Goal: Task Accomplishment & Management: Complete application form

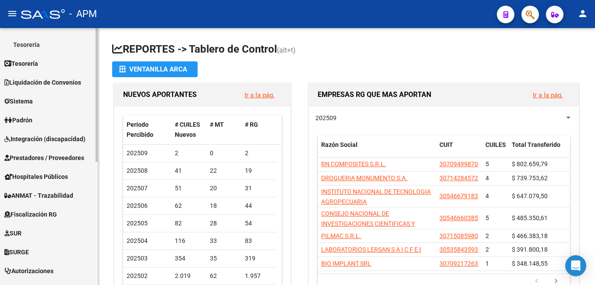
scroll to position [175, 0]
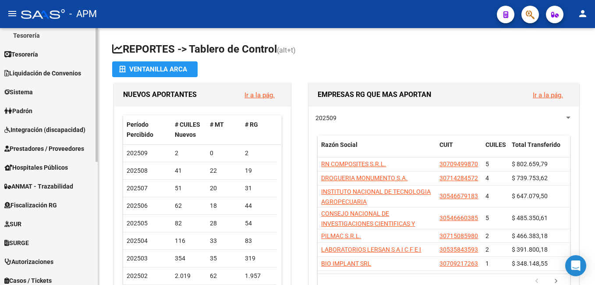
click at [47, 143] on link "Prestadores / Proveedores" at bounding box center [49, 148] width 98 height 19
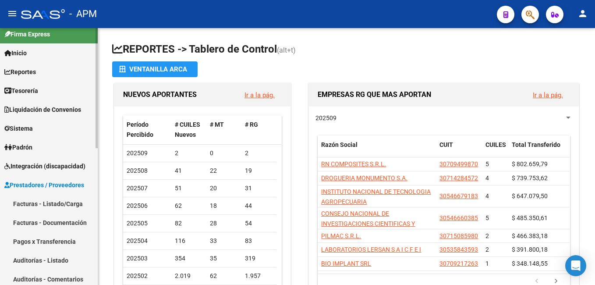
scroll to position [0, 0]
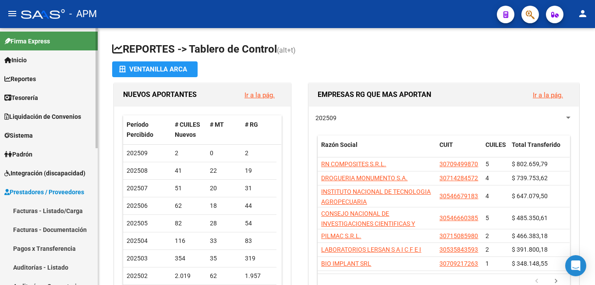
click at [43, 210] on link "Facturas - Listado/Carga" at bounding box center [49, 210] width 98 height 19
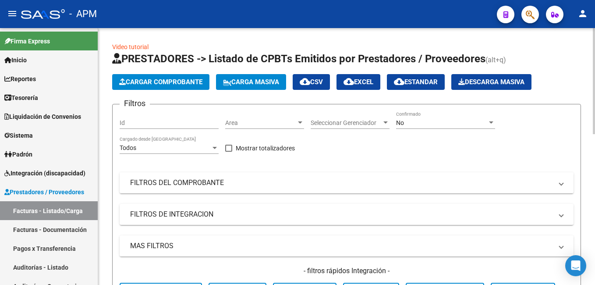
click at [146, 77] on button "Cargar Comprobante" at bounding box center [160, 82] width 97 height 16
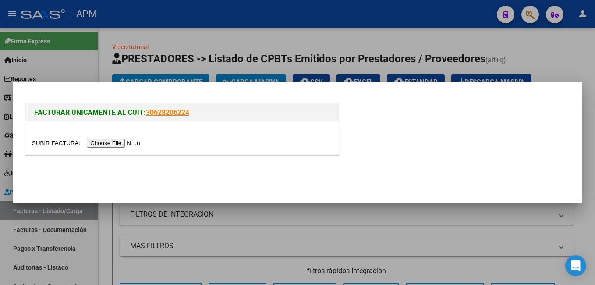
click at [109, 142] on input "file" at bounding box center [87, 142] width 111 height 9
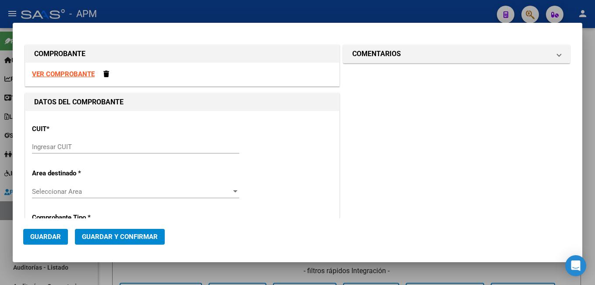
click at [77, 149] on input "Ingresar CUIT" at bounding box center [135, 147] width 207 height 8
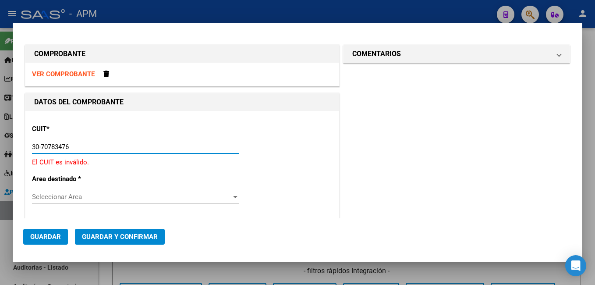
type input "30-70783476-1"
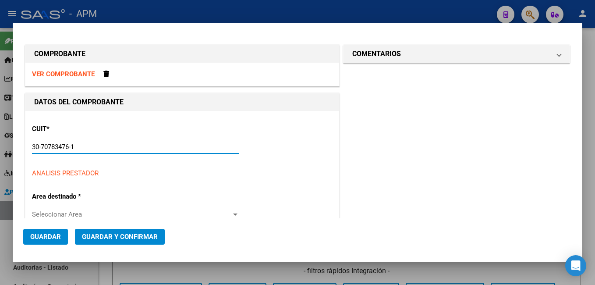
type input "3"
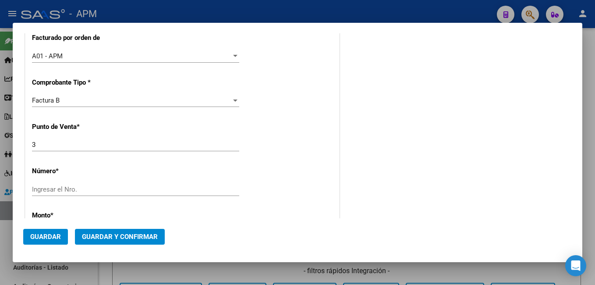
scroll to position [350, 0]
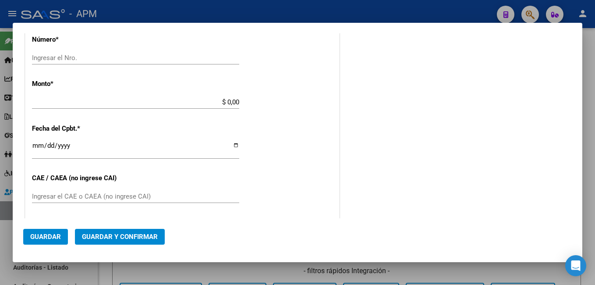
type input "30-70783476-1"
click at [60, 58] on input "Ingresar el Nro." at bounding box center [135, 58] width 207 height 8
type input "677"
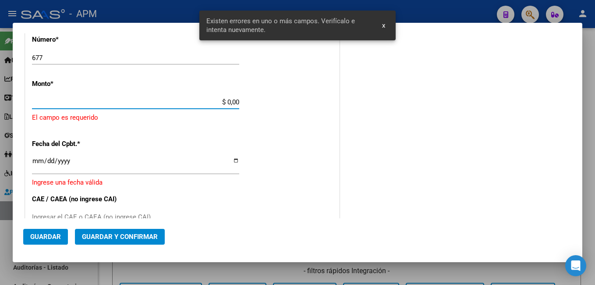
drag, startPoint x: 225, startPoint y: 102, endPoint x: 262, endPoint y: 100, distance: 36.4
click at [262, 100] on div "CUIT * 30-70783476-1 Ingresar CUIT ANALISIS PRESTADOR SOLUCIONES MEDICAS S.R.L.…" at bounding box center [181, 104] width 313 height 686
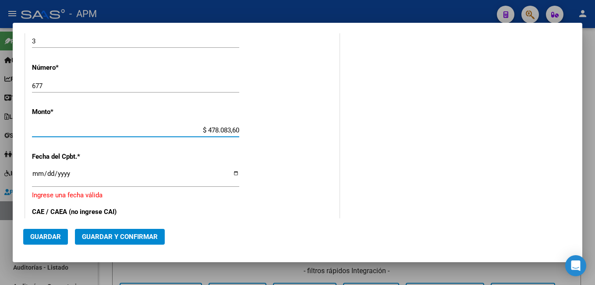
type input "$ 4.780.836,00"
click at [35, 177] on input "Ingresar la fecha" at bounding box center [135, 177] width 207 height 14
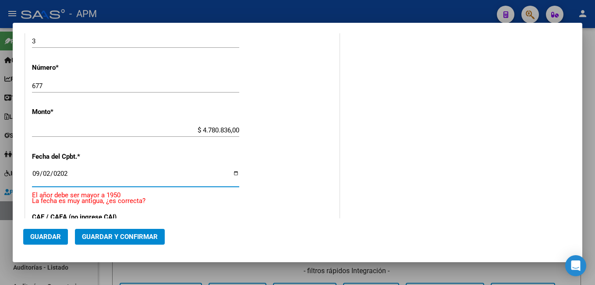
type input "[DATE]"
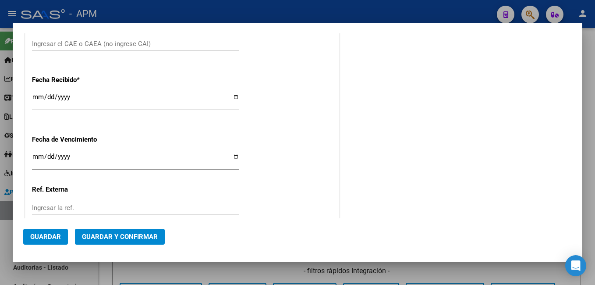
scroll to position [454, 0]
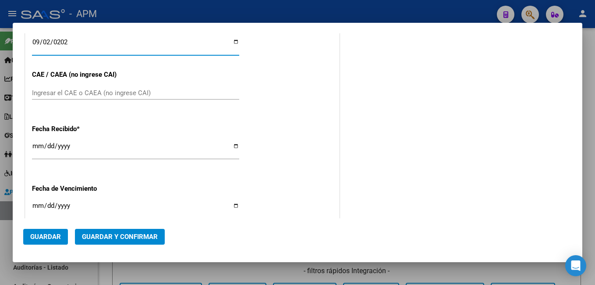
click at [86, 92] on input "Ingresar el CAE o CAEA (no ingrese CAI)" at bounding box center [135, 93] width 207 height 8
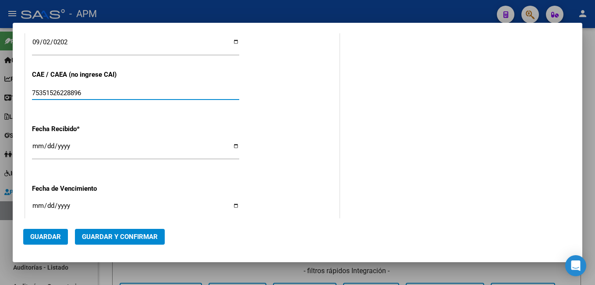
scroll to position [560, 0]
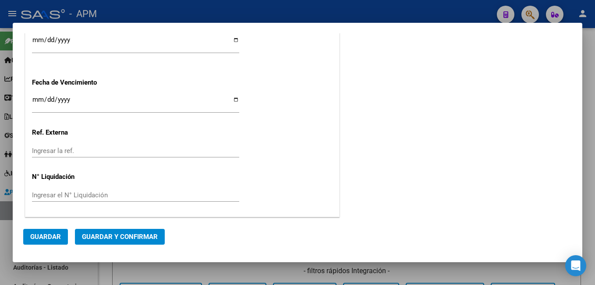
type input "75351526228896"
click at [129, 235] on span "Guardar y Confirmar" at bounding box center [120, 236] width 76 height 8
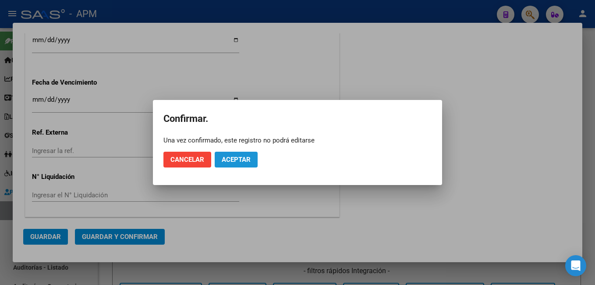
click at [252, 161] on button "Aceptar" at bounding box center [236, 159] width 43 height 16
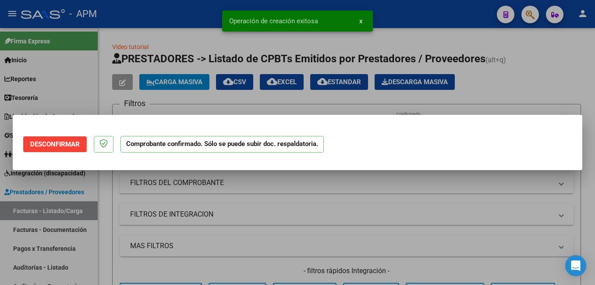
scroll to position [0, 0]
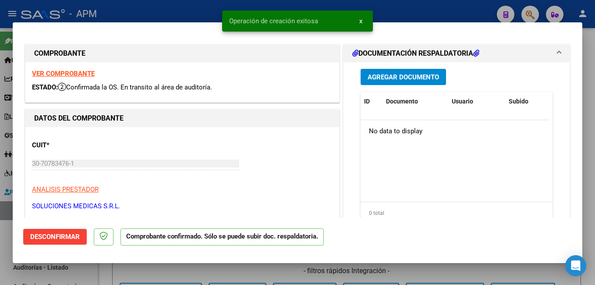
type input "$ 0,00"
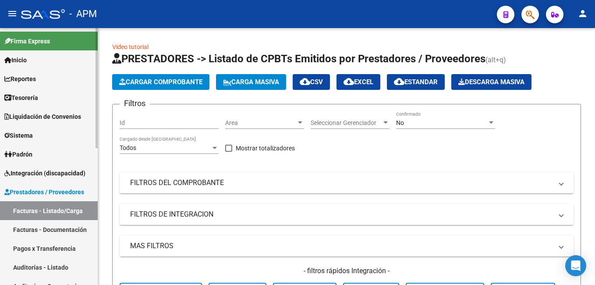
click at [41, 153] on link "Padrón" at bounding box center [49, 153] width 98 height 19
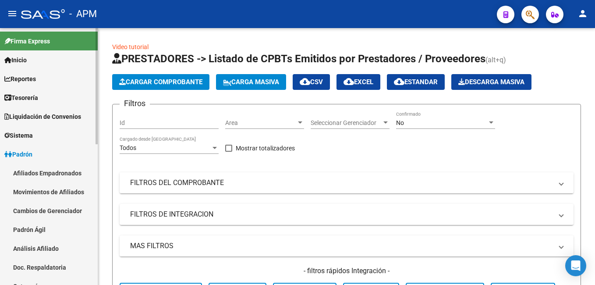
click at [46, 167] on link "Afiliados Empadronados" at bounding box center [49, 172] width 98 height 19
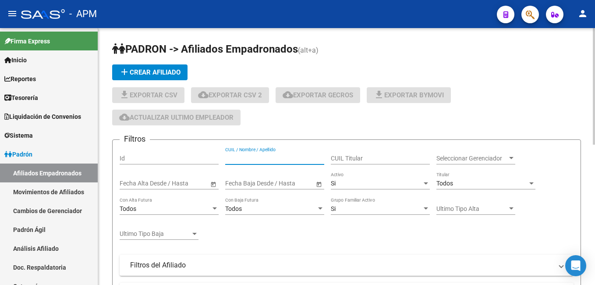
click at [248, 157] on input "CUIL / Nombre / Apellido" at bounding box center [274, 158] width 99 height 7
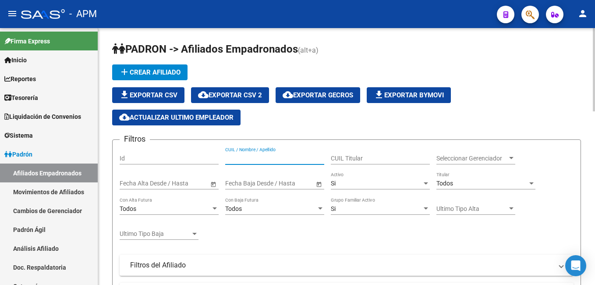
paste input "23427225674"
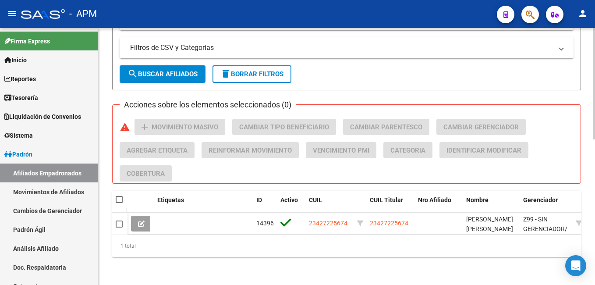
scroll to position [336, 0]
type input "23427225674"
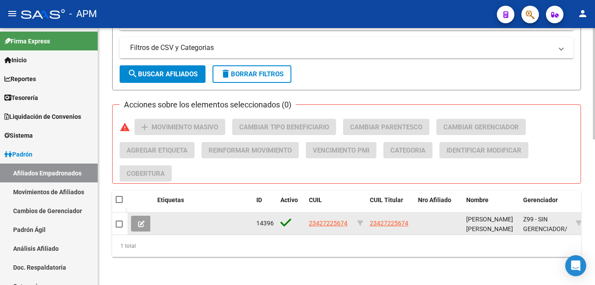
click at [138, 220] on icon at bounding box center [141, 223] width 7 height 7
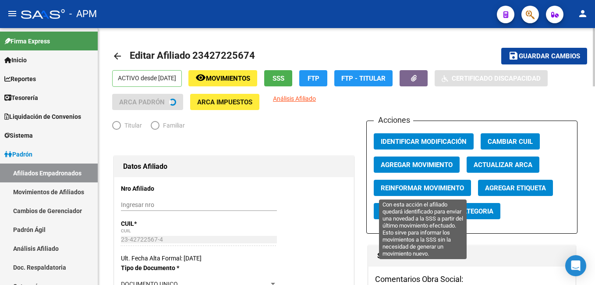
radio input "true"
type input "30-71471808-4"
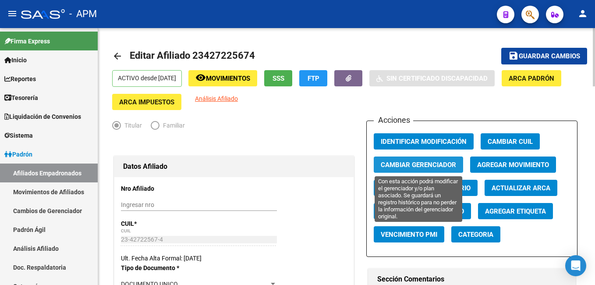
click at [432, 164] on span "Cambiar Gerenciador" at bounding box center [417, 165] width 75 height 8
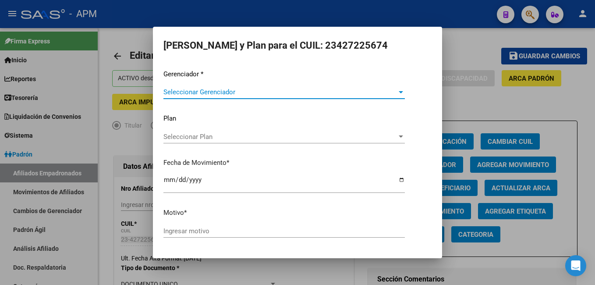
click at [209, 91] on span "Seleccionar Gerenciador" at bounding box center [279, 92] width 233 height 8
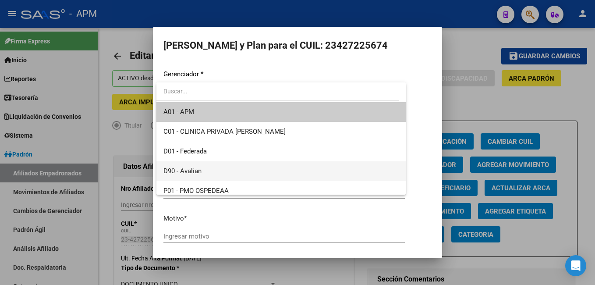
click at [206, 167] on span "D90 - Avalian" at bounding box center [280, 171] width 235 height 20
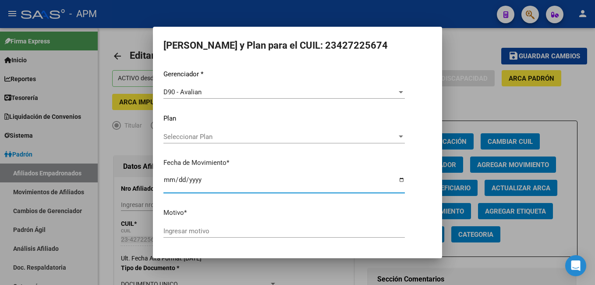
click at [169, 181] on input "[DATE]" at bounding box center [283, 183] width 241 height 14
type input "[DATE]"
click at [194, 222] on div "Gerenciador * D90 - Avalian Seleccionar Gerenciador Plan Seleccionar Plan Selec…" at bounding box center [297, 157] width 268 height 176
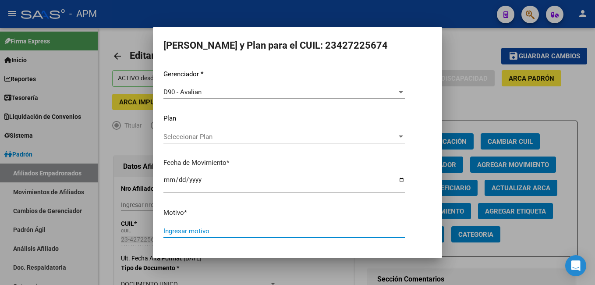
click at [186, 230] on input "Ingresar motivo" at bounding box center [283, 231] width 241 height 8
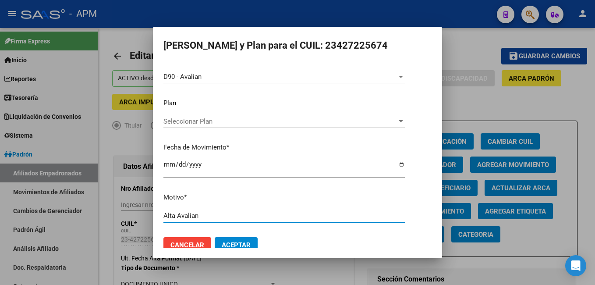
scroll to position [28, 0]
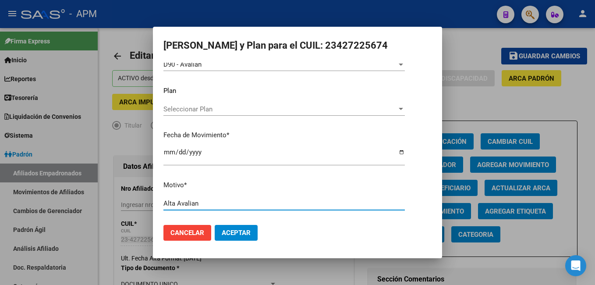
type input "Alta Avalian"
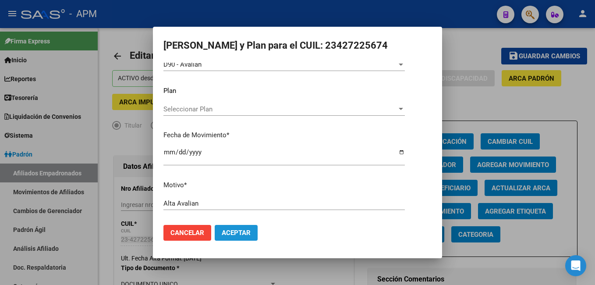
click at [242, 230] on span "Aceptar" at bounding box center [236, 233] width 29 height 8
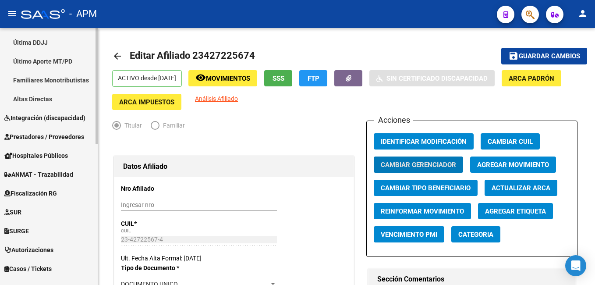
scroll to position [263, 0]
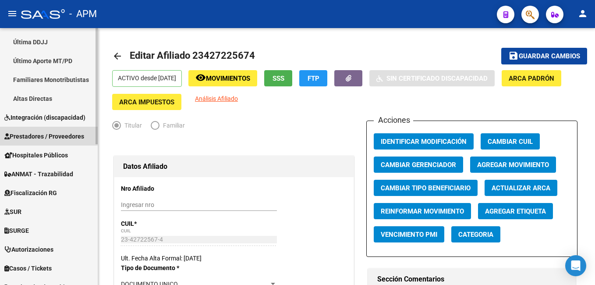
click at [61, 133] on span "Prestadores / Proveedores" at bounding box center [44, 136] width 80 height 10
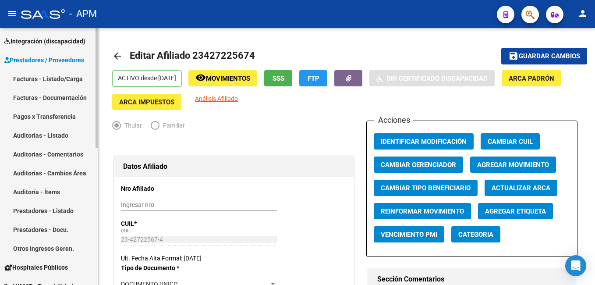
scroll to position [131, 0]
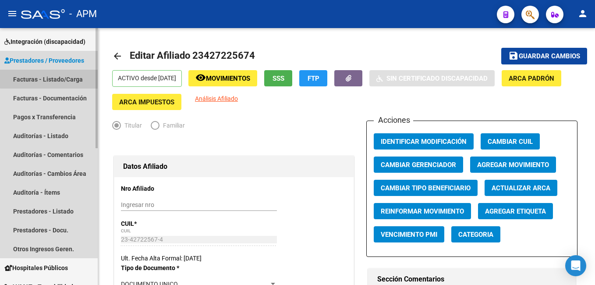
click at [58, 78] on link "Facturas - Listado/Carga" at bounding box center [49, 79] width 98 height 19
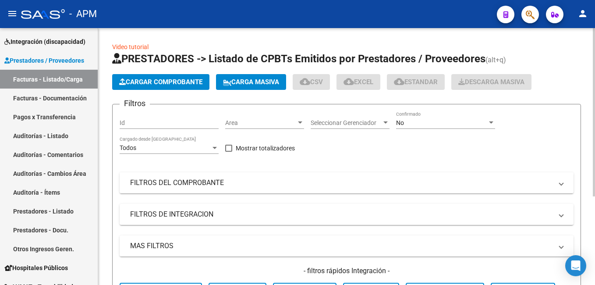
click at [155, 85] on span "Cargar Comprobante" at bounding box center [160, 82] width 83 height 8
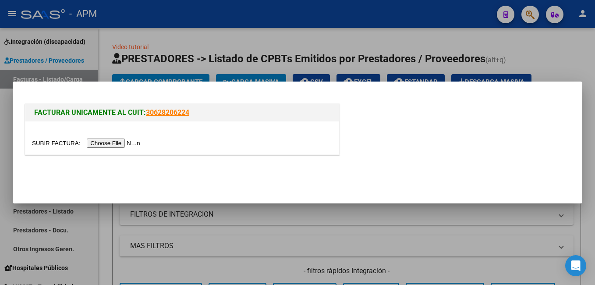
click at [123, 144] on input "file" at bounding box center [87, 142] width 111 height 9
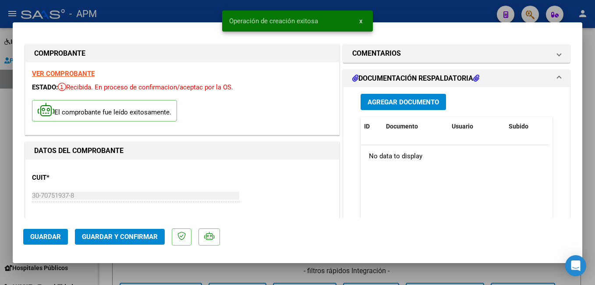
click at [137, 233] on span "Guardar y Confirmar" at bounding box center [120, 236] width 76 height 8
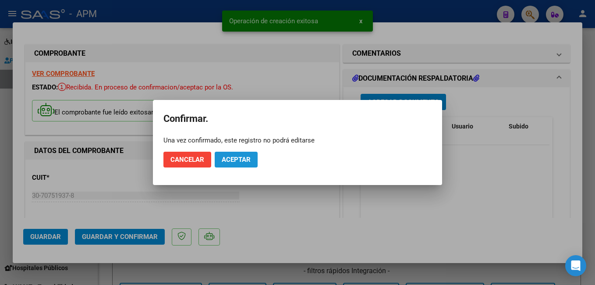
click at [244, 159] on span "Aceptar" at bounding box center [236, 159] width 29 height 8
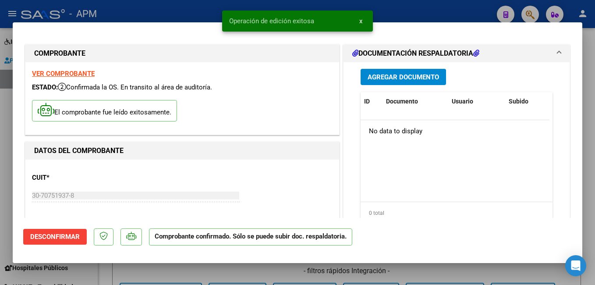
type input "$ 0,00"
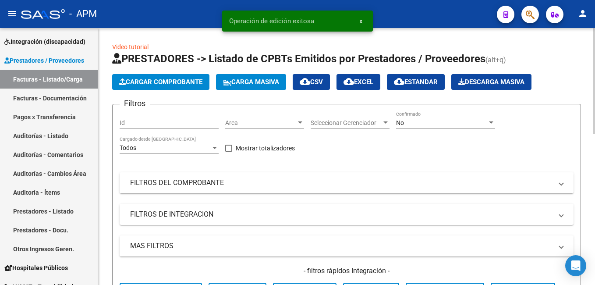
click at [137, 77] on button "Cargar Comprobante" at bounding box center [160, 82] width 97 height 16
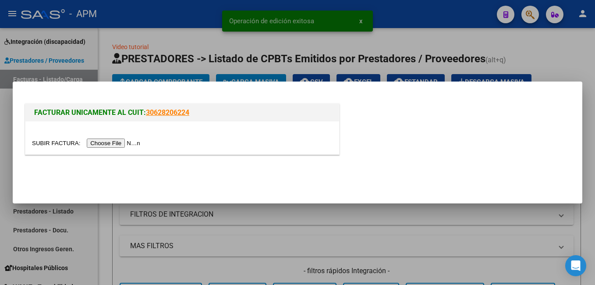
click at [108, 144] on input "file" at bounding box center [87, 142] width 111 height 9
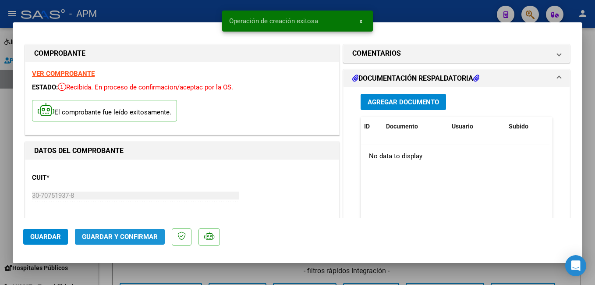
click at [138, 235] on span "Guardar y Confirmar" at bounding box center [120, 236] width 76 height 8
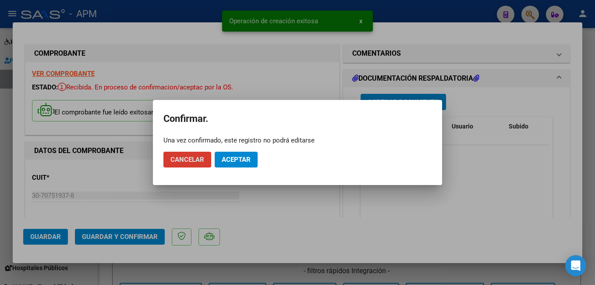
click at [239, 157] on span "Aceptar" at bounding box center [236, 159] width 29 height 8
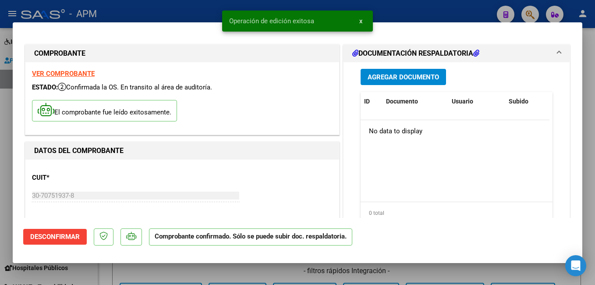
type input "$ 0,00"
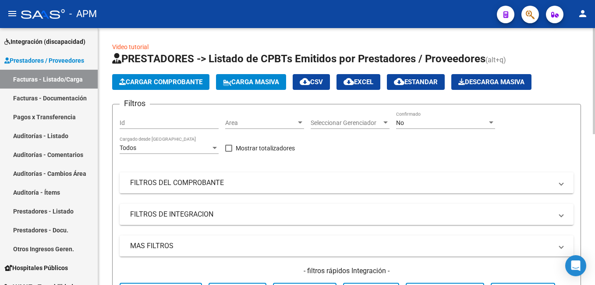
click at [158, 81] on span "Cargar Comprobante" at bounding box center [160, 82] width 83 height 8
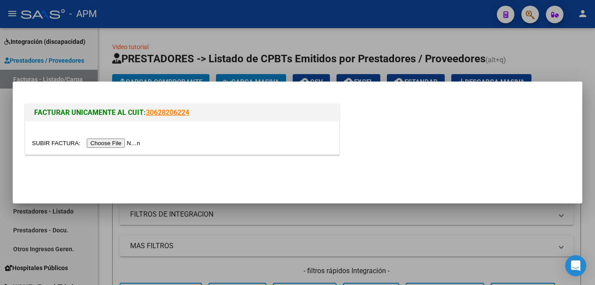
click at [113, 141] on input "file" at bounding box center [87, 142] width 111 height 9
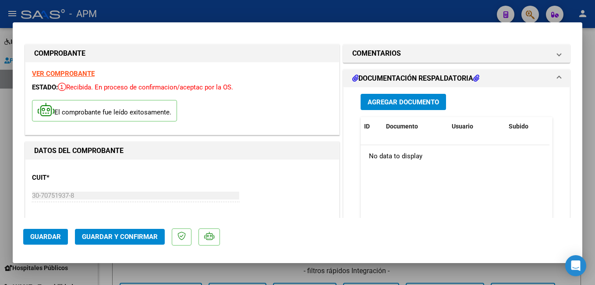
click at [113, 233] on span "Guardar y Confirmar" at bounding box center [120, 236] width 76 height 8
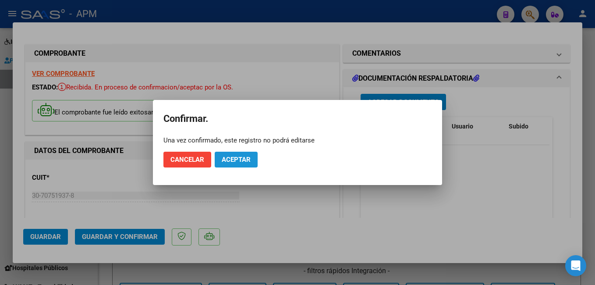
click at [231, 160] on span "Aceptar" at bounding box center [236, 159] width 29 height 8
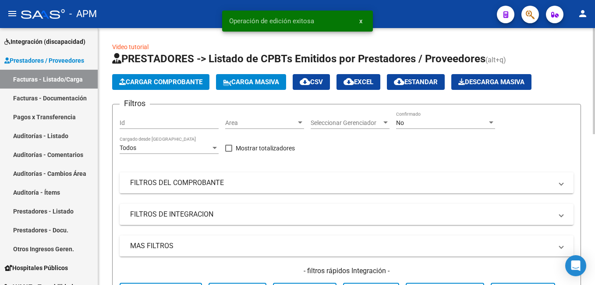
click at [173, 78] on span "Cargar Comprobante" at bounding box center [160, 82] width 83 height 8
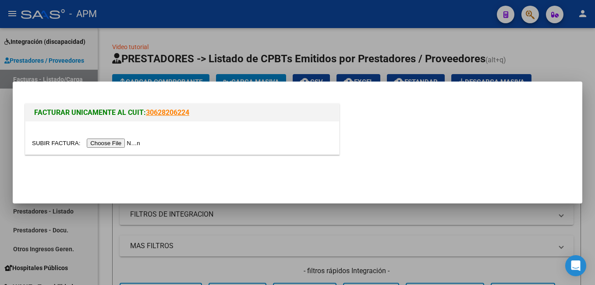
click at [109, 140] on input "file" at bounding box center [87, 142] width 111 height 9
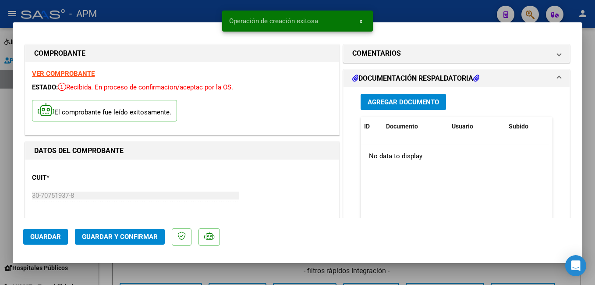
click at [141, 239] on span "Guardar y Confirmar" at bounding box center [120, 236] width 76 height 8
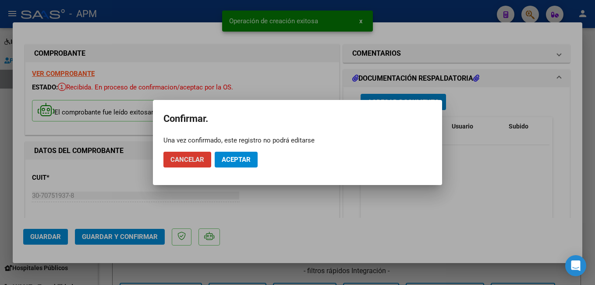
click at [243, 161] on span "Aceptar" at bounding box center [236, 159] width 29 height 8
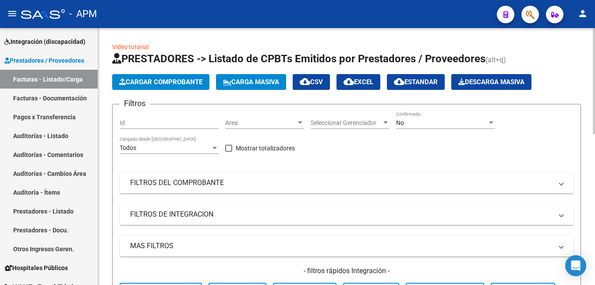
click at [154, 77] on button "Cargar Comprobante" at bounding box center [160, 82] width 97 height 16
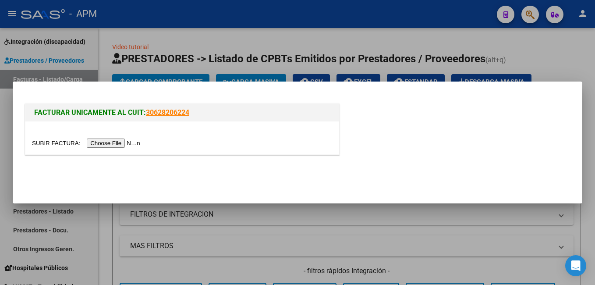
click at [124, 141] on input "file" at bounding box center [87, 142] width 111 height 9
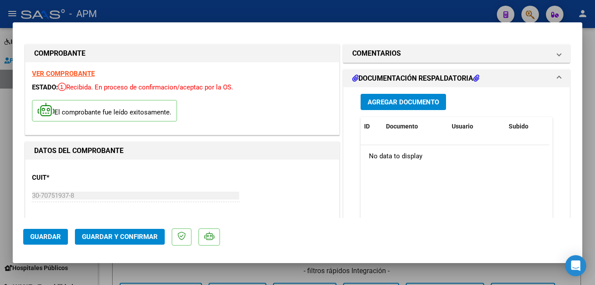
click at [139, 237] on span "Guardar y Confirmar" at bounding box center [120, 236] width 76 height 8
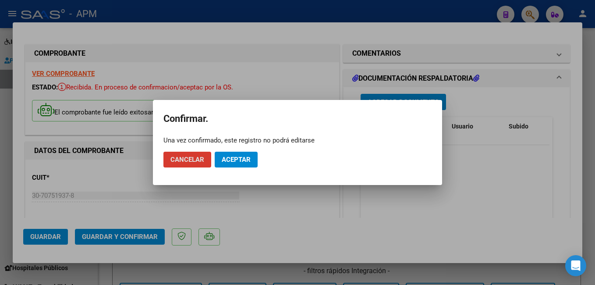
click at [231, 160] on span "Aceptar" at bounding box center [236, 159] width 29 height 8
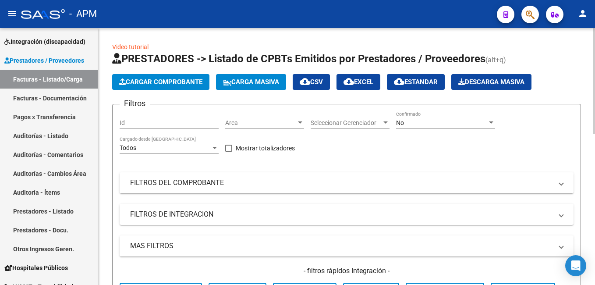
click at [173, 76] on button "Cargar Comprobante" at bounding box center [160, 82] width 97 height 16
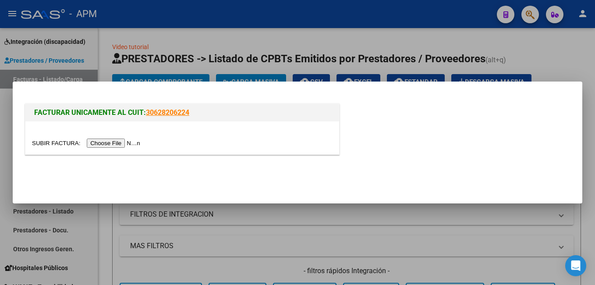
click at [120, 141] on input "file" at bounding box center [87, 142] width 111 height 9
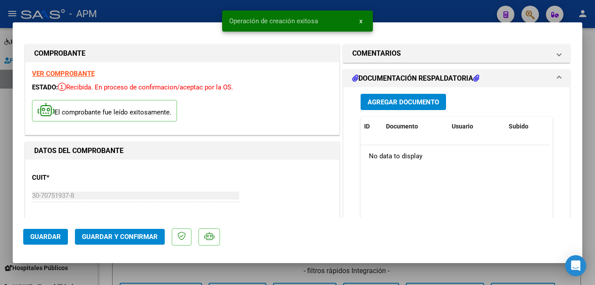
click at [144, 237] on span "Guardar y Confirmar" at bounding box center [120, 236] width 76 height 8
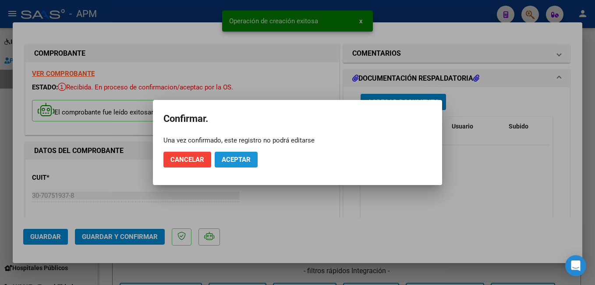
click at [232, 159] on span "Aceptar" at bounding box center [236, 159] width 29 height 8
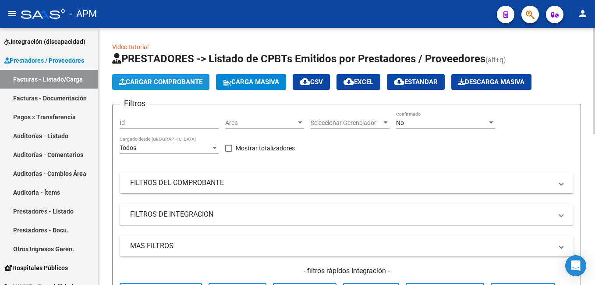
click at [150, 78] on span "Cargar Comprobante" at bounding box center [160, 82] width 83 height 8
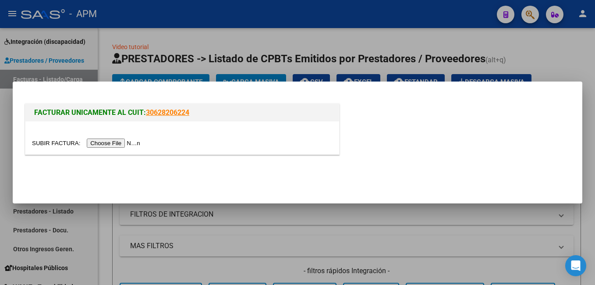
click at [120, 144] on input "file" at bounding box center [87, 142] width 111 height 9
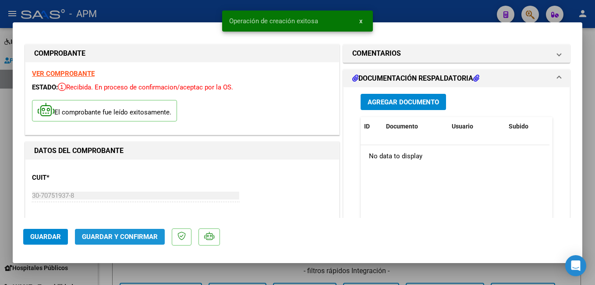
click at [131, 236] on span "Guardar y Confirmar" at bounding box center [120, 236] width 76 height 8
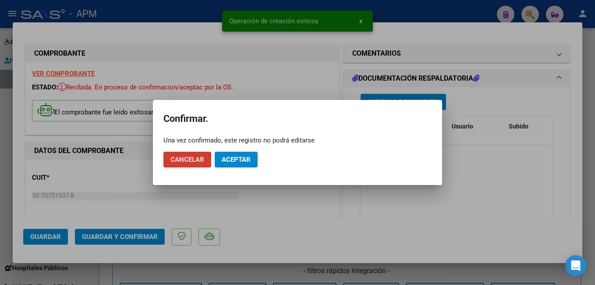
click at [227, 155] on button "Aceptar" at bounding box center [236, 159] width 43 height 16
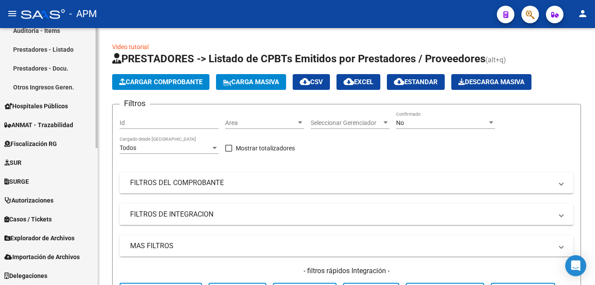
scroll to position [74, 0]
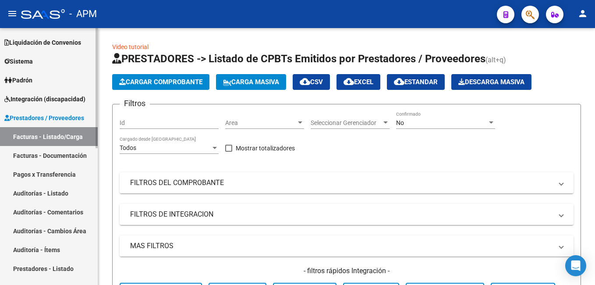
click at [42, 74] on link "Padrón" at bounding box center [49, 79] width 98 height 19
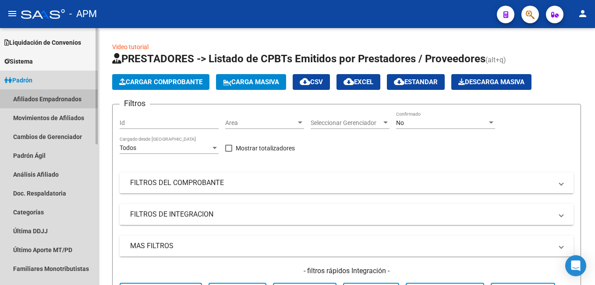
click at [37, 95] on link "Afiliados Empadronados" at bounding box center [49, 98] width 98 height 19
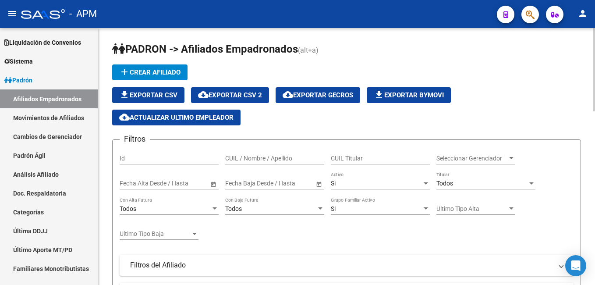
drag, startPoint x: 255, startPoint y: 151, endPoint x: 233, endPoint y: 151, distance: 21.5
drag, startPoint x: 233, startPoint y: 151, endPoint x: 218, endPoint y: 147, distance: 16.2
click at [216, 145] on form "Filtros Id CUIL / Nombre / Apellido CUIL Titular Seleccionar Gerenciador Selecc…" at bounding box center [346, 279] width 468 height 280
click at [243, 154] on div "CUIL / Nombre / Apellido" at bounding box center [274, 156] width 99 height 18
paste input "27399512994"
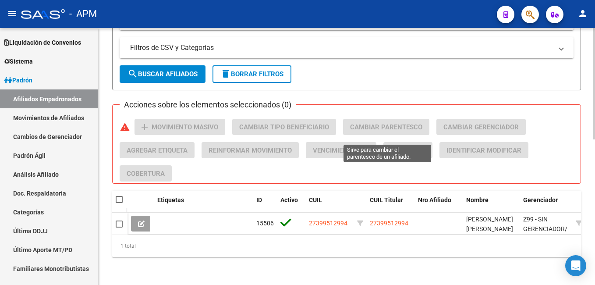
scroll to position [336, 0]
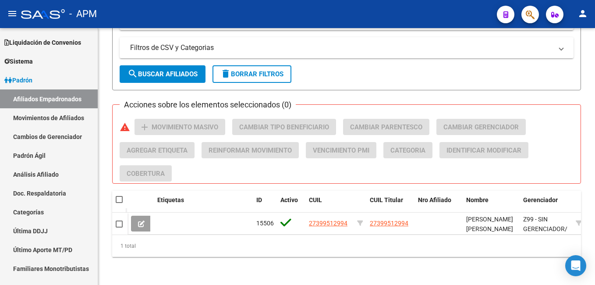
type input "27399512994"
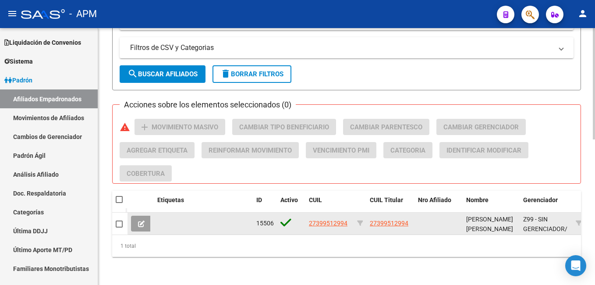
click at [148, 220] on button at bounding box center [141, 223] width 21 height 16
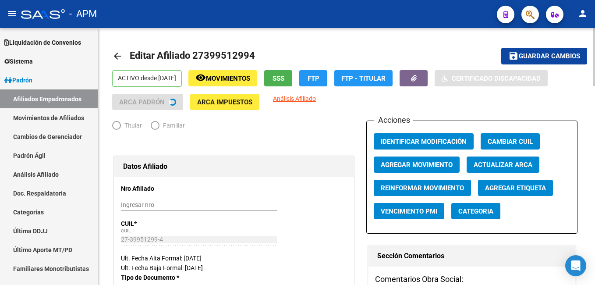
radio input "true"
type input "30-63809381-9"
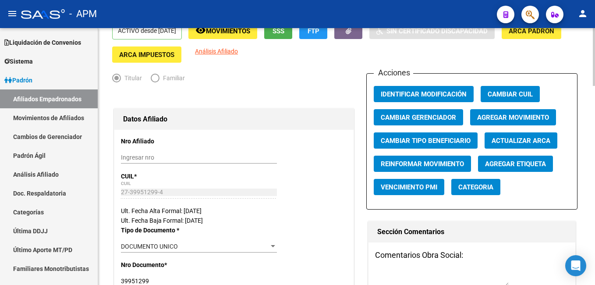
scroll to position [44, 0]
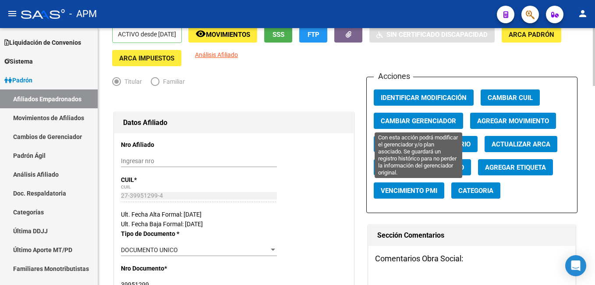
click at [394, 119] on span "Cambiar Gerenciador" at bounding box center [417, 121] width 75 height 8
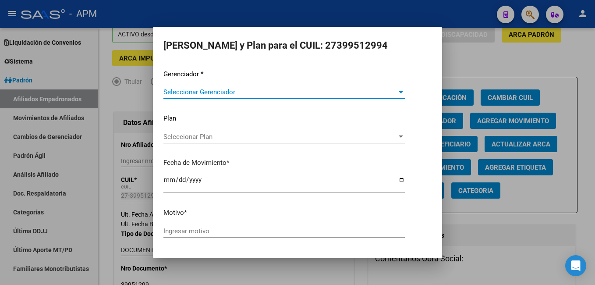
click at [202, 96] on div "Seleccionar Gerenciador Seleccionar Gerenciador" at bounding box center [283, 91] width 241 height 13
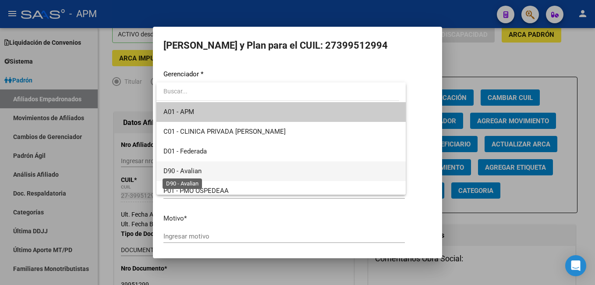
click at [191, 168] on span "D90 - Avalian" at bounding box center [182, 171] width 38 height 8
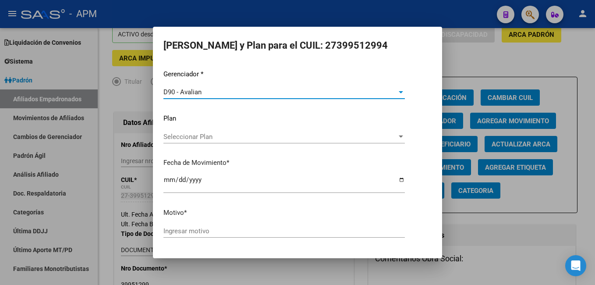
click at [171, 178] on input "[DATE]" at bounding box center [283, 183] width 241 height 14
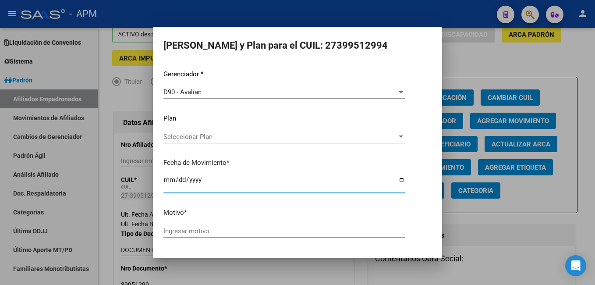
type input "[DATE]"
click at [191, 230] on input "Ingresar motivo" at bounding box center [283, 231] width 241 height 8
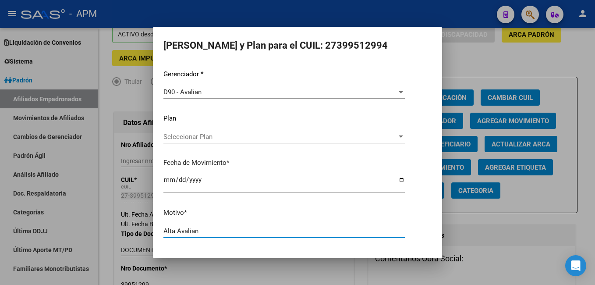
scroll to position [28, 0]
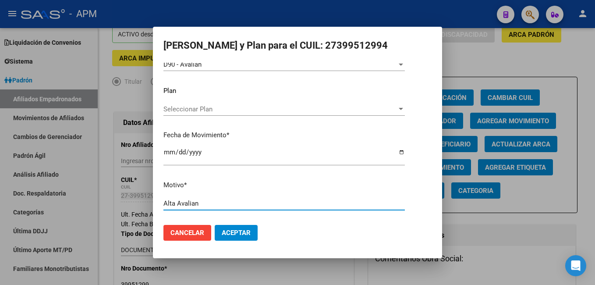
type input "Alta Avalian"
click at [226, 232] on span "Aceptar" at bounding box center [236, 233] width 29 height 8
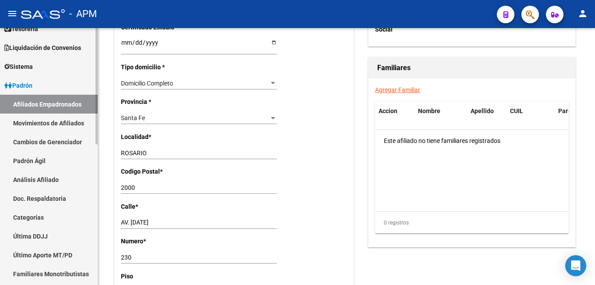
scroll to position [0, 0]
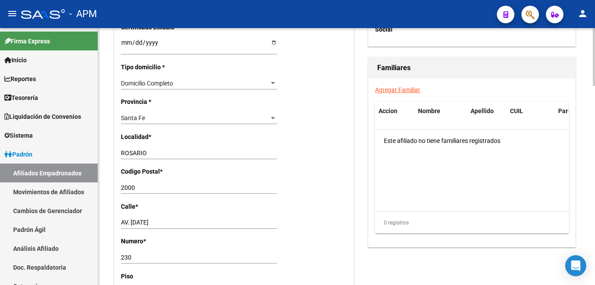
drag, startPoint x: 30, startPoint y: 171, endPoint x: 527, endPoint y: 284, distance: 509.7
click at [30, 171] on link "Afiliados Empadronados" at bounding box center [49, 172] width 98 height 19
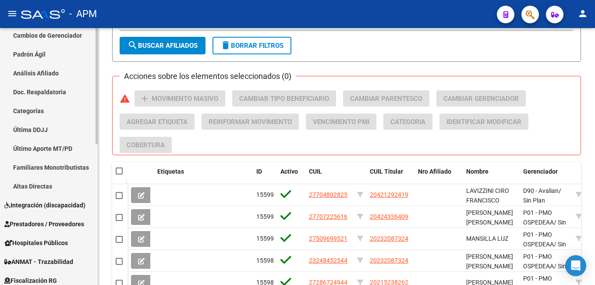
scroll to position [219, 0]
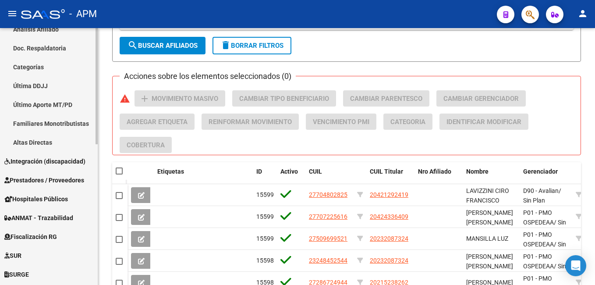
click at [48, 165] on span "Integración (discapacidad)" at bounding box center [44, 161] width 81 height 10
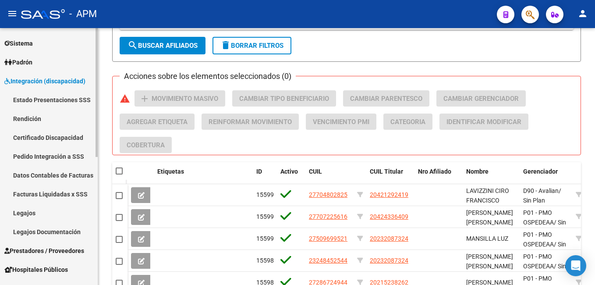
scroll to position [88, 0]
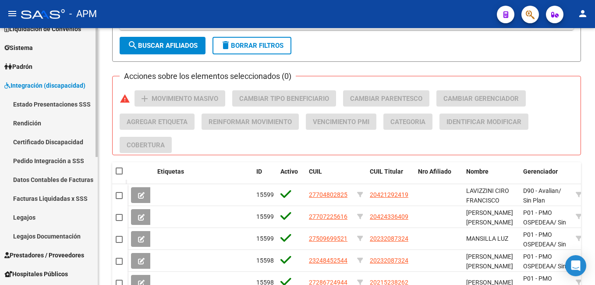
click at [55, 122] on link "Rendición" at bounding box center [49, 122] width 98 height 19
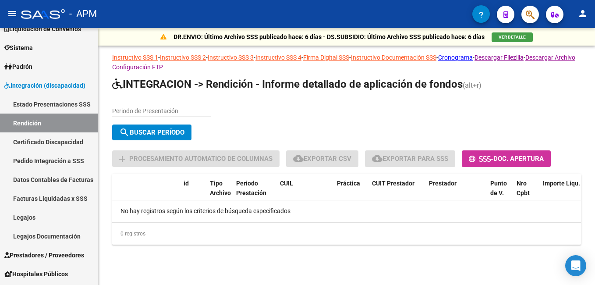
click at [177, 110] on input "Periodo de Presentación" at bounding box center [161, 110] width 99 height 7
type input "202506"
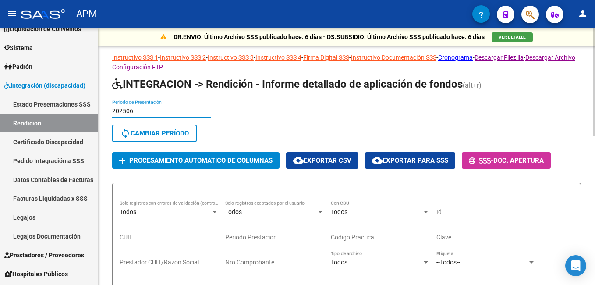
click at [189, 134] on span "sync Cambiar Período" at bounding box center [154, 133] width 69 height 8
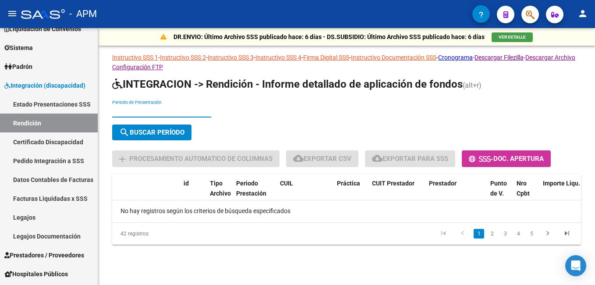
click at [142, 109] on input "Periodo de Presentación" at bounding box center [161, 110] width 99 height 7
type input "202505"
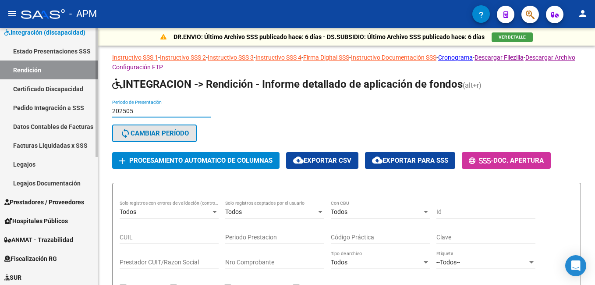
scroll to position [219, 0]
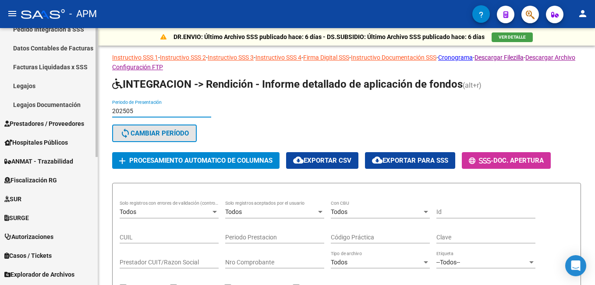
click at [63, 121] on span "Prestadores / Proveedores" at bounding box center [44, 124] width 80 height 10
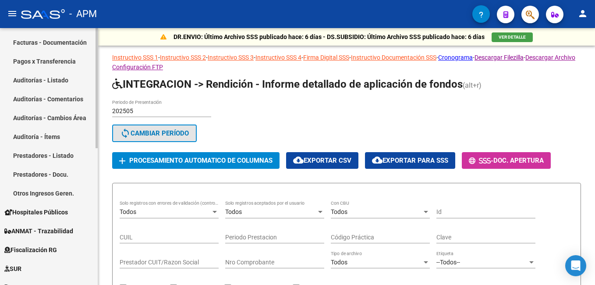
scroll to position [175, 0]
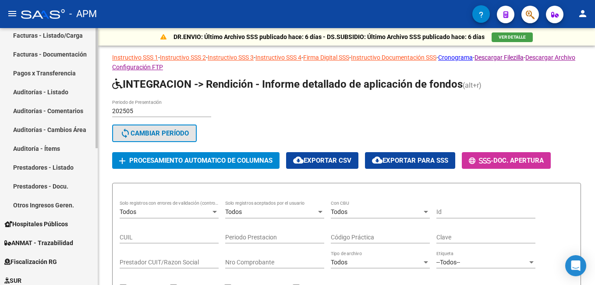
click at [68, 91] on link "Auditorías - Listado" at bounding box center [49, 91] width 98 height 19
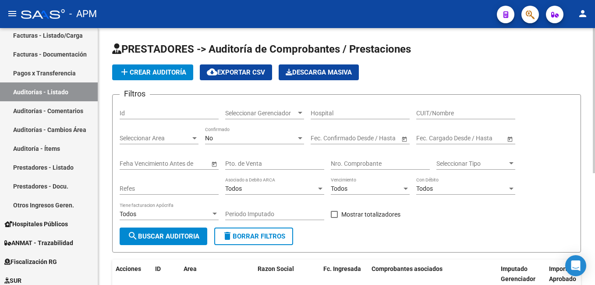
click at [161, 73] on span "add Crear Auditoría" at bounding box center [152, 72] width 67 height 8
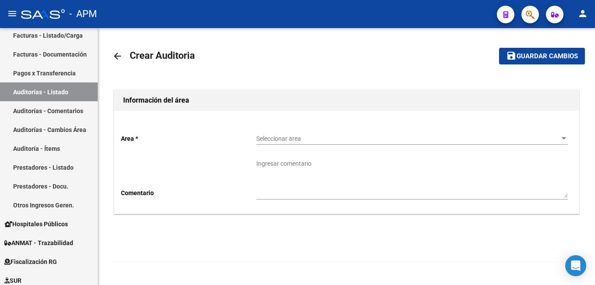
click at [285, 134] on div "Seleccionar area Seleccionar area" at bounding box center [411, 136] width 311 height 18
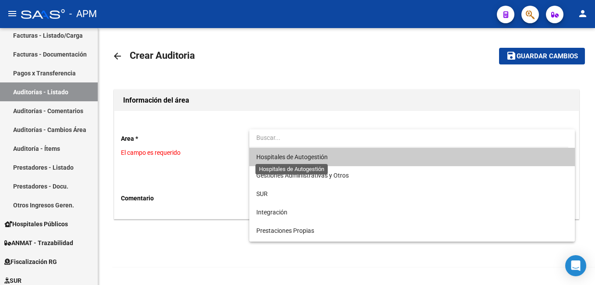
click at [292, 153] on span "Hospitales de Autogestión" at bounding box center [291, 156] width 71 height 7
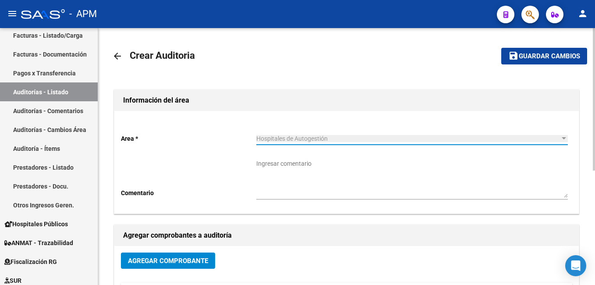
click at [140, 256] on span "Agregar Comprobante" at bounding box center [168, 260] width 80 height 8
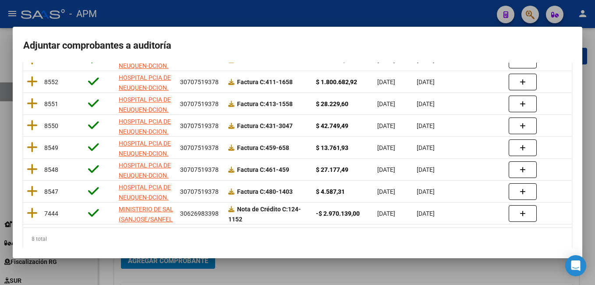
scroll to position [151, 0]
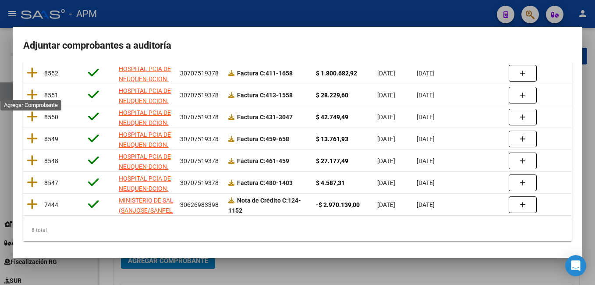
click at [34, 91] on icon at bounding box center [32, 94] width 11 height 12
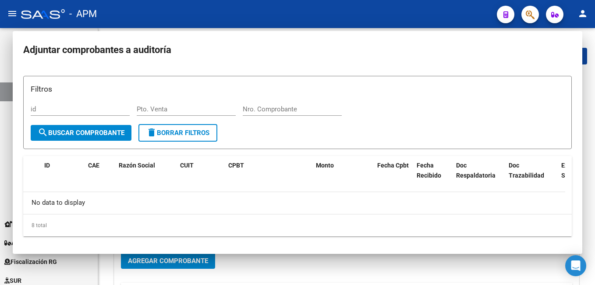
scroll to position [0, 0]
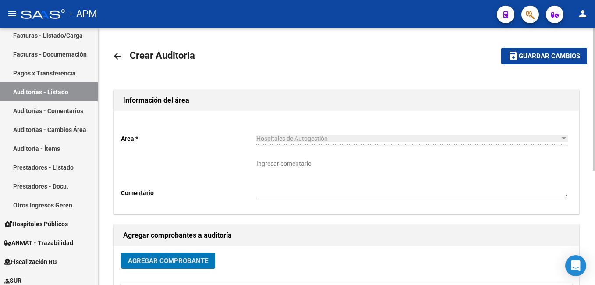
click at [552, 56] on span "Guardar cambios" at bounding box center [548, 57] width 61 height 8
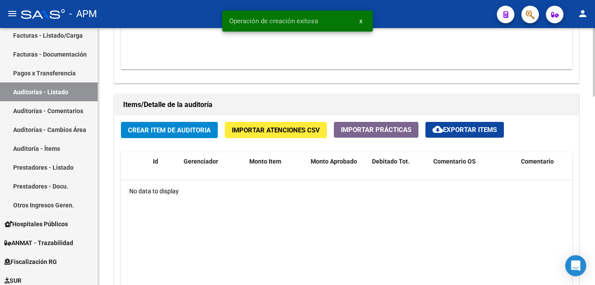
scroll to position [569, 0]
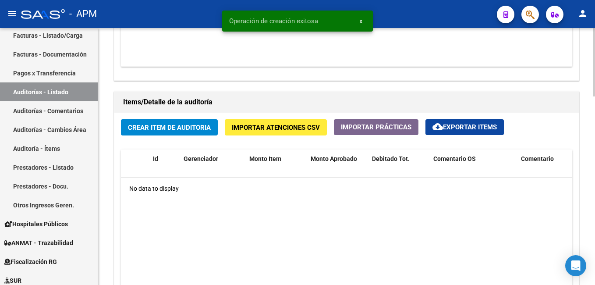
click at [161, 123] on span "Crear Item de Auditoria" at bounding box center [169, 127] width 83 height 8
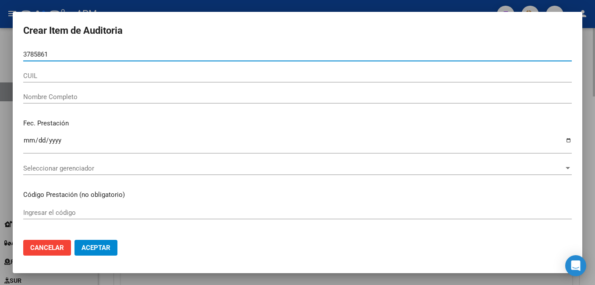
type input "37858610"
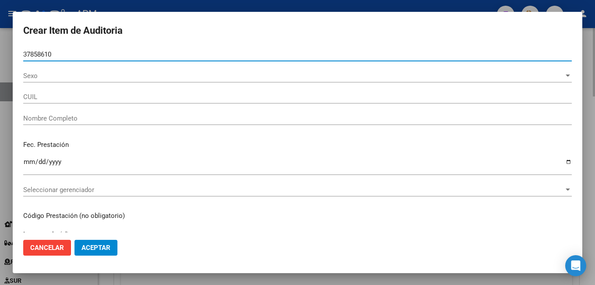
type input "27378586106"
type input "[PERSON_NAME]"
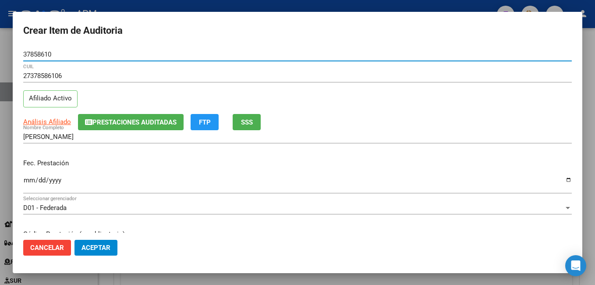
type input "37858610"
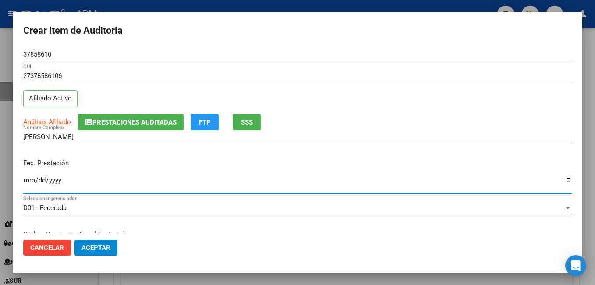
click at [32, 178] on input "Ingresar la fecha" at bounding box center [297, 183] width 548 height 14
type input "[DATE]"
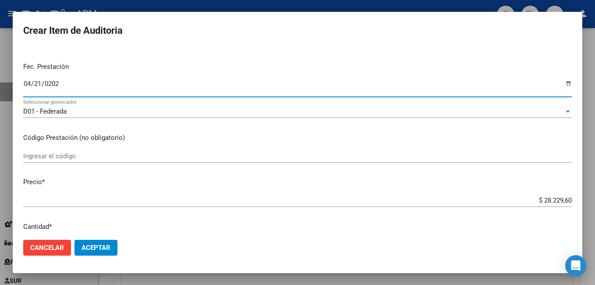
scroll to position [131, 0]
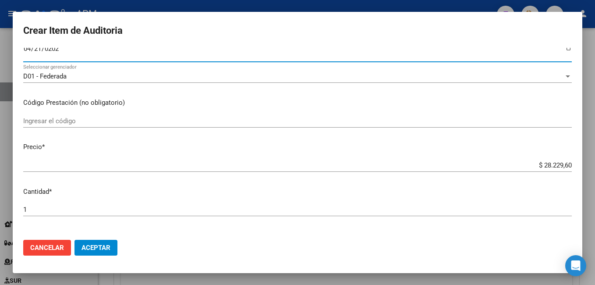
click at [75, 120] on input "Ingresar el código" at bounding box center [297, 121] width 548 height 8
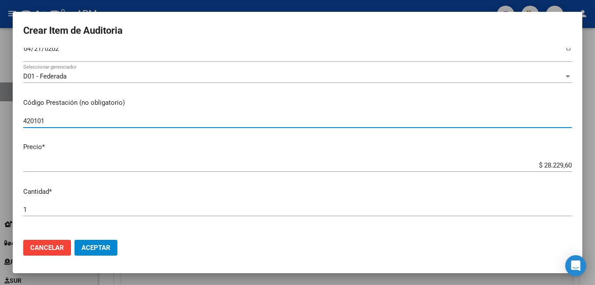
type input "420101"
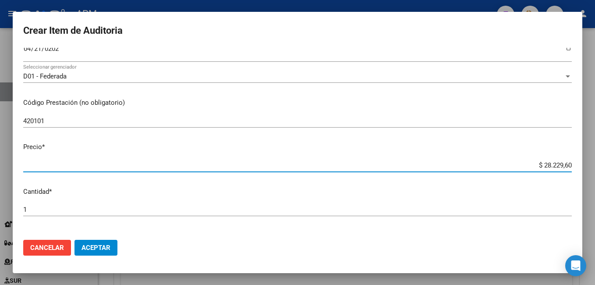
drag, startPoint x: 535, startPoint y: 163, endPoint x: 558, endPoint y: 192, distance: 37.1
click at [594, 180] on html "menu - APM person Firma Express Inicio Instructivos Contacto OS Reportes Tabler…" at bounding box center [297, 142] width 595 height 285
type input "$ 0,01"
type input "$ 1,74"
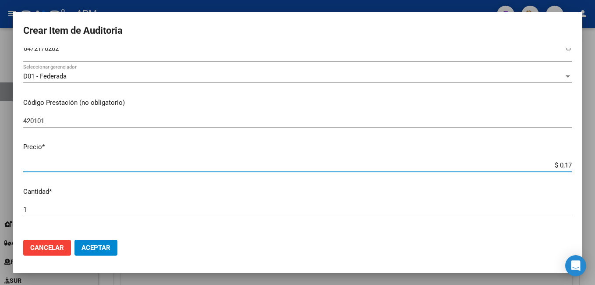
type input "$ 1,74"
type input "$ 0,17"
type input "$ 0,01"
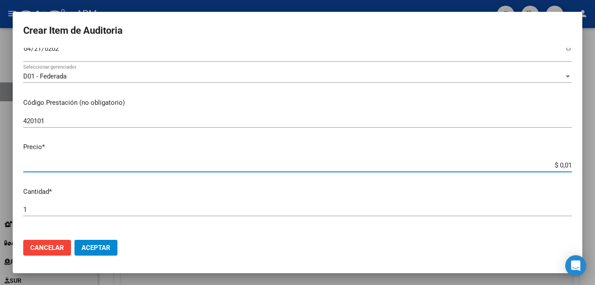
type input "$ 0,14"
type input "$ 1,41"
type input "$ 14,11"
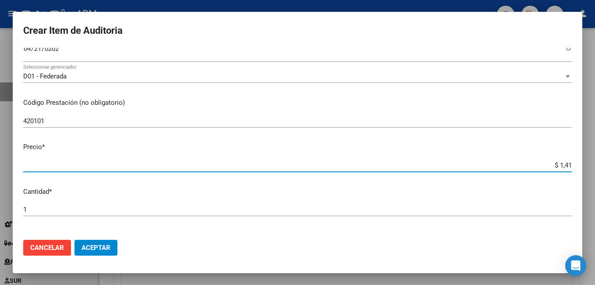
type input "$ 14,11"
type input "$ 141,14"
type input "$ 1.411,48"
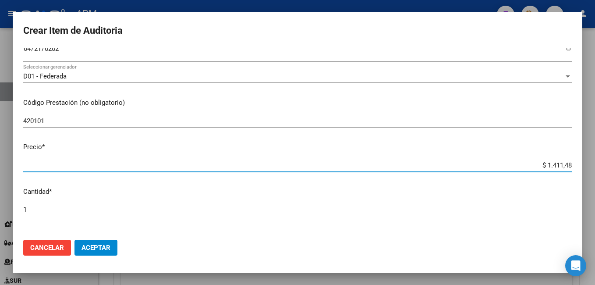
type input "$ 14.114,80"
click at [93, 244] on span "Aceptar" at bounding box center [95, 247] width 29 height 8
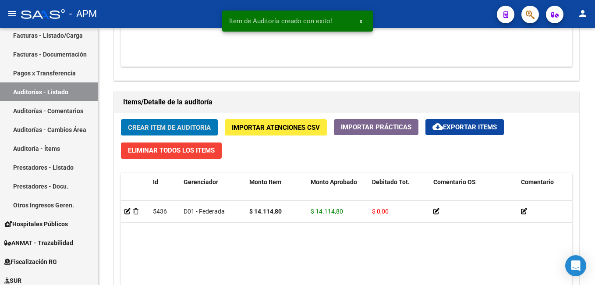
scroll to position [570, 0]
click at [162, 119] on div "Crear Item de Auditoria Importar Atenciones CSV Importar Prácticas cloud_downlo…" at bounding box center [346, 249] width 464 height 273
click at [162, 121] on button "Crear Item de Auditoria" at bounding box center [169, 127] width 97 height 16
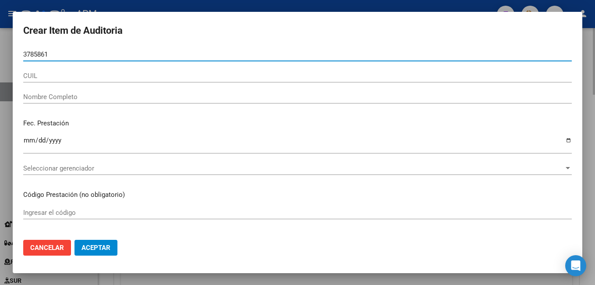
type input "37858610"
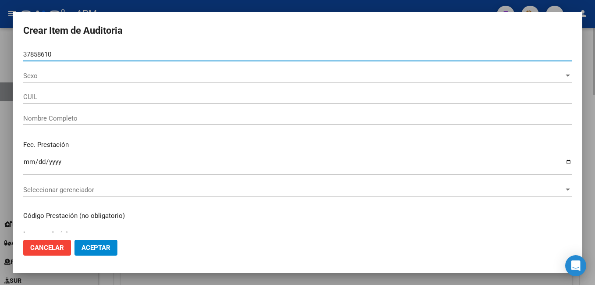
type input "27378586106"
type input "[PERSON_NAME]"
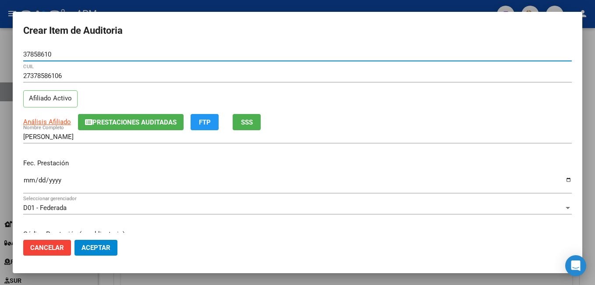
type input "37858610"
click at [28, 181] on input "Ingresar la fecha" at bounding box center [297, 183] width 548 height 14
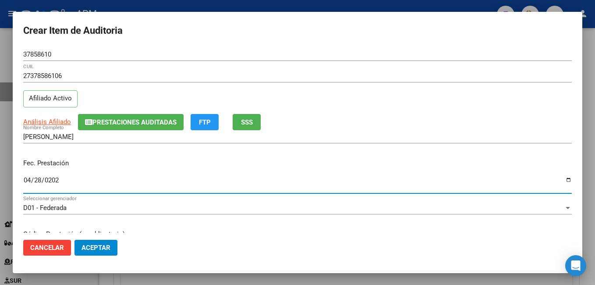
type input "[DATE]"
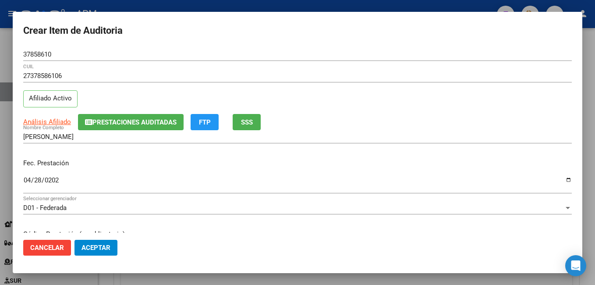
scroll to position [175, 0]
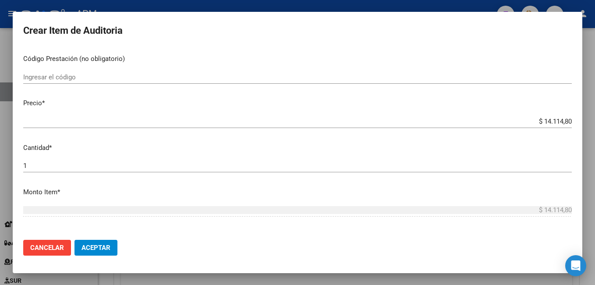
click at [62, 75] on input "Ingresar el código" at bounding box center [297, 77] width 548 height 8
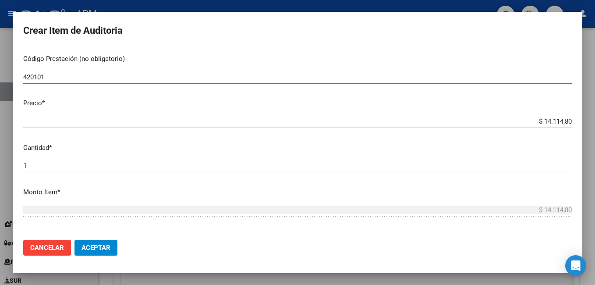
type input "420101"
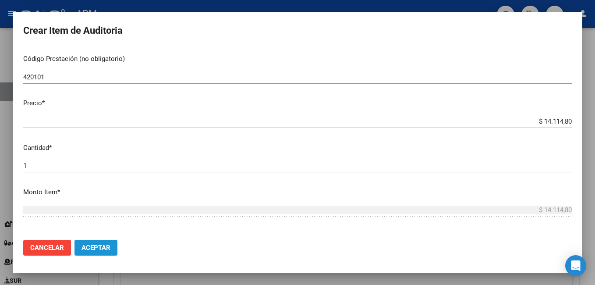
click at [107, 241] on button "Aceptar" at bounding box center [95, 247] width 43 height 16
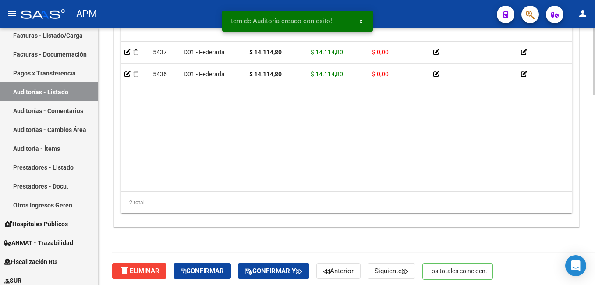
scroll to position [733, 0]
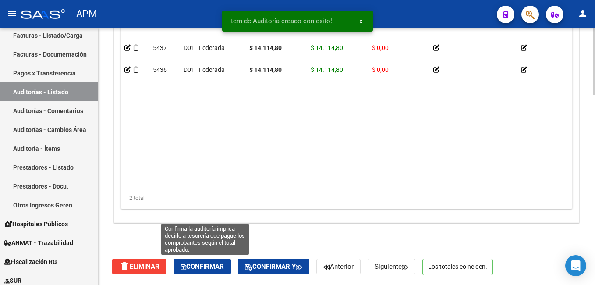
click at [204, 267] on span "Confirmar" at bounding box center [201, 266] width 43 height 8
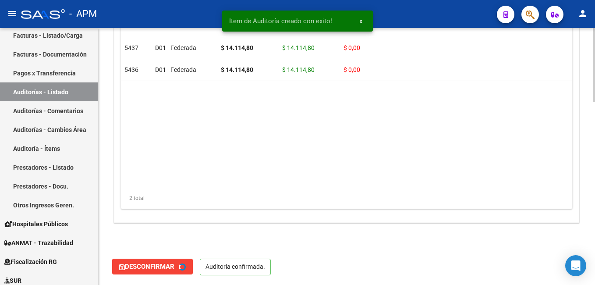
type input "202509"
click at [39, 85] on link "Auditorías - Listado" at bounding box center [49, 91] width 98 height 19
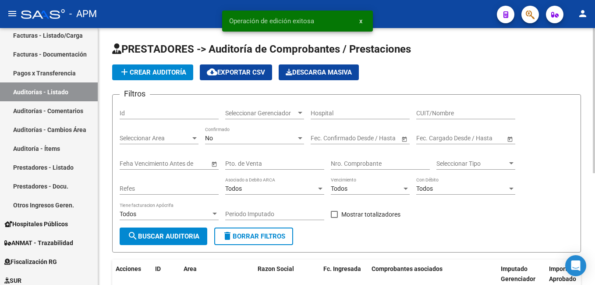
click at [177, 68] on span "add Crear Auditoría" at bounding box center [152, 72] width 67 height 8
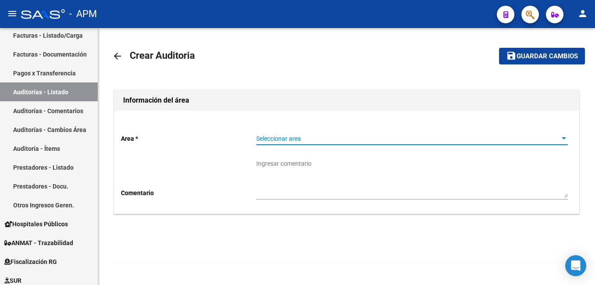
click at [363, 138] on span "Seleccionar area" at bounding box center [407, 138] width 303 height 7
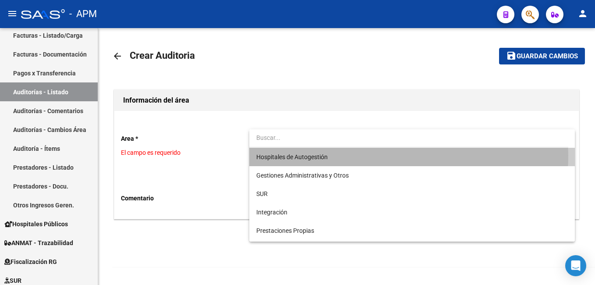
click at [359, 155] on span "Hospitales de Autogestión" at bounding box center [411, 157] width 311 height 18
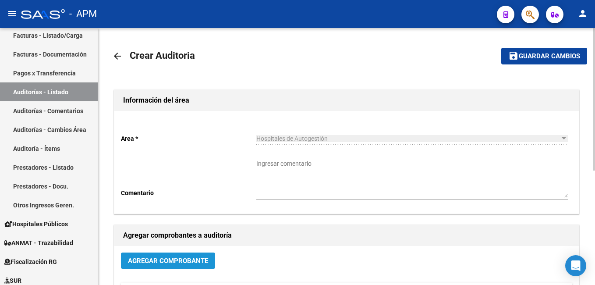
click at [180, 261] on span "Agregar Comprobante" at bounding box center [168, 261] width 80 height 8
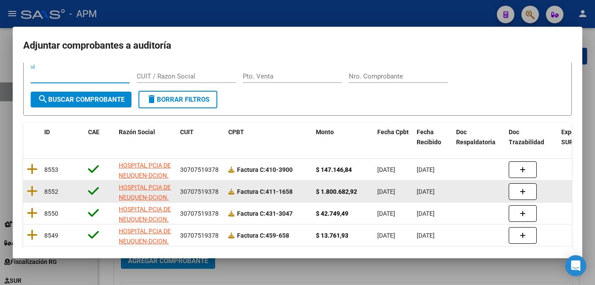
scroll to position [44, 0]
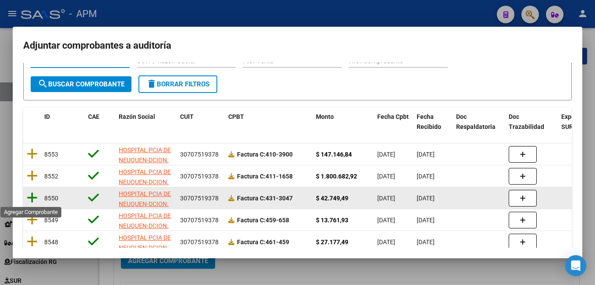
click at [33, 199] on icon at bounding box center [32, 197] width 11 height 12
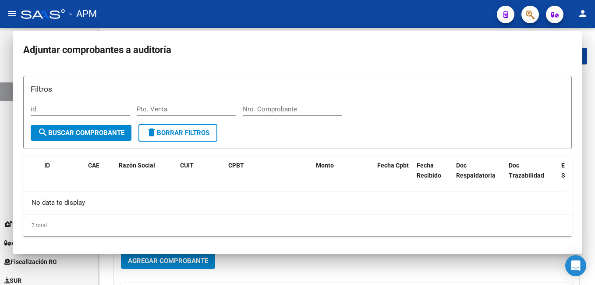
scroll to position [0, 0]
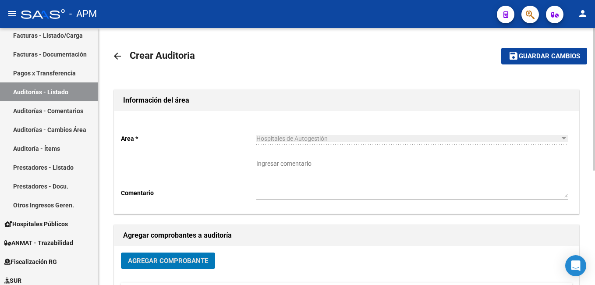
click at [559, 55] on span "Guardar cambios" at bounding box center [548, 57] width 61 height 8
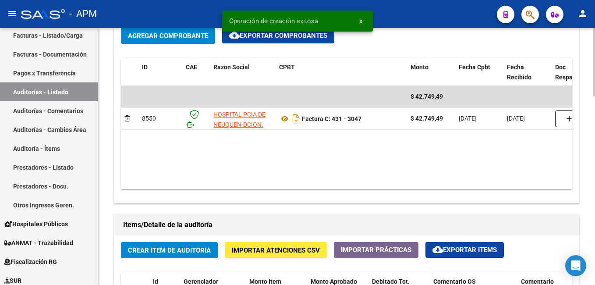
scroll to position [482, 0]
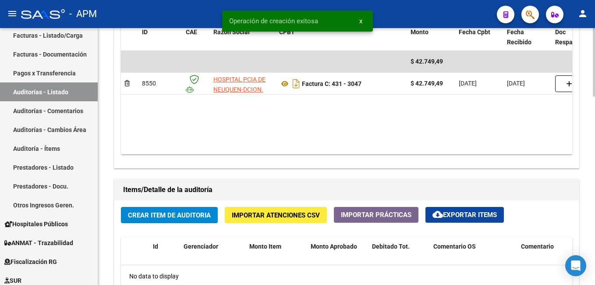
click at [176, 215] on span "Crear Item de Auditoria" at bounding box center [169, 215] width 83 height 8
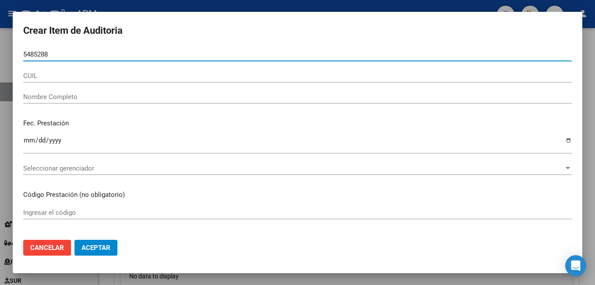
type input "54852883"
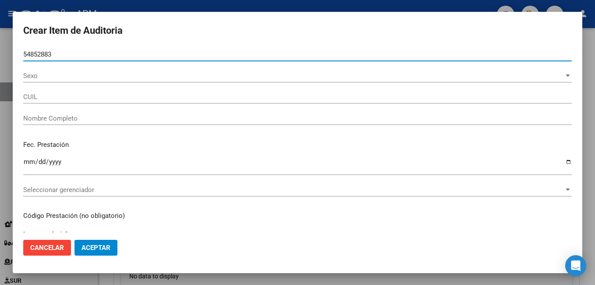
type input "27548528831"
type input "[PERSON_NAME] -"
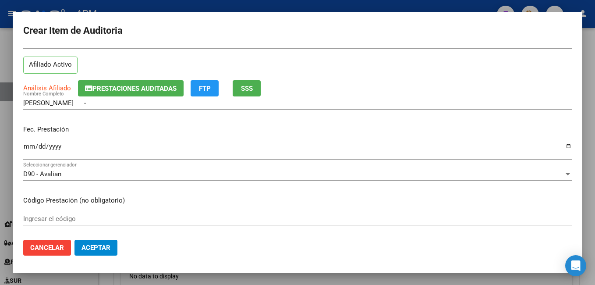
scroll to position [88, 0]
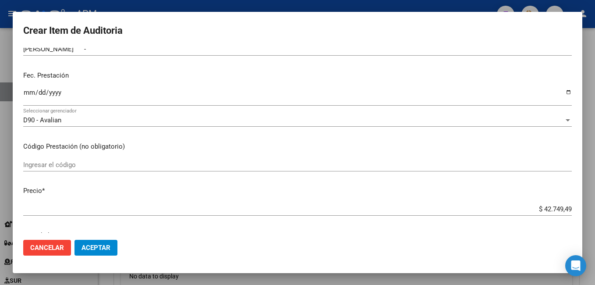
type input "54852883"
click at [29, 96] on input "Ingresar la fecha" at bounding box center [297, 96] width 548 height 14
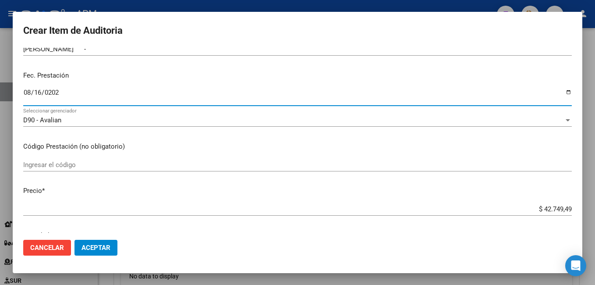
type input "[DATE]"
click at [45, 164] on input "Ingresar el código" at bounding box center [297, 165] width 548 height 8
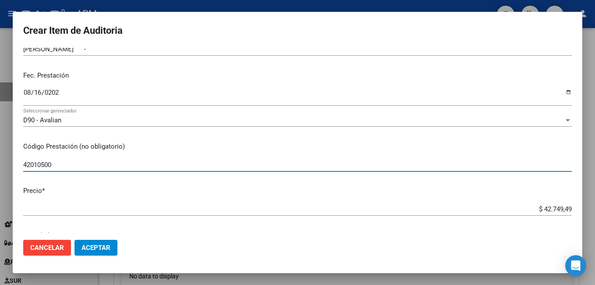
type input "42010500"
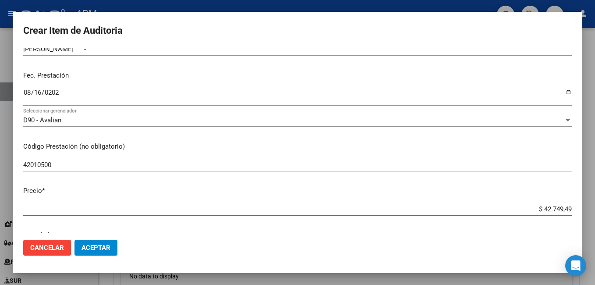
drag, startPoint x: 536, startPoint y: 207, endPoint x: 596, endPoint y: 206, distance: 59.6
click at [594, 206] on html "menu - APM person Firma Express Inicio Instructivos Contacto OS Reportes Tabler…" at bounding box center [297, 142] width 595 height 285
type input "$ 0,04"
type input "$ 0,42"
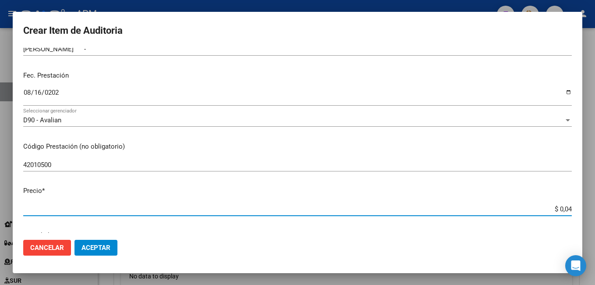
type input "$ 0,42"
type input "$ 0,04"
type input "$ 0,03"
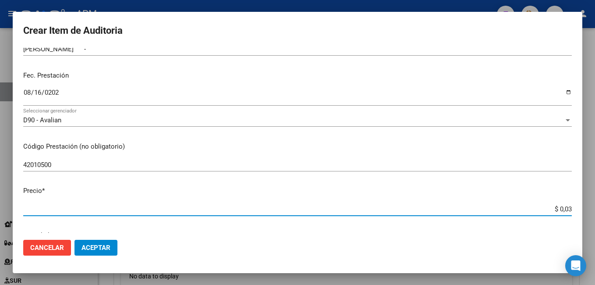
type input "$ 0,34"
type input "$ 3,42"
type input "$ 34,29"
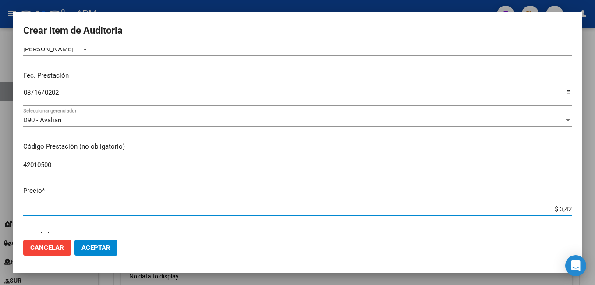
type input "$ 34,29"
type input "$ 342,92"
type input "$ 3.429,20"
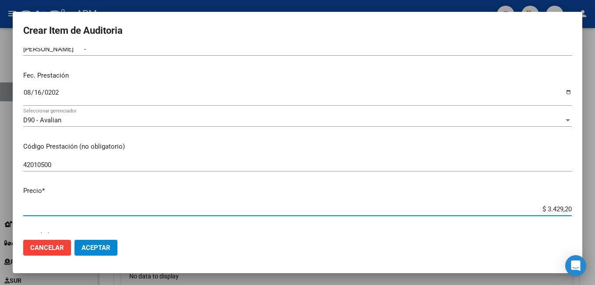
type input "$ 34.292,00"
click at [94, 248] on span "Aceptar" at bounding box center [95, 247] width 29 height 8
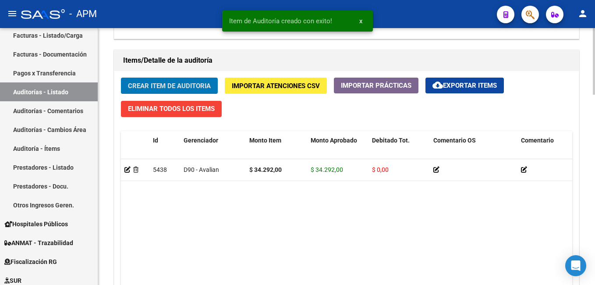
scroll to position [613, 0]
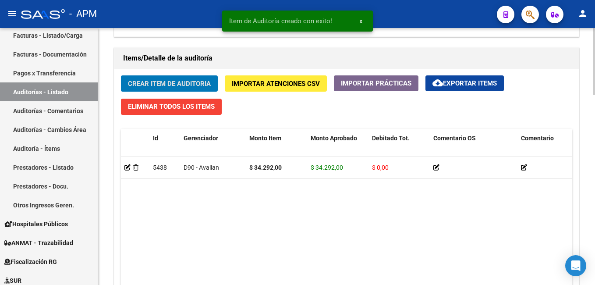
click at [161, 82] on span "Crear Item de Auditoria" at bounding box center [169, 84] width 83 height 8
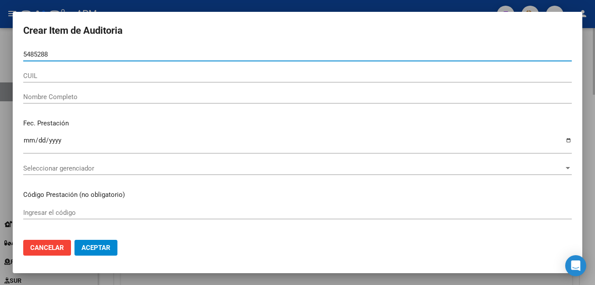
type input "54852883"
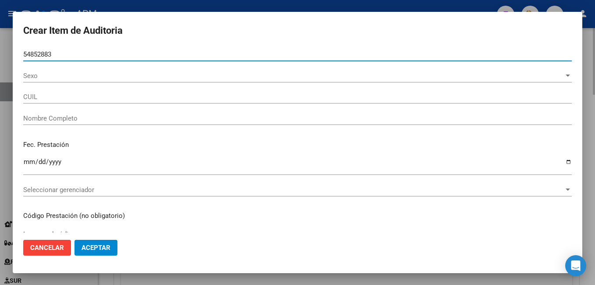
type input "27548528831"
type input "[PERSON_NAME] -"
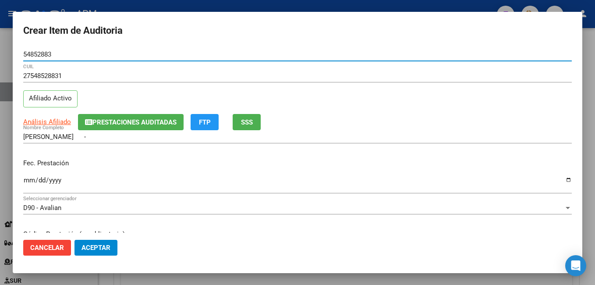
type input "54852883"
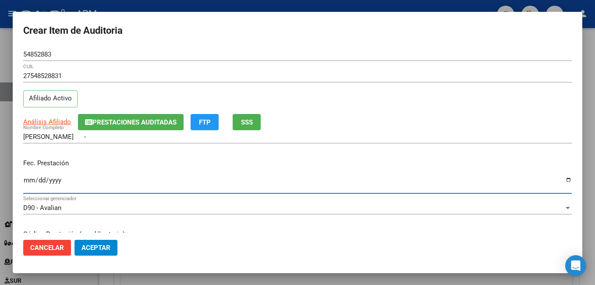
click at [31, 180] on input "Ingresar la fecha" at bounding box center [297, 183] width 548 height 14
type input "[DATE]"
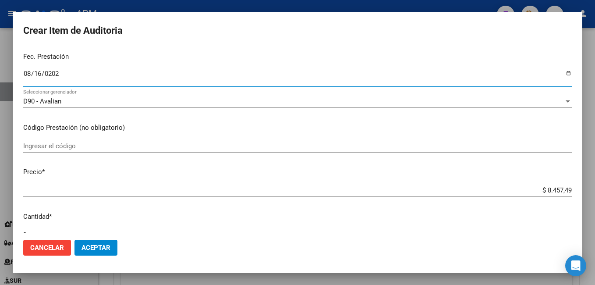
scroll to position [131, 0]
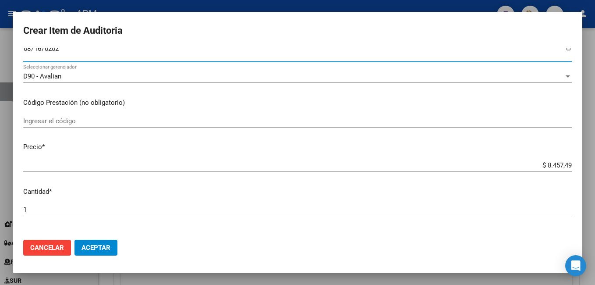
click at [81, 124] on input "Ingresar el código" at bounding box center [297, 121] width 548 height 8
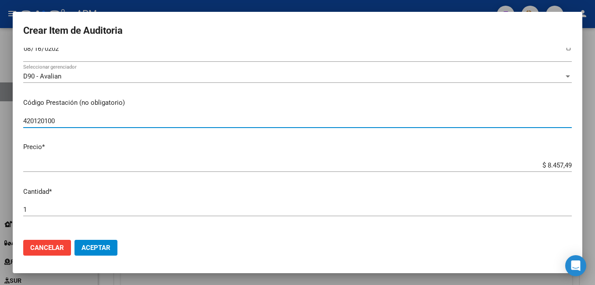
type input "420120100"
click at [94, 245] on span "Aceptar" at bounding box center [95, 247] width 29 height 8
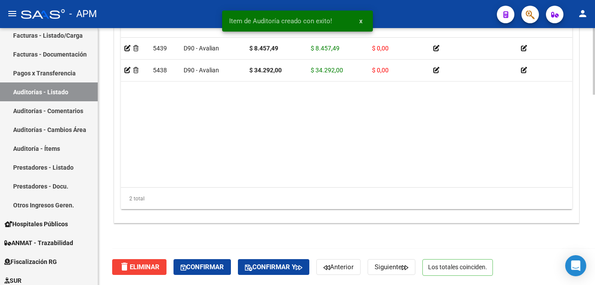
scroll to position [733, 0]
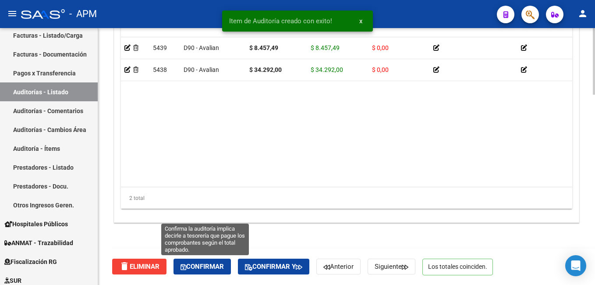
click at [222, 263] on span "Confirmar" at bounding box center [201, 266] width 43 height 8
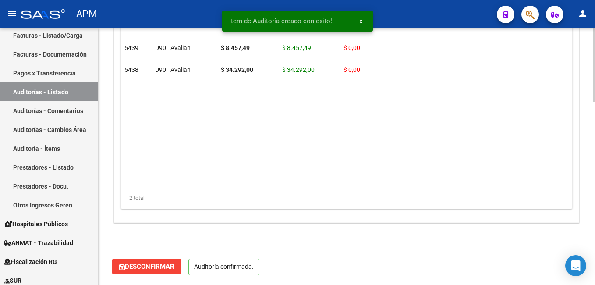
scroll to position [634, 0]
type input "202509"
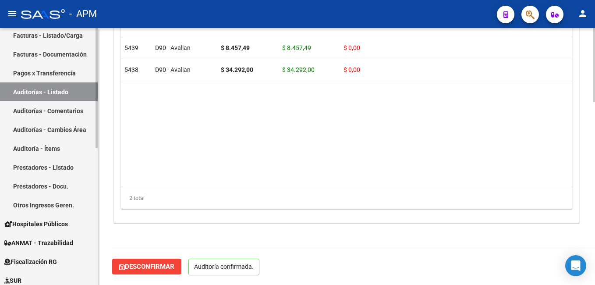
click at [55, 86] on link "Auditorías - Listado" at bounding box center [49, 91] width 98 height 19
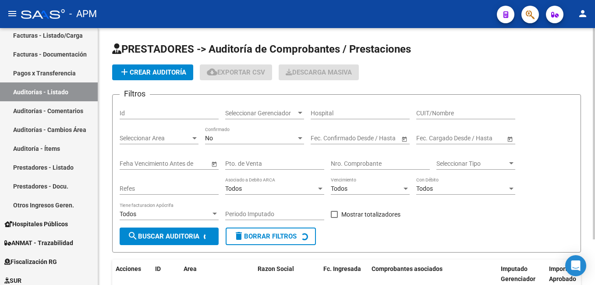
click at [175, 67] on button "add Crear Auditoría" at bounding box center [152, 72] width 81 height 16
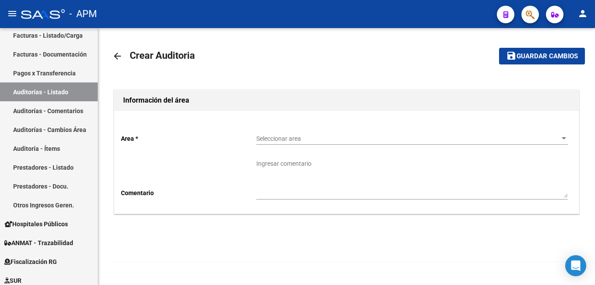
click at [279, 132] on div "Seleccionar area Seleccionar area" at bounding box center [411, 136] width 311 height 18
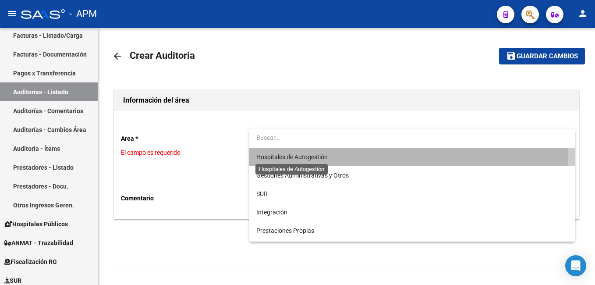
click at [284, 153] on span "Hospitales de Autogestión" at bounding box center [291, 156] width 71 height 7
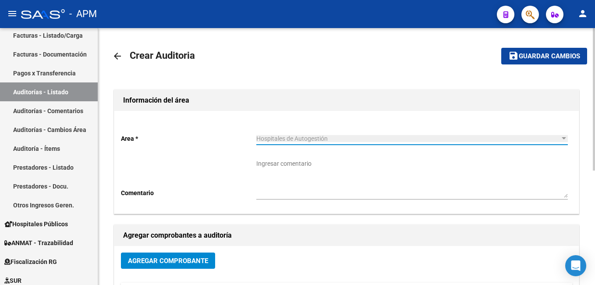
click at [199, 263] on span "Agregar Comprobante" at bounding box center [168, 261] width 80 height 8
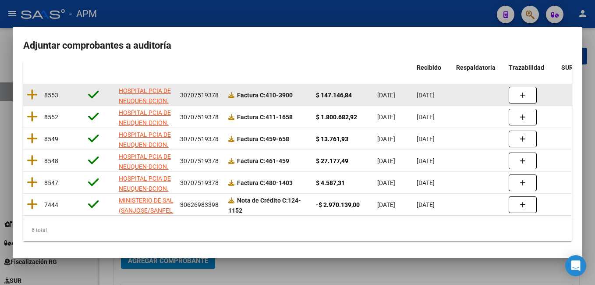
scroll to position [109, 0]
click at [34, 88] on icon at bounding box center [32, 94] width 11 height 12
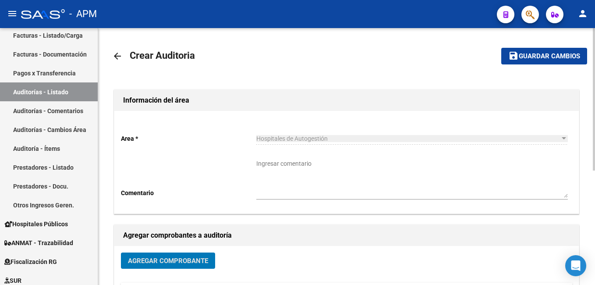
click at [534, 58] on span "Guardar cambios" at bounding box center [548, 57] width 61 height 8
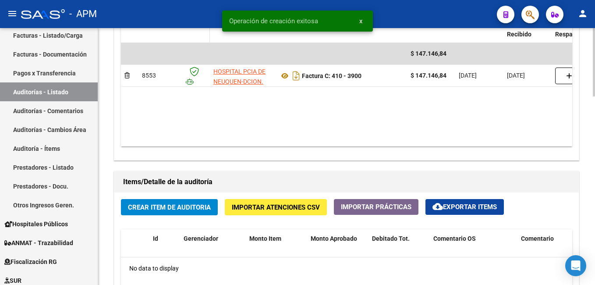
scroll to position [525, 0]
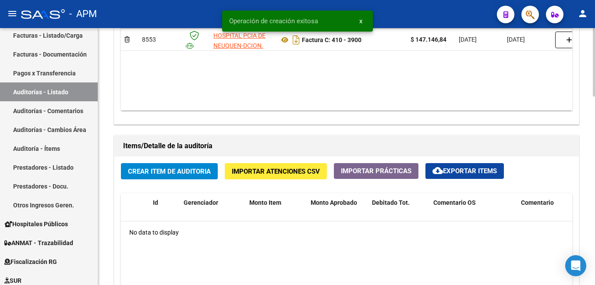
click at [182, 172] on span "Crear Item de Auditoria" at bounding box center [169, 171] width 83 height 8
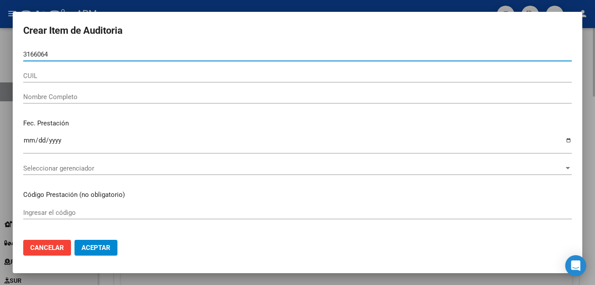
type input "31660646"
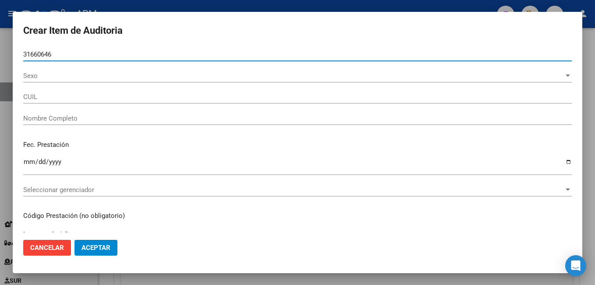
drag, startPoint x: 60, startPoint y: 52, endPoint x: -2, endPoint y: 39, distance: 63.5
click at [0, 39] on html "menu - APM person Firma Express Inicio Instructivos Contacto OS Reportes Tabler…" at bounding box center [297, 142] width 595 height 285
type input "20316606467"
type input "[PERSON_NAME]"
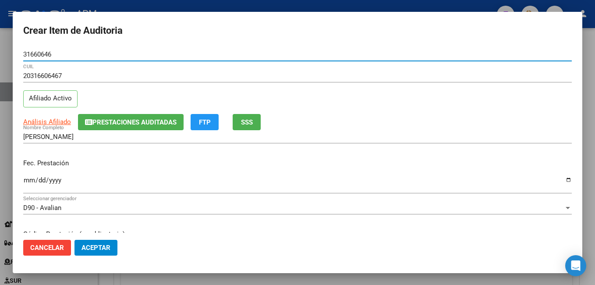
type input "31660646"
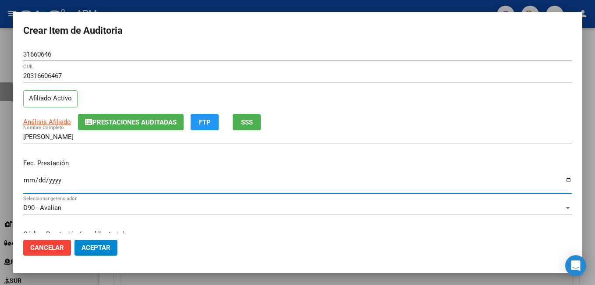
click at [30, 180] on input "Ingresar la fecha" at bounding box center [297, 183] width 548 height 14
type input "[DATE]"
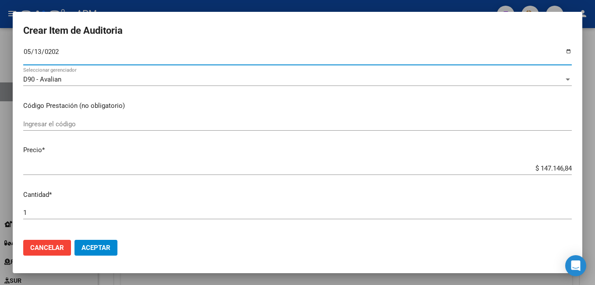
scroll to position [131, 0]
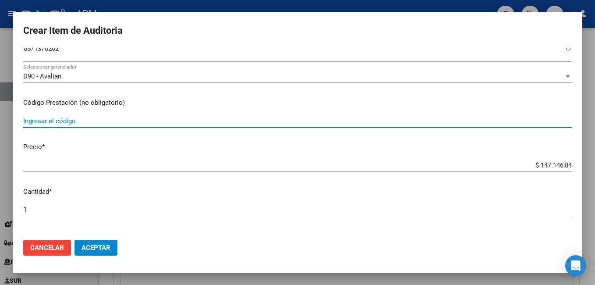
click at [65, 121] on input "Ingresar el código" at bounding box center [297, 121] width 548 height 8
drag, startPoint x: 49, startPoint y: 120, endPoint x: 242, endPoint y: 144, distance: 194.0
click at [232, 144] on mat-dialog-content "31660646 Nro Documento 20316606467 CUIL Afiliado Activo Análisis Afiliado Prest…" at bounding box center [297, 140] width 569 height 185
type input "650001+192+412+475+711+902+934+1080+1095"
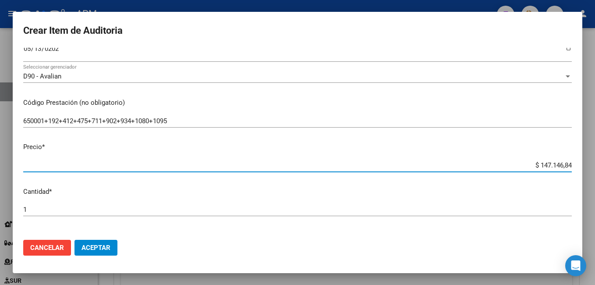
drag, startPoint x: 531, startPoint y: 167, endPoint x: 596, endPoint y: 163, distance: 64.9
click at [594, 163] on html "menu - APM person Firma Express Inicio Instructivos Contacto OS Reportes Tabler…" at bounding box center [297, 142] width 595 height 285
type input "$ 0,05"
type input "$ 0,57"
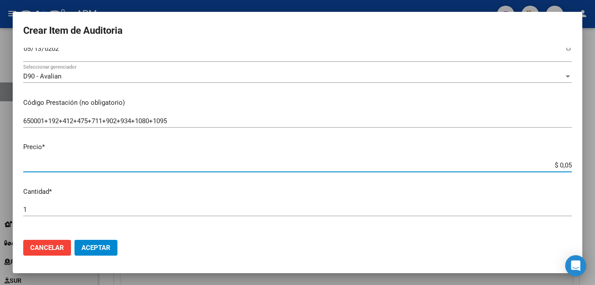
type input "$ 0,57"
type input "$ 5,71"
type input "$ 57,16"
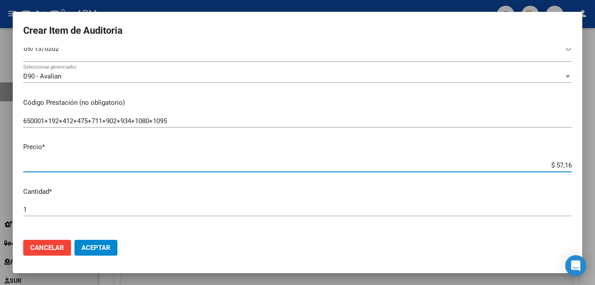
type input "$ 571,64"
type input "$ 5.716,49"
type input "$ 57.164,94"
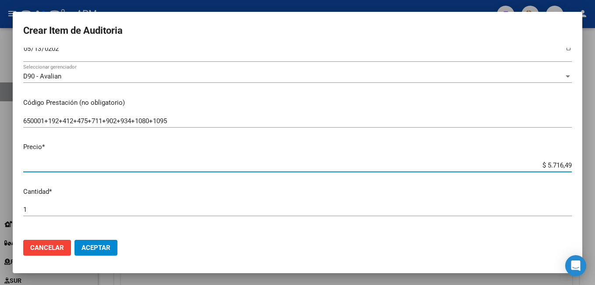
type input "$ 57.164,94"
click at [111, 243] on button "Aceptar" at bounding box center [95, 247] width 43 height 16
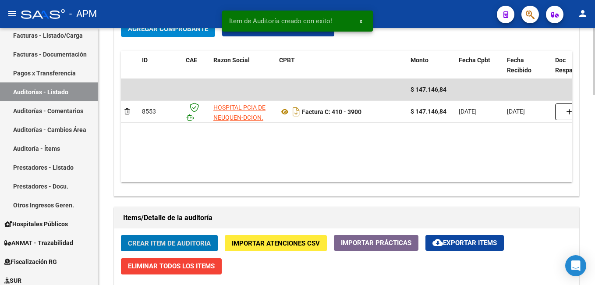
scroll to position [351, 0]
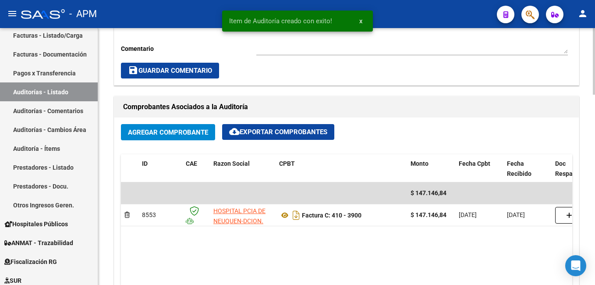
click at [163, 130] on span "Agregar Comprobante" at bounding box center [168, 132] width 80 height 8
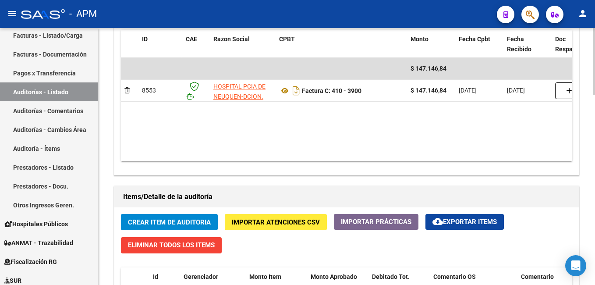
scroll to position [482, 0]
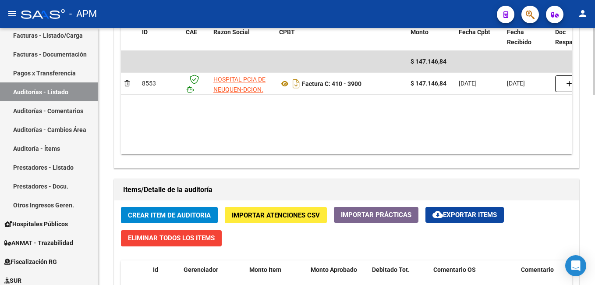
click at [167, 210] on button "Crear Item de Auditoria" at bounding box center [169, 215] width 97 height 16
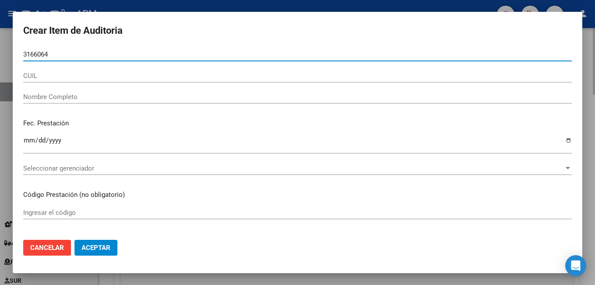
type input "31660646"
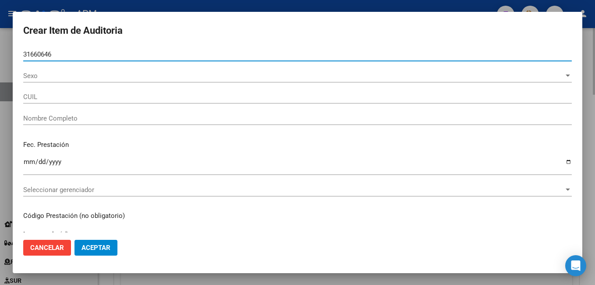
type input "20316606467"
type input "[PERSON_NAME]"
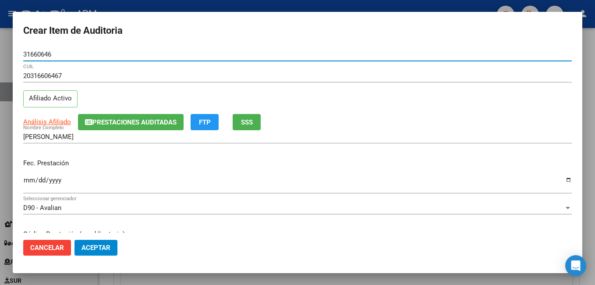
type input "31660646"
click at [29, 182] on input "Ingresar la fecha" at bounding box center [297, 183] width 548 height 14
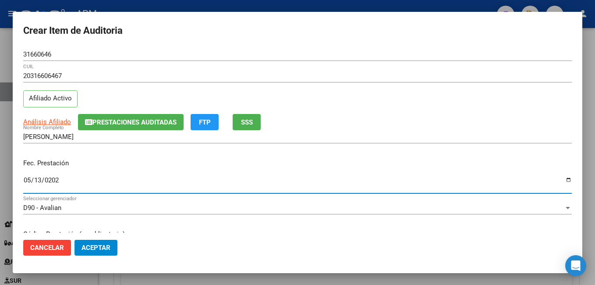
type input "[DATE]"
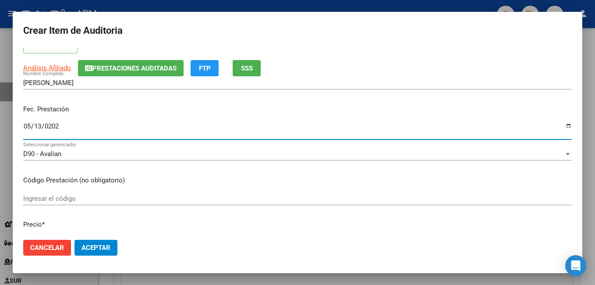
scroll to position [88, 0]
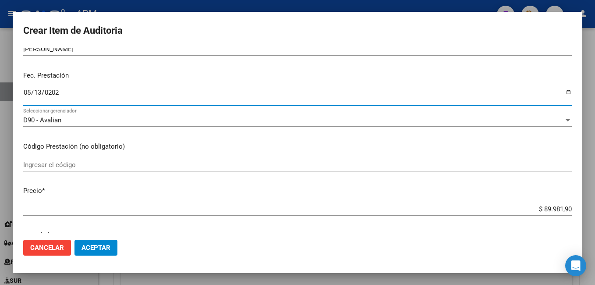
click at [69, 165] on input "Ingresar el código" at bounding box center [297, 165] width 548 height 8
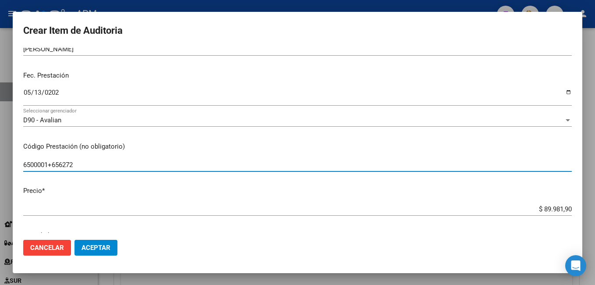
type input "6500001+656272"
click at [535, 206] on input "$ 89.981,90" at bounding box center [297, 209] width 548 height 8
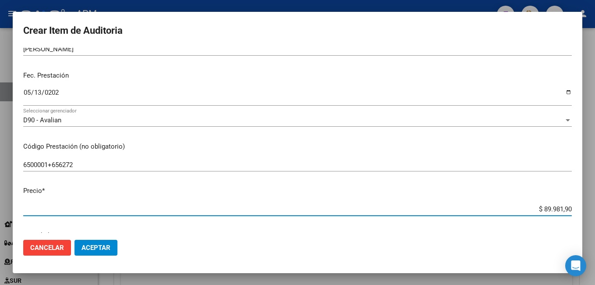
drag, startPoint x: 537, startPoint y: 209, endPoint x: 596, endPoint y: 209, distance: 59.1
click at [594, 209] on html "menu - APM person Firma Express Inicio Instructivos Contacto OS Reportes Tabler…" at bounding box center [297, 142] width 595 height 285
type input "$ 0,03"
type input "$ 0,39"
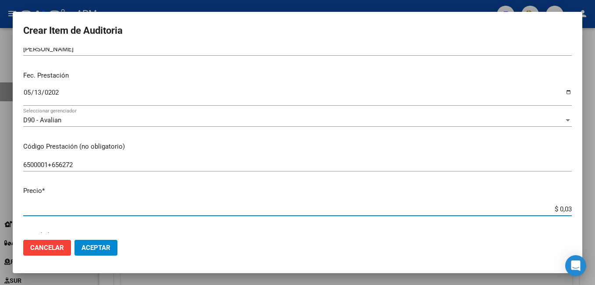
type input "$ 0,39"
type input "$ 3,98"
type input "$ 39,87"
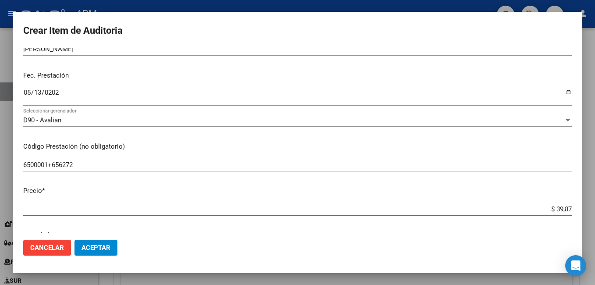
type input "$ 398,74"
type input "$ 3.987,43"
type input "$ 39.874,31"
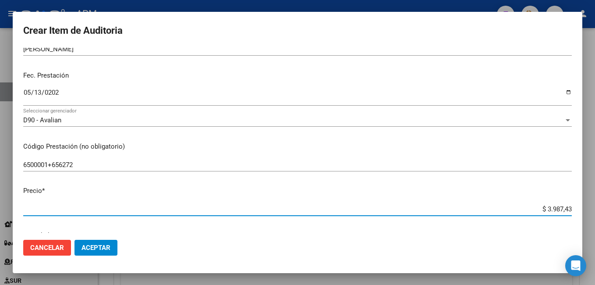
type input "$ 39.874,31"
click at [105, 243] on button "Aceptar" at bounding box center [95, 247] width 43 height 16
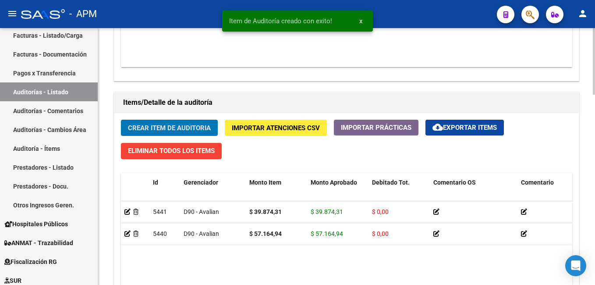
scroll to position [570, 0]
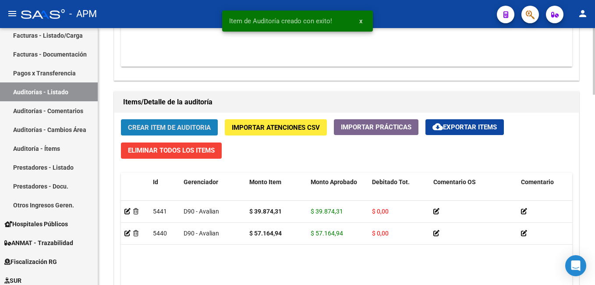
click at [158, 130] on span "Crear Item de Auditoria" at bounding box center [169, 127] width 83 height 8
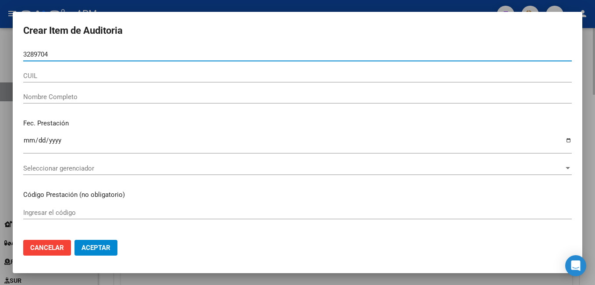
type input "32897046"
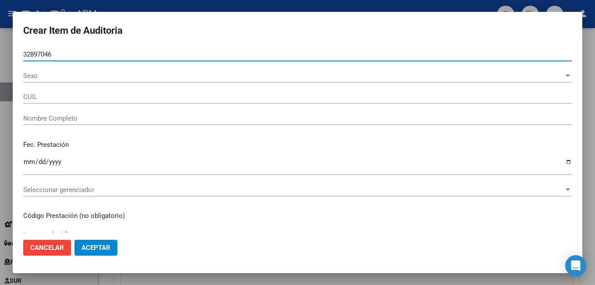
type input "27328970460"
type input "[PERSON_NAME]"
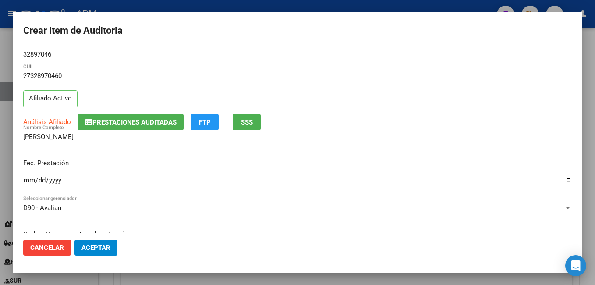
type input "32897046"
click at [30, 184] on input "Ingresar la fecha" at bounding box center [297, 183] width 548 height 14
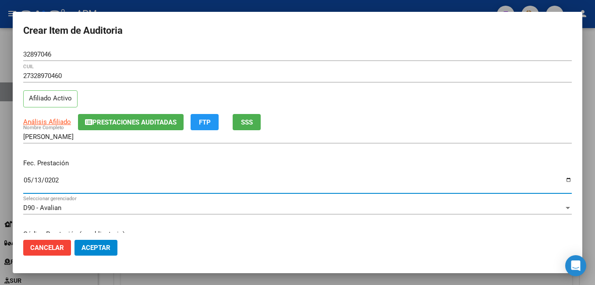
type input "[DATE]"
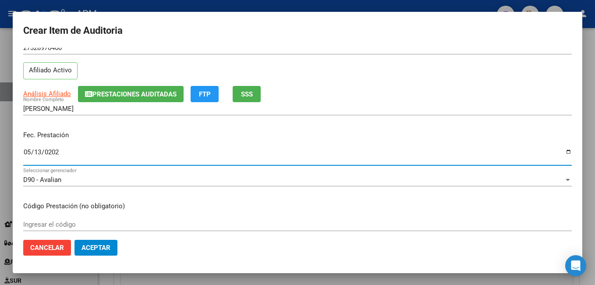
scroll to position [175, 0]
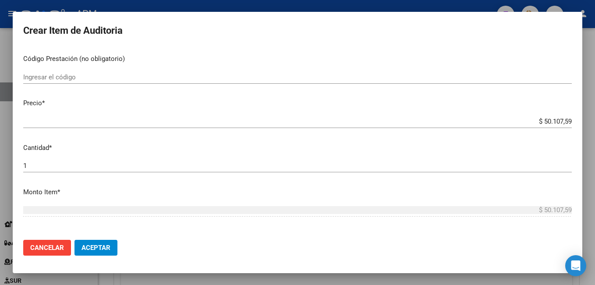
click at [56, 79] on input "Ingresar el código" at bounding box center [297, 77] width 548 height 8
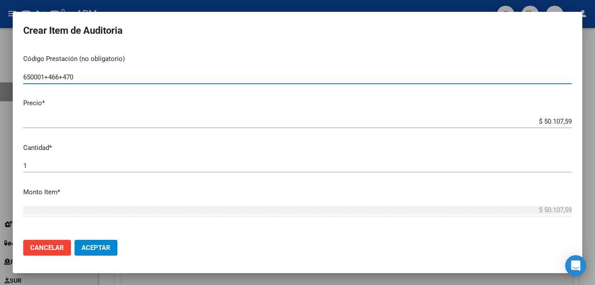
type input "650001+466+470"
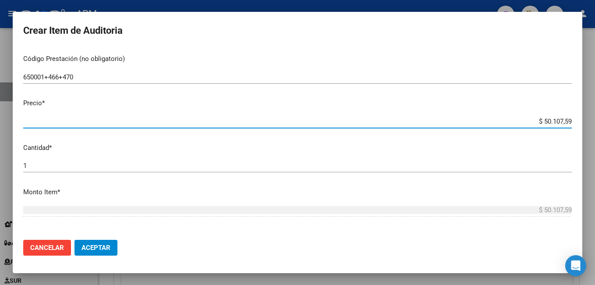
drag, startPoint x: 536, startPoint y: 122, endPoint x: 594, endPoint y: 122, distance: 58.2
click at [594, 122] on html "menu - APM person Firma Express Inicio Instructivos Contacto OS Reportes Tabler…" at bounding box center [297, 142] width 595 height 285
type input "$ 0,09"
type input "$ 0,91"
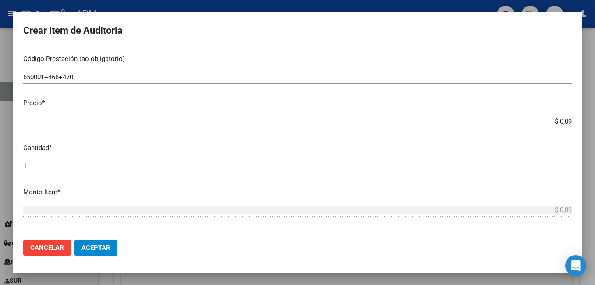
type input "$ 0,91"
type input "$ 9,17"
type input "$ 91,74"
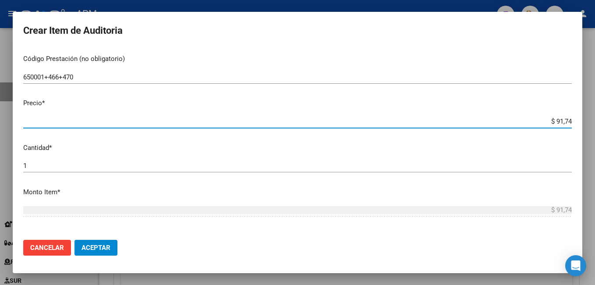
type input "$ 917,46"
type input "$ 9.174,62"
click at [96, 249] on span "Aceptar" at bounding box center [95, 247] width 29 height 8
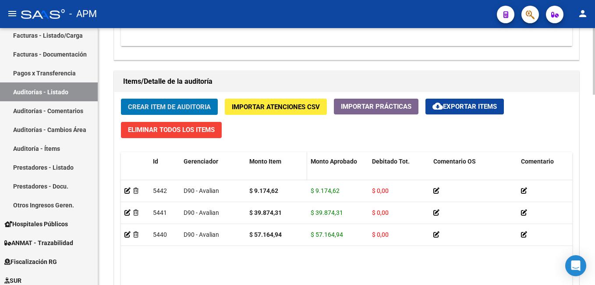
scroll to position [701, 0]
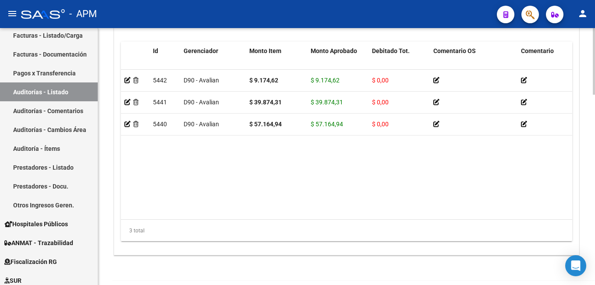
click at [413, 152] on datatable-body "5442 D90 - Avalian $ 9.174,62 $ 9.174,62 $ 0,00 27328970460 32897046 [PERSON_NA…" at bounding box center [346, 144] width 451 height 149
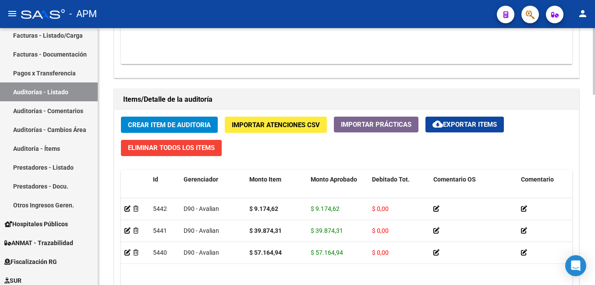
scroll to position [569, 0]
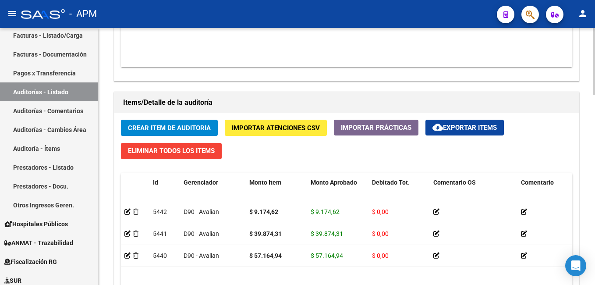
click at [188, 123] on span "Crear Item de Auditoria" at bounding box center [169, 127] width 83 height 8
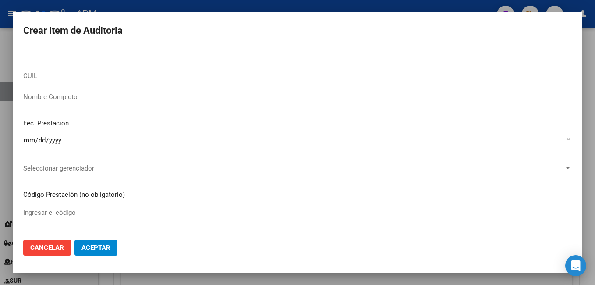
paste input "59.960706"
type input "59960706"
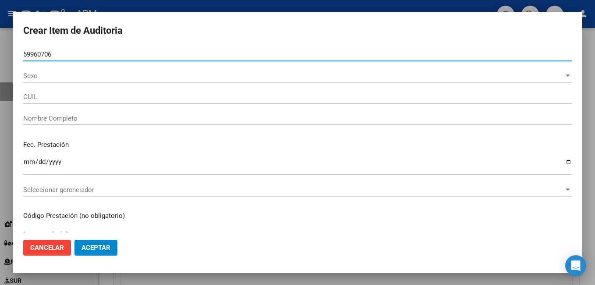
type input "20599607065"
type input "[PERSON_NAME] [PERSON_NAME]"
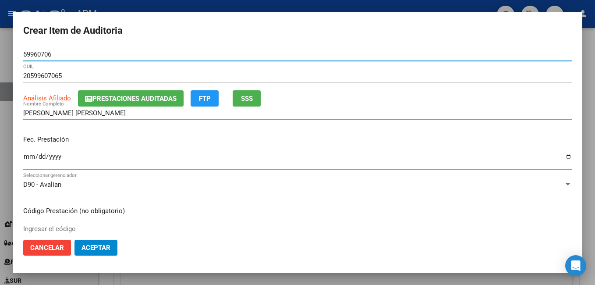
type input "59960706"
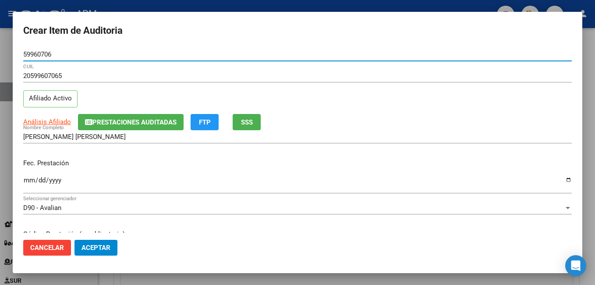
click at [32, 182] on input "Ingresar la fecha" at bounding box center [297, 183] width 548 height 14
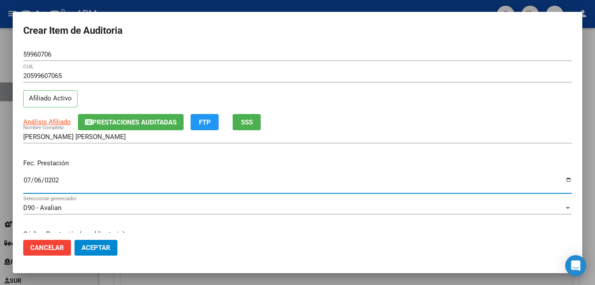
type input "[DATE]"
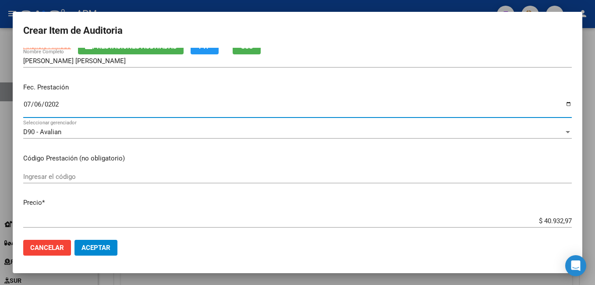
scroll to position [88, 0]
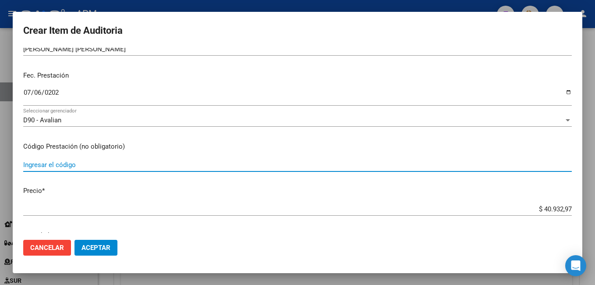
click at [58, 165] on input "Ingresar el código" at bounding box center [297, 165] width 548 height 8
type input "420102"
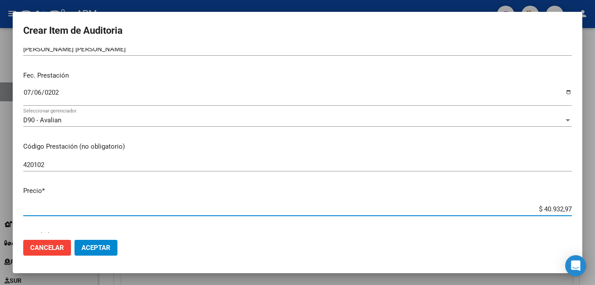
drag, startPoint x: 538, startPoint y: 210, endPoint x: 573, endPoint y: 191, distance: 40.4
click at [594, 198] on html "menu - APM person Firma Express Inicio Instructivos Contacto OS Reportes Tabler…" at bounding box center [297, 142] width 595 height 285
type input "$ 0,09"
type input "$ 0,91"
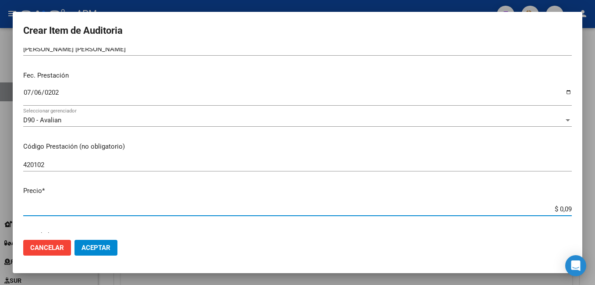
type input "$ 0,91"
type input "$ 9,17"
type input "$ 91,74"
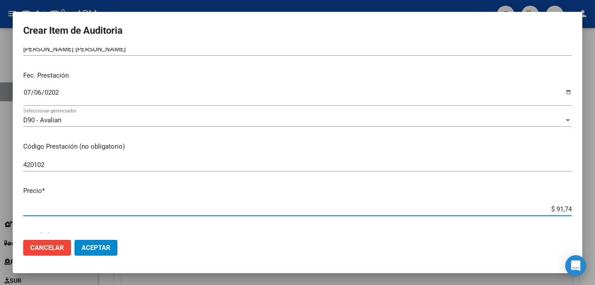
type input "$ 917,46"
type input "$ 9.174,62"
click at [93, 245] on span "Aceptar" at bounding box center [95, 247] width 29 height 8
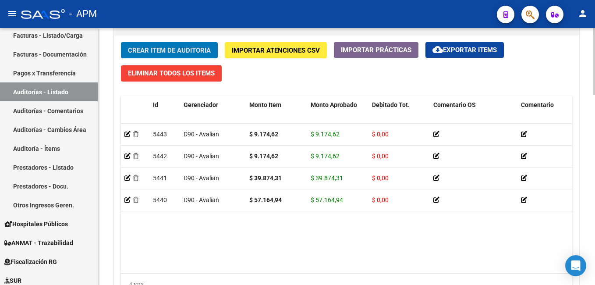
scroll to position [657, 0]
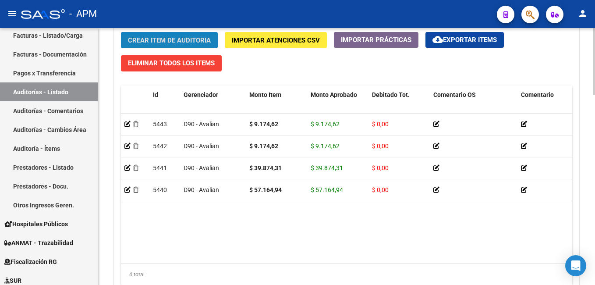
click at [152, 35] on button "Crear Item de Auditoria" at bounding box center [169, 40] width 97 height 16
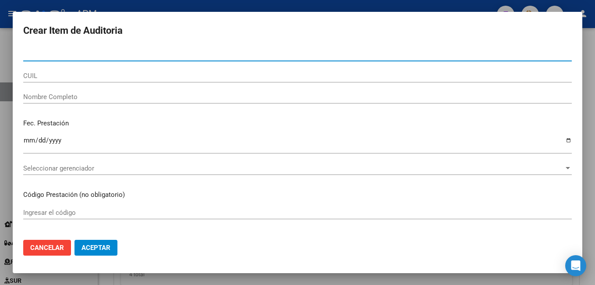
paste input "40.769115"
type input "40769115"
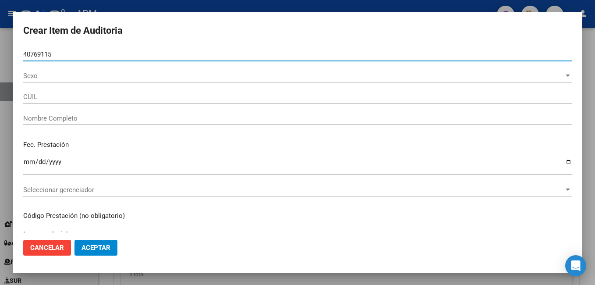
type input "27407691151"
type input "[PERSON_NAME] [PERSON_NAME]"
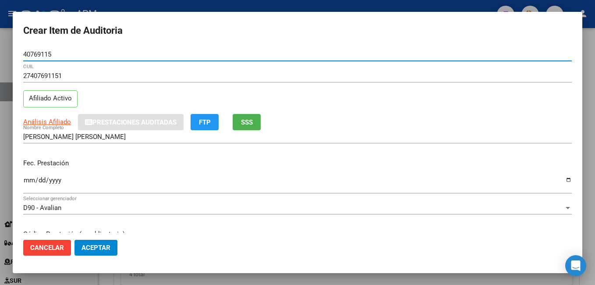
type input "40769115"
click at [31, 178] on input "Ingresar la fecha" at bounding box center [297, 183] width 548 height 14
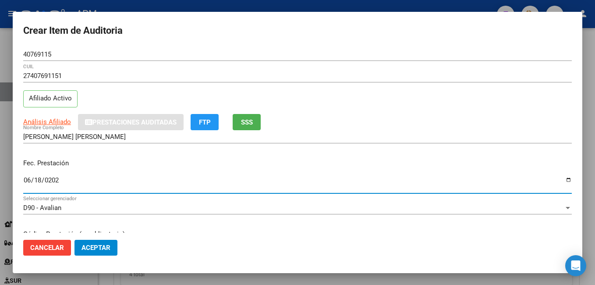
type input "[DATE]"
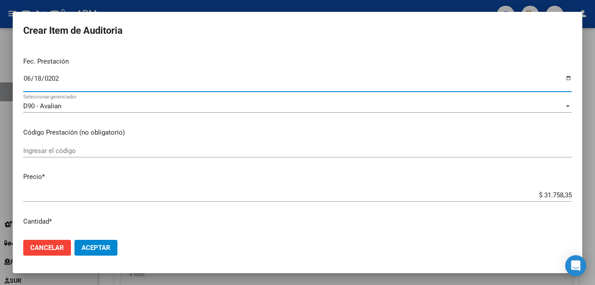
scroll to position [131, 0]
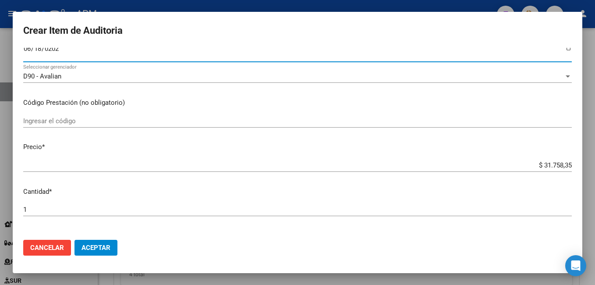
click at [65, 123] on input "Ingresar el código" at bounding box center [297, 121] width 548 height 8
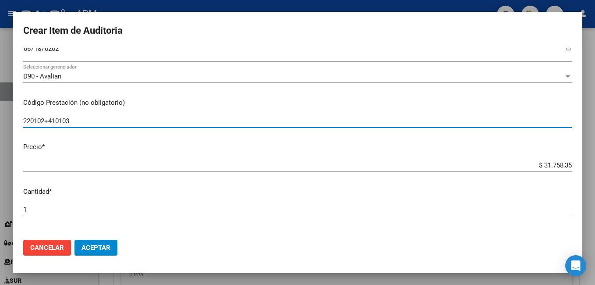
click at [53, 120] on input "220102+410103" at bounding box center [297, 121] width 548 height 8
type input "220102+420103"
click at [93, 248] on span "Aceptar" at bounding box center [95, 247] width 29 height 8
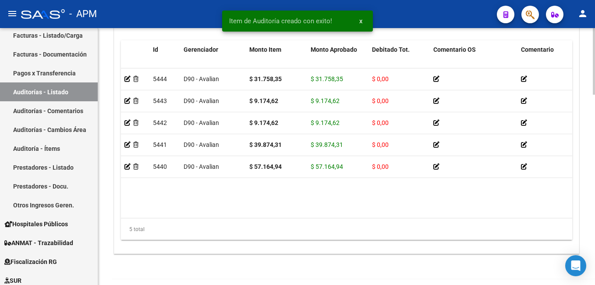
scroll to position [733, 0]
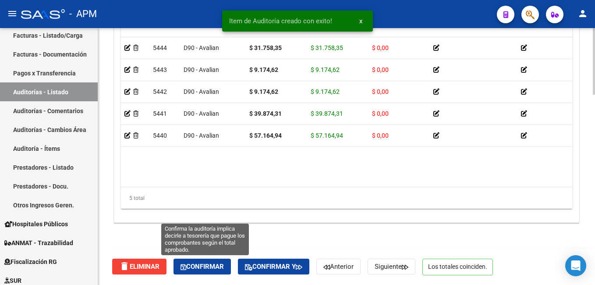
click at [218, 261] on button "Confirmar" at bounding box center [201, 266] width 57 height 16
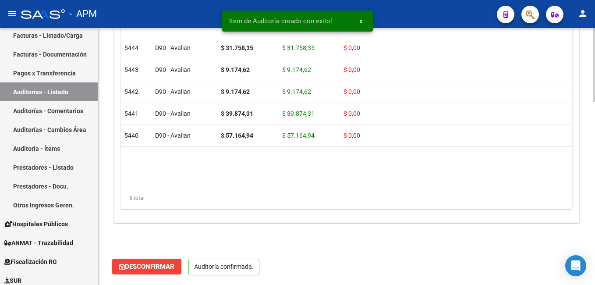
scroll to position [634, 0]
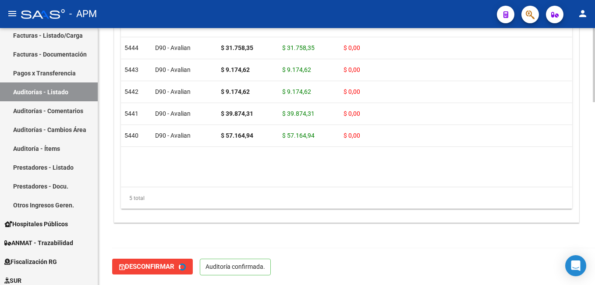
type input "202509"
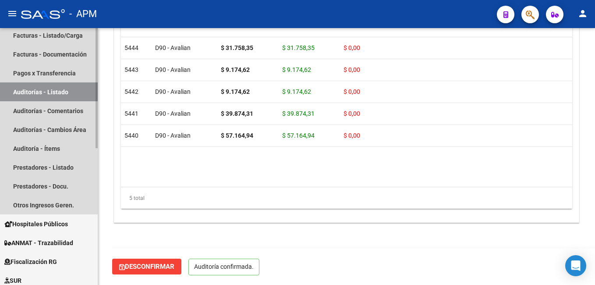
click at [50, 88] on link "Auditorías - Listado" at bounding box center [49, 91] width 98 height 19
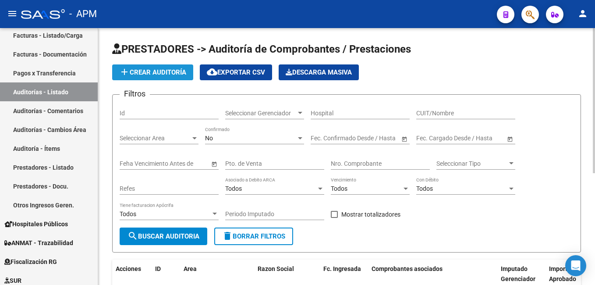
click at [154, 68] on span "add Crear Auditoría" at bounding box center [152, 72] width 67 height 8
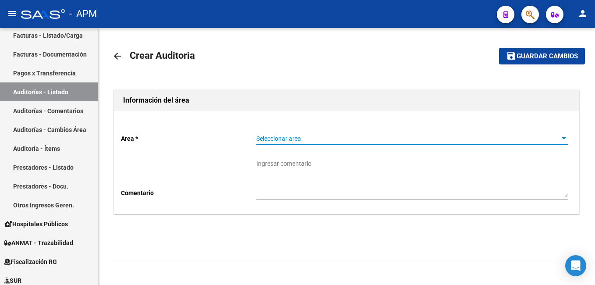
click at [280, 135] on span "Seleccionar area" at bounding box center [407, 138] width 303 height 7
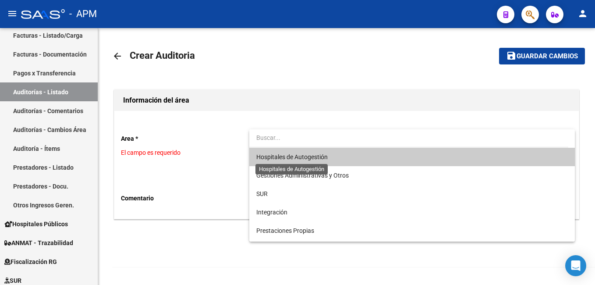
click at [287, 153] on span "Hospitales de Autogestión" at bounding box center [291, 156] width 71 height 7
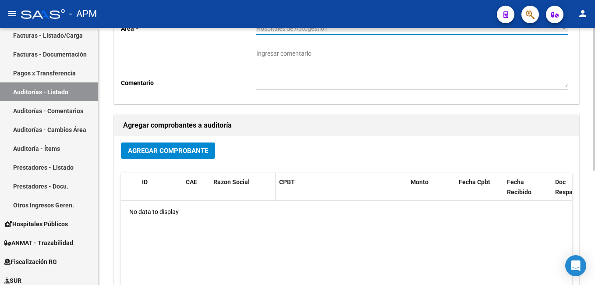
scroll to position [131, 0]
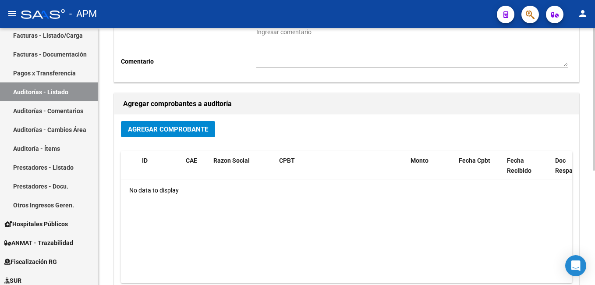
click at [198, 131] on span "Agregar Comprobante" at bounding box center [168, 129] width 80 height 8
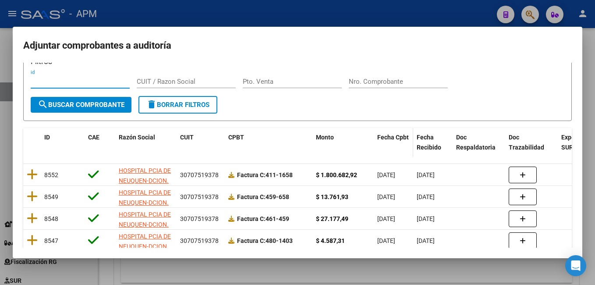
scroll to position [44, 0]
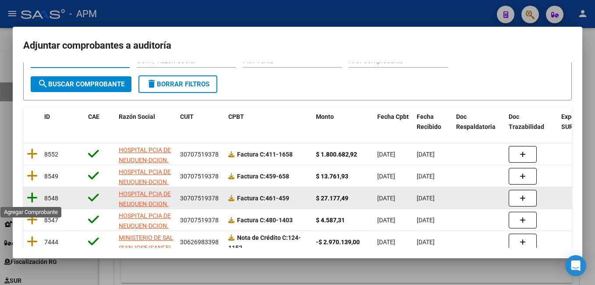
click at [34, 199] on icon at bounding box center [32, 197] width 11 height 12
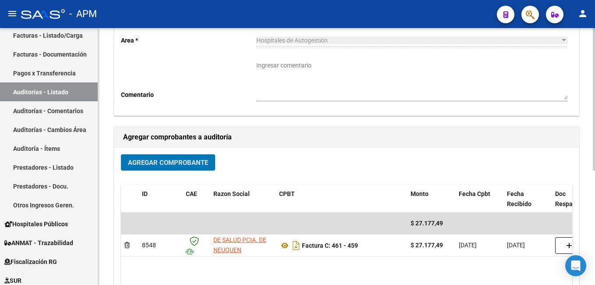
scroll to position [0, 0]
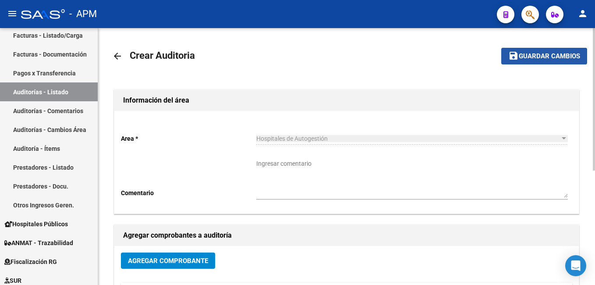
click at [552, 53] on span "Guardar cambios" at bounding box center [548, 57] width 61 height 8
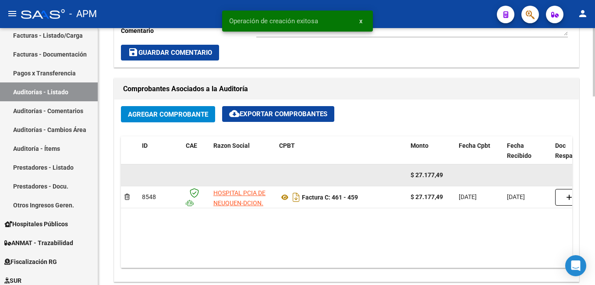
scroll to position [525, 0]
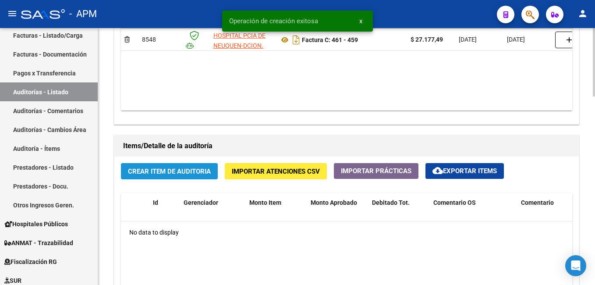
click at [171, 174] on span "Crear Item de Auditoria" at bounding box center [169, 171] width 83 height 8
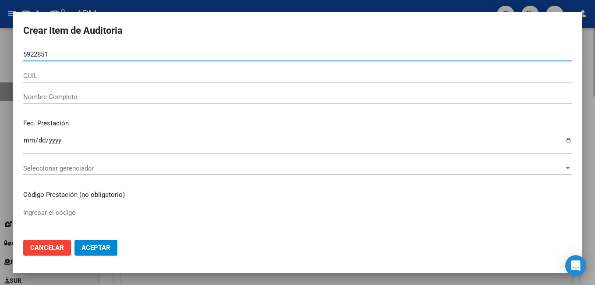
type input "59228519"
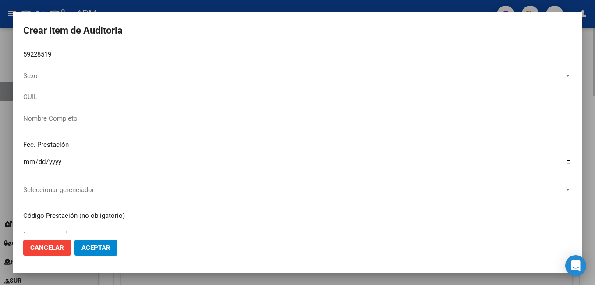
type input "20592285194"
type input "[PERSON_NAME] [PERSON_NAME]"
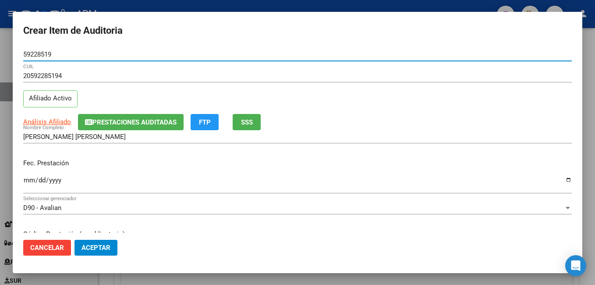
type input "59228519"
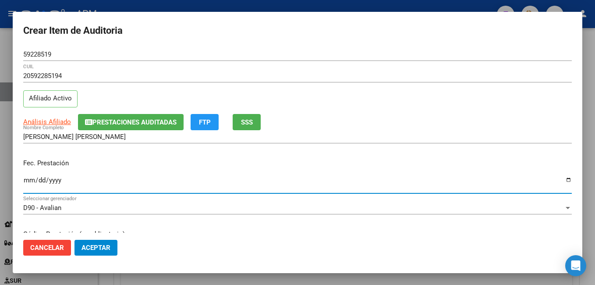
click at [30, 181] on input "Ingresar la fecha" at bounding box center [297, 183] width 548 height 14
type input "[DATE]"
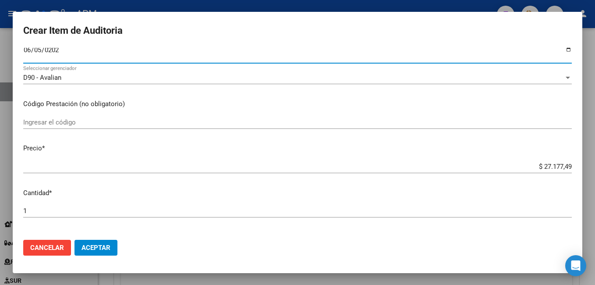
scroll to position [131, 0]
click at [55, 118] on input "Ingresar el código" at bounding box center [297, 121] width 548 height 8
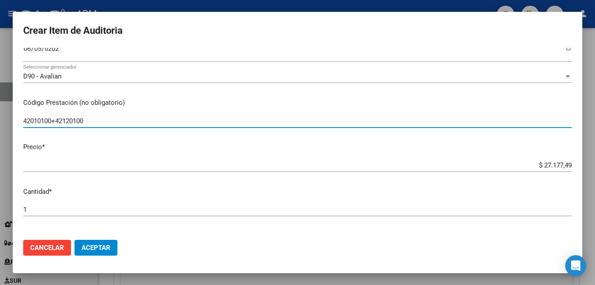
drag, startPoint x: 54, startPoint y: 123, endPoint x: 237, endPoint y: 118, distance: 183.1
click at [237, 118] on input "42010100+42120100" at bounding box center [297, 121] width 548 height 8
type input "42010100"
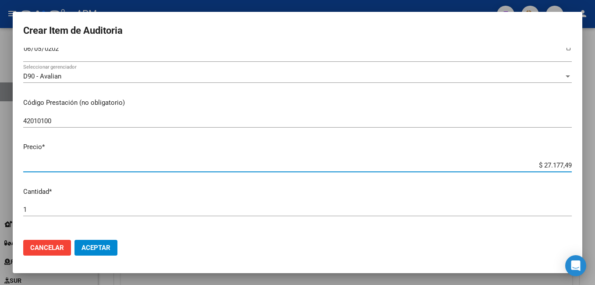
drag, startPoint x: 535, startPoint y: 166, endPoint x: 591, endPoint y: 146, distance: 59.6
click at [594, 147] on html "menu - APM person Firma Express Inicio Instructivos Contacto OS Reportes Tabler…" at bounding box center [297, 142] width 595 height 285
type input "$ 0,01"
type input "$ 0,18"
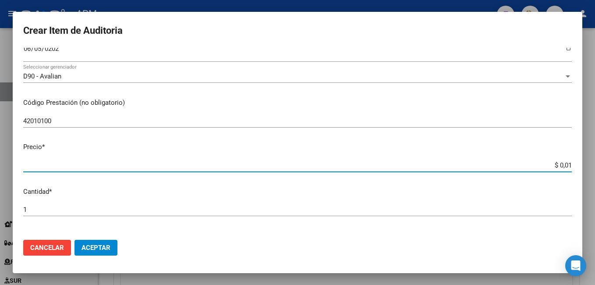
type input "$ 0,18"
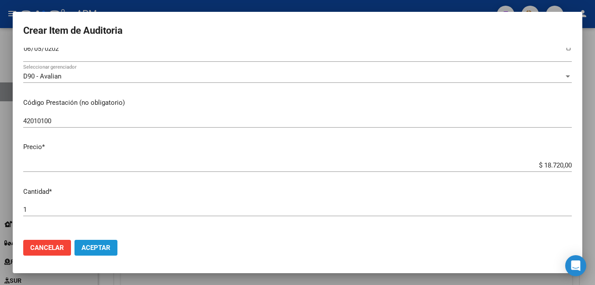
click at [103, 246] on span "Aceptar" at bounding box center [95, 247] width 29 height 8
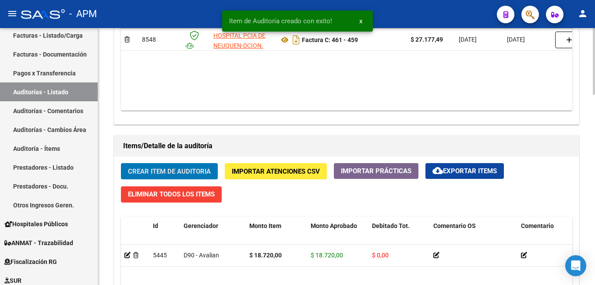
scroll to position [613, 0]
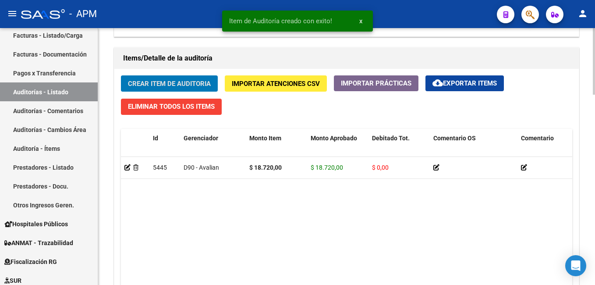
click at [180, 79] on button "Crear Item de Auditoria" at bounding box center [169, 83] width 97 height 16
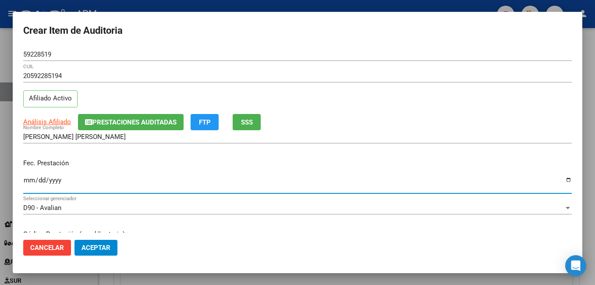
click at [29, 180] on input "Ingresar la fecha" at bounding box center [297, 183] width 548 height 14
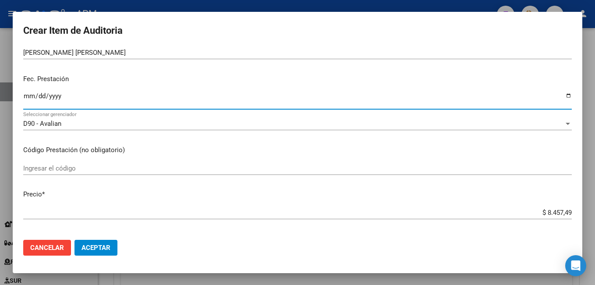
scroll to position [131, 0]
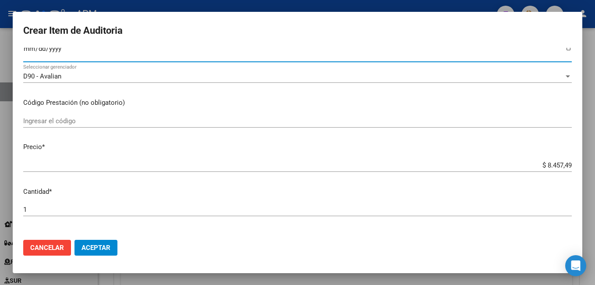
click at [67, 122] on input "Ingresar el código" at bounding box center [297, 121] width 548 height 8
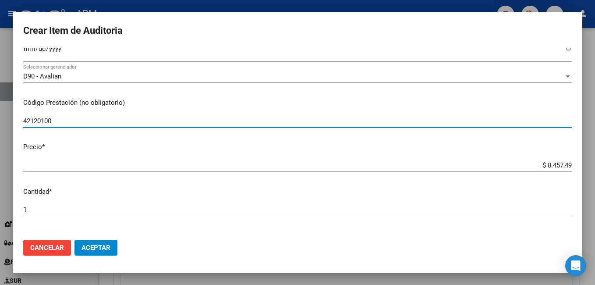
click at [84, 243] on button "Aceptar" at bounding box center [95, 247] width 43 height 16
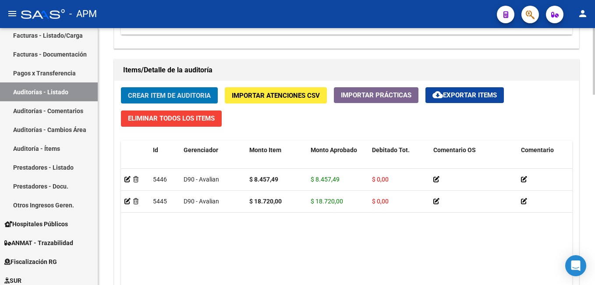
scroll to position [733, 0]
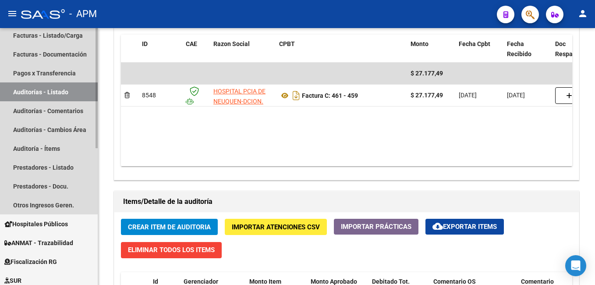
click at [84, 93] on link "Auditorías - Listado" at bounding box center [49, 91] width 98 height 19
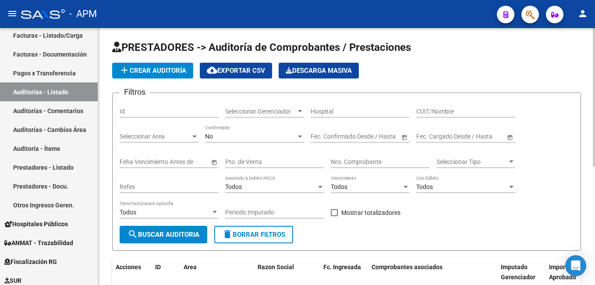
scroll to position [1, 0]
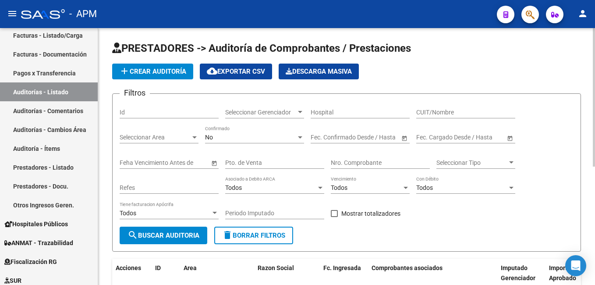
click at [241, 134] on div "No" at bounding box center [250, 137] width 91 height 7
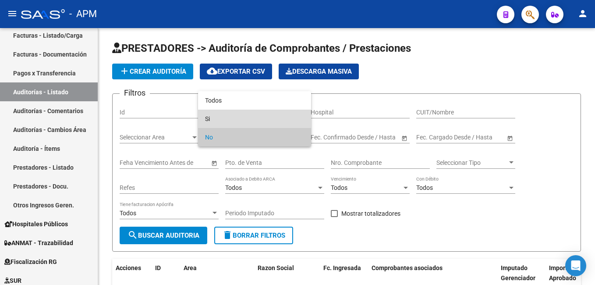
click at [240, 120] on span "Si" at bounding box center [254, 118] width 99 height 18
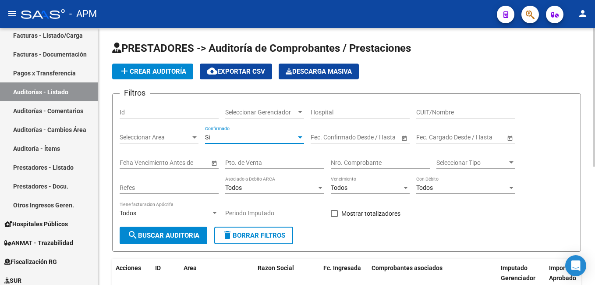
click at [353, 159] on input "Nro. Comprobante" at bounding box center [380, 162] width 99 height 7
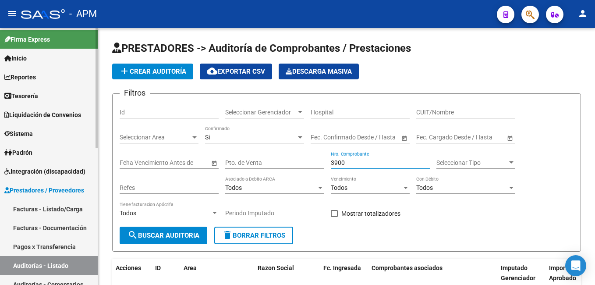
scroll to position [0, 0]
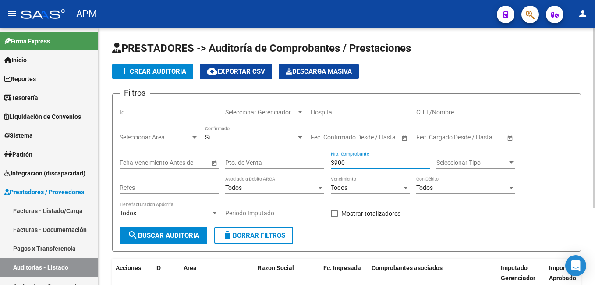
drag, startPoint x: 49, startPoint y: 214, endPoint x: 104, endPoint y: 154, distance: 80.9
click at [49, 214] on link "Facturas - Listado/Carga" at bounding box center [49, 210] width 98 height 19
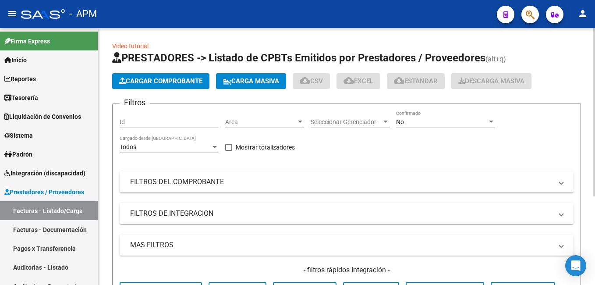
click at [160, 81] on span "Cargar Comprobante" at bounding box center [160, 81] width 83 height 8
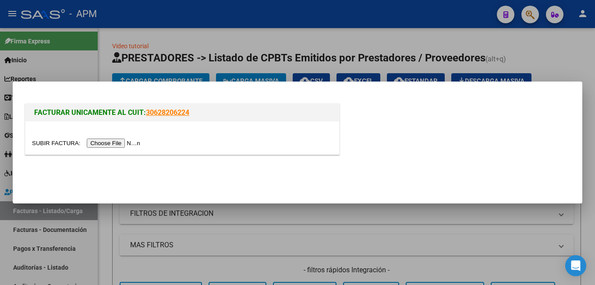
click at [100, 143] on input "file" at bounding box center [87, 142] width 111 height 9
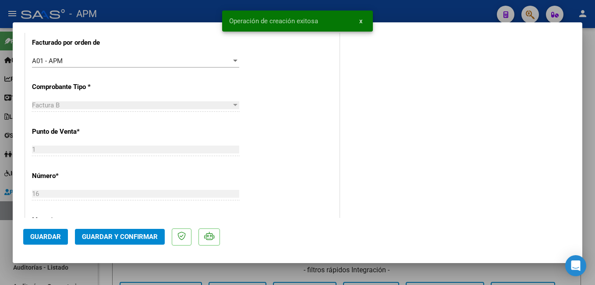
scroll to position [525, 0]
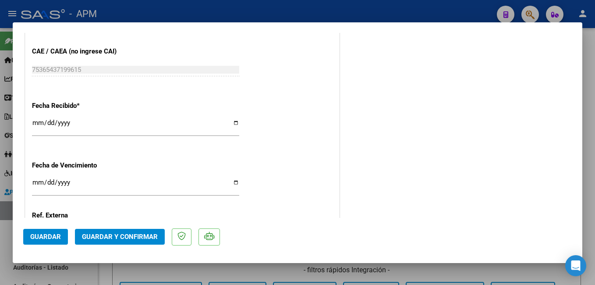
click at [130, 233] on span "Guardar y Confirmar" at bounding box center [120, 236] width 76 height 8
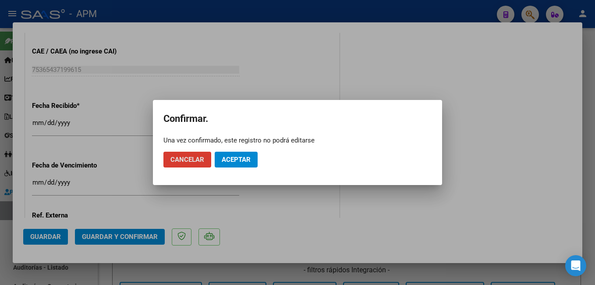
click at [235, 153] on button "Aceptar" at bounding box center [236, 159] width 43 height 16
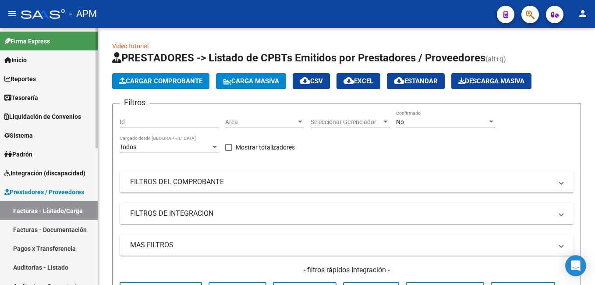
click at [31, 209] on link "Facturas - Listado/Carga" at bounding box center [49, 210] width 98 height 19
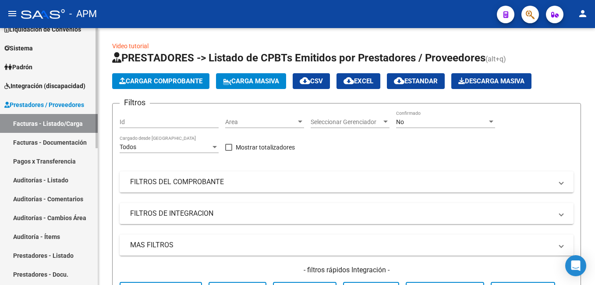
scroll to position [88, 0]
click at [58, 181] on link "Auditorías - Listado" at bounding box center [49, 179] width 98 height 19
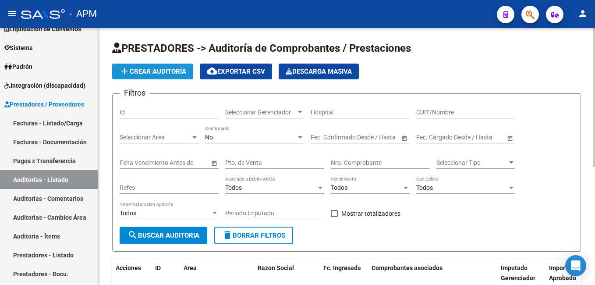
click at [154, 69] on span "add Crear Auditoría" at bounding box center [152, 71] width 67 height 8
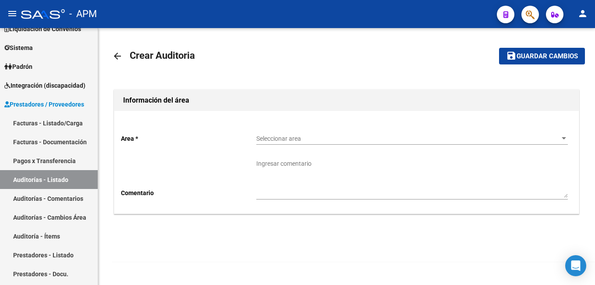
click at [285, 137] on span "Seleccionar area" at bounding box center [407, 138] width 303 height 7
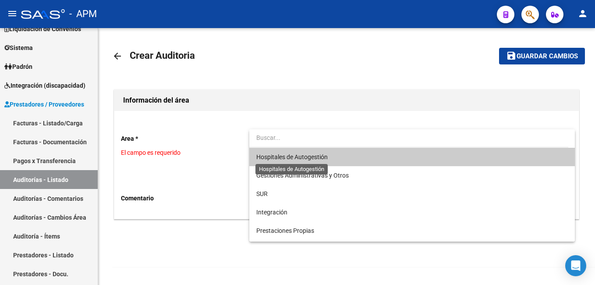
click at [286, 155] on span "Hospitales de Autogestión" at bounding box center [291, 156] width 71 height 7
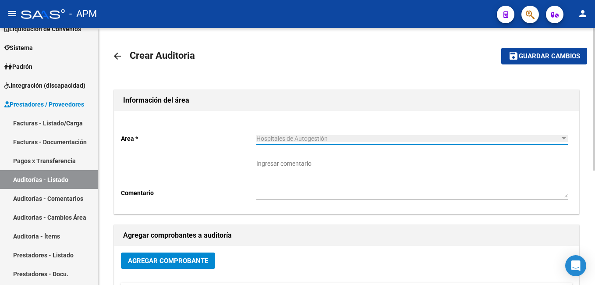
click at [149, 256] on button "Agregar Comprobante" at bounding box center [168, 260] width 94 height 16
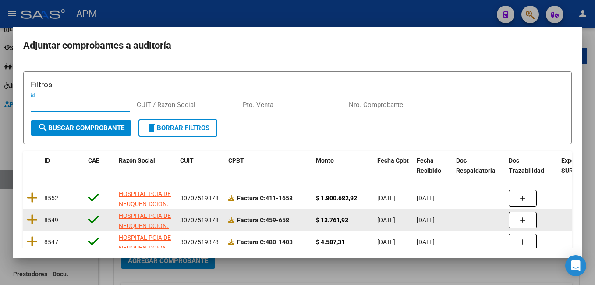
scroll to position [44, 0]
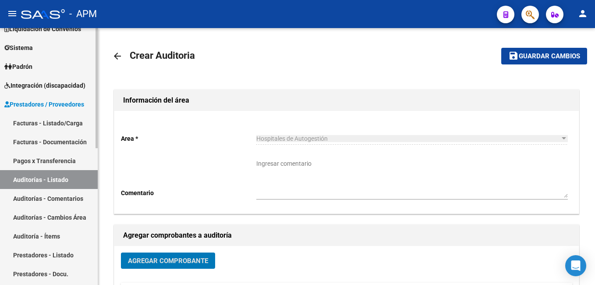
click at [24, 123] on link "Facturas - Listado/Carga" at bounding box center [49, 122] width 98 height 19
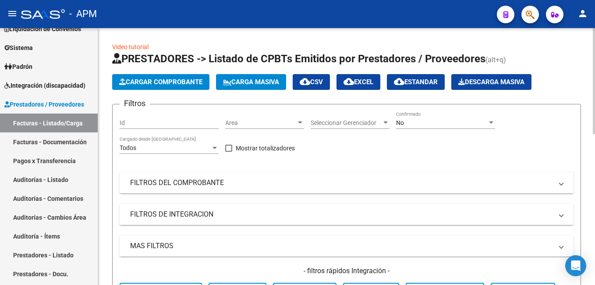
click at [415, 123] on div "No" at bounding box center [441, 122] width 91 height 7
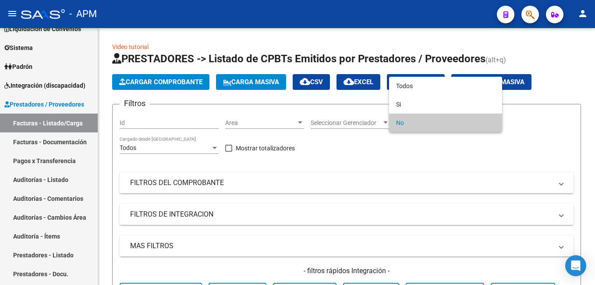
click at [413, 122] on span "No" at bounding box center [445, 122] width 99 height 18
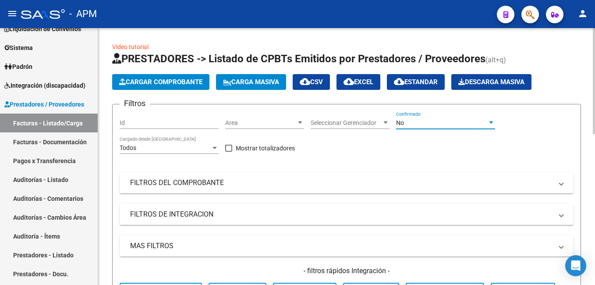
click at [335, 183] on mat-panel-title "FILTROS DEL COMPROBANTE" at bounding box center [341, 183] width 422 height 10
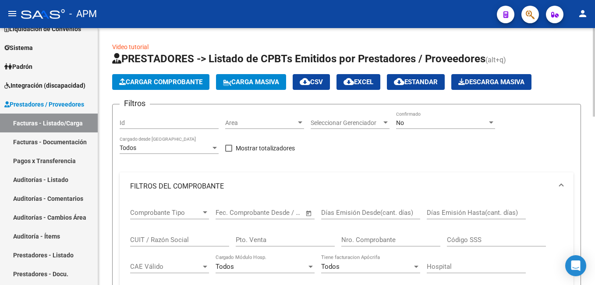
click at [346, 242] on input "Nro. Comprobante" at bounding box center [390, 240] width 99 height 8
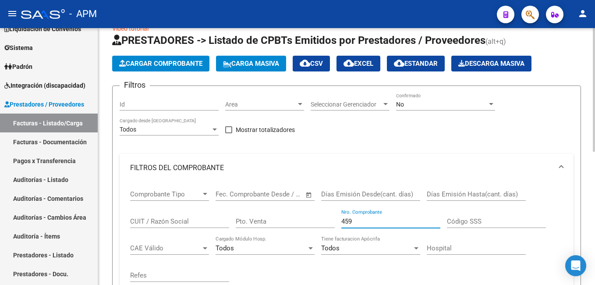
scroll to position [14, 0]
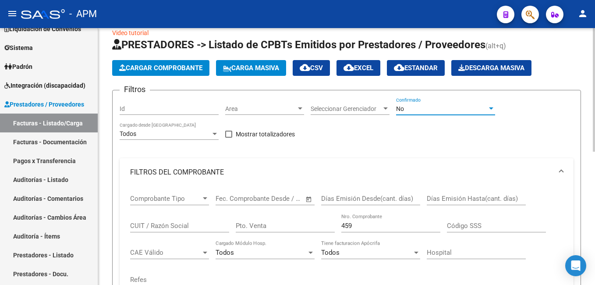
click at [436, 105] on div "No" at bounding box center [441, 108] width 91 height 7
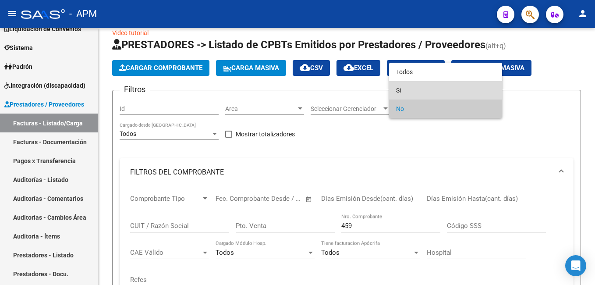
click at [436, 89] on span "Si" at bounding box center [445, 90] width 99 height 18
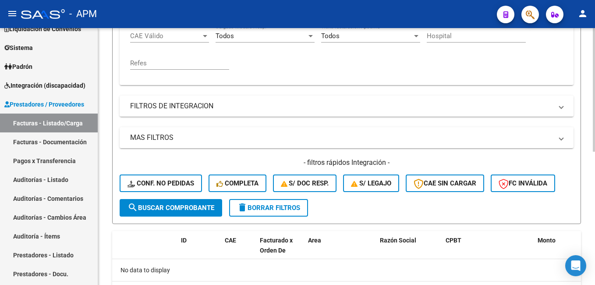
scroll to position [233, 0]
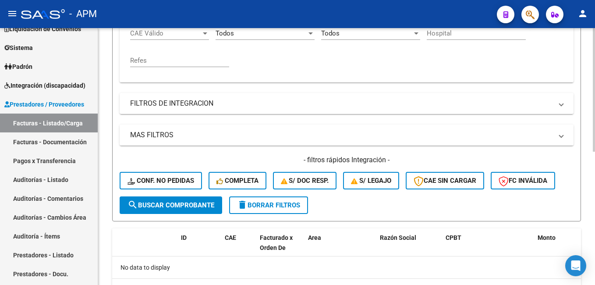
click at [176, 201] on span "search Buscar Comprobante" at bounding box center [170, 205] width 87 height 8
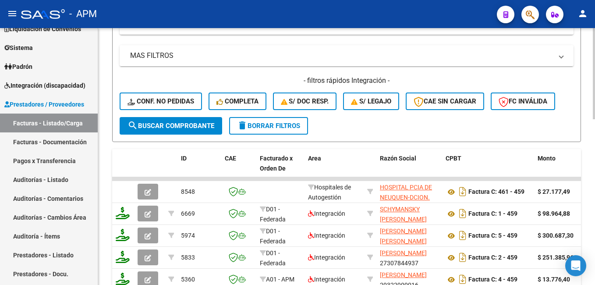
scroll to position [320, 0]
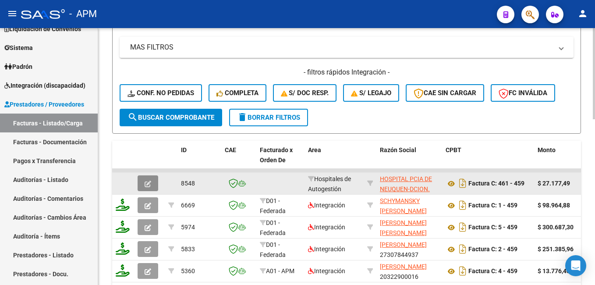
click at [148, 183] on icon "button" at bounding box center [147, 183] width 7 height 7
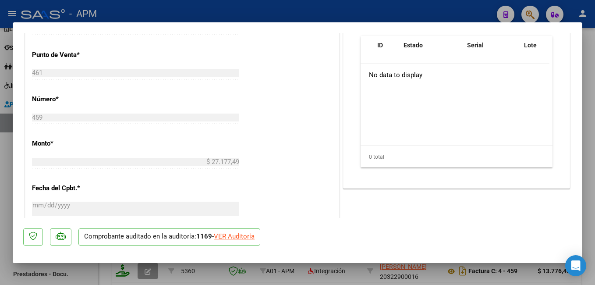
scroll to position [532, 0]
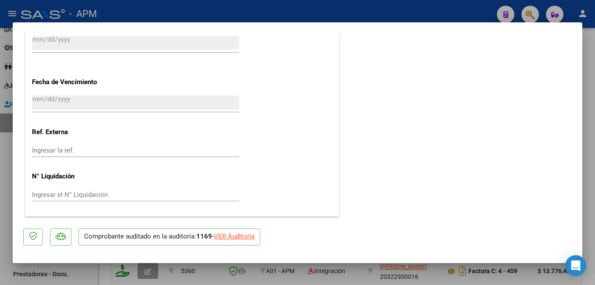
click at [245, 234] on div "VER Auditoría" at bounding box center [234, 236] width 41 height 10
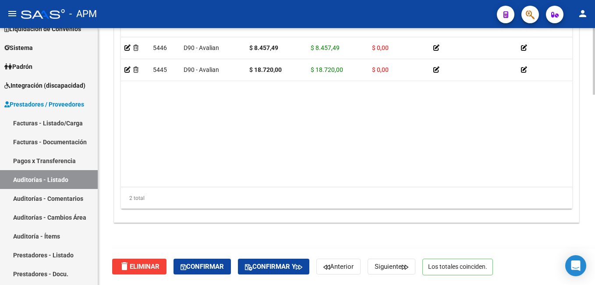
click at [133, 152] on datatable-body "5446 D90 - Avalian $ 8.457,49 $ 8.457,49 $ 0,00 20592285194 59228519 [PERSON_NA…" at bounding box center [346, 111] width 451 height 149
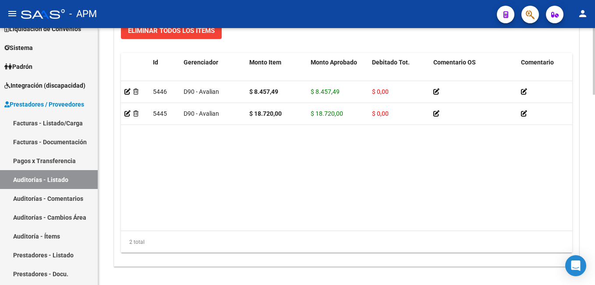
scroll to position [733, 0]
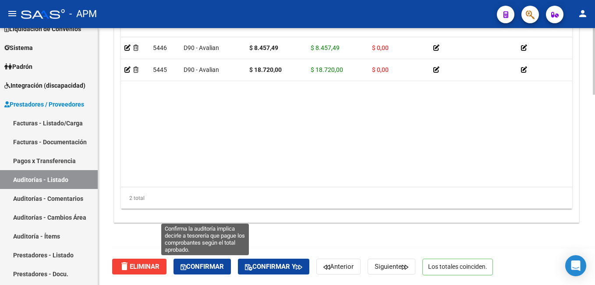
click at [198, 262] on button "Confirmar" at bounding box center [201, 266] width 57 height 16
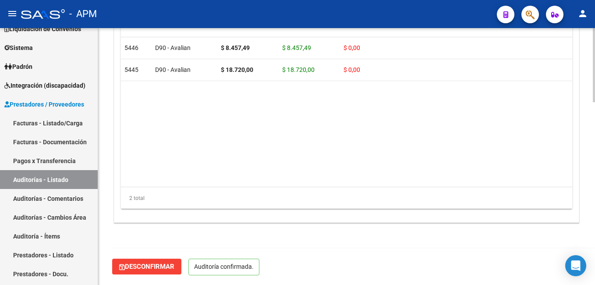
scroll to position [634, 0]
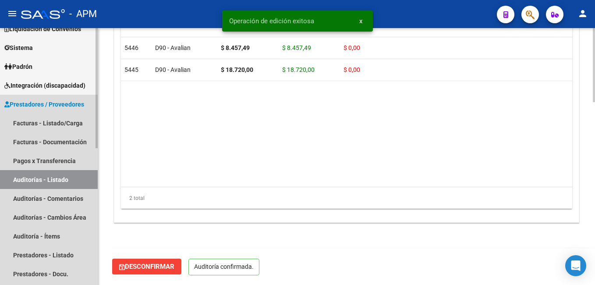
click at [54, 178] on link "Auditorías - Listado" at bounding box center [49, 179] width 98 height 19
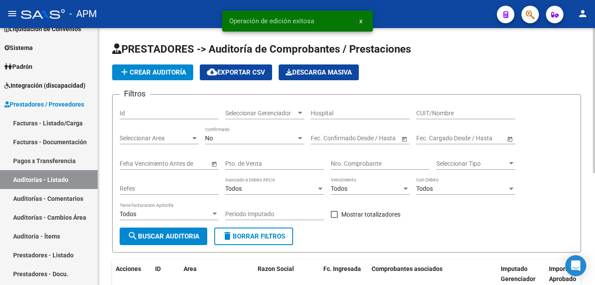
click at [151, 72] on span "add Crear Auditoría" at bounding box center [152, 72] width 67 height 8
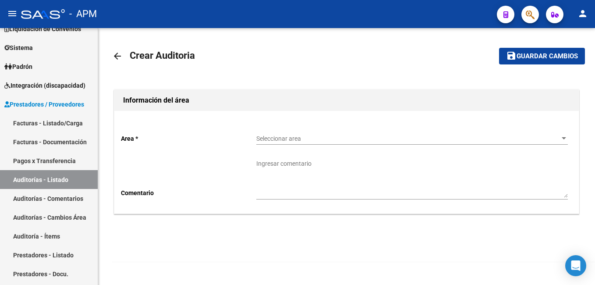
click at [306, 138] on span "Seleccionar area" at bounding box center [407, 138] width 303 height 7
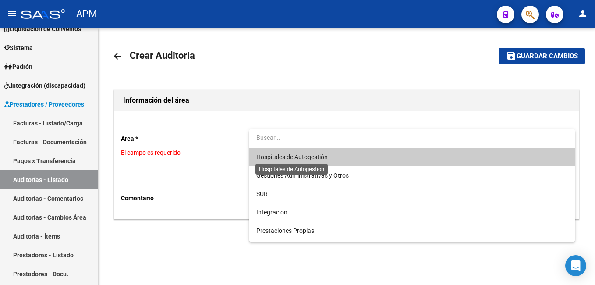
click at [305, 153] on span "Hospitales de Autogestión" at bounding box center [291, 156] width 71 height 7
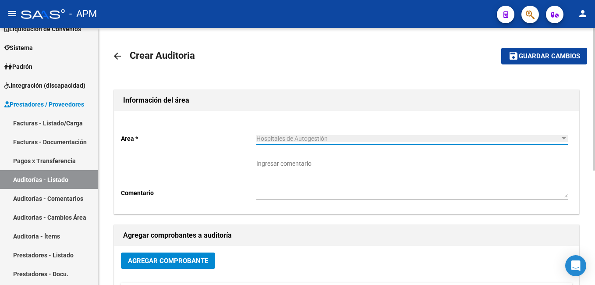
click at [183, 261] on span "Agregar Comprobante" at bounding box center [168, 261] width 80 height 8
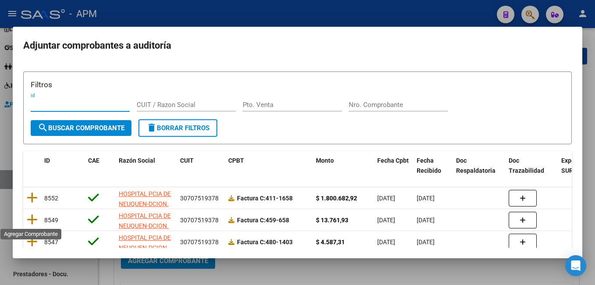
click at [32, 217] on icon at bounding box center [32, 219] width 11 height 12
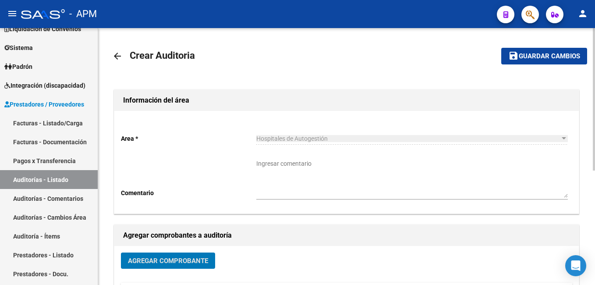
click at [554, 54] on span "Guardar cambios" at bounding box center [548, 57] width 61 height 8
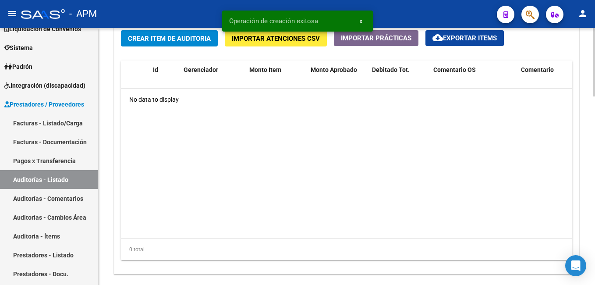
scroll to position [569, 0]
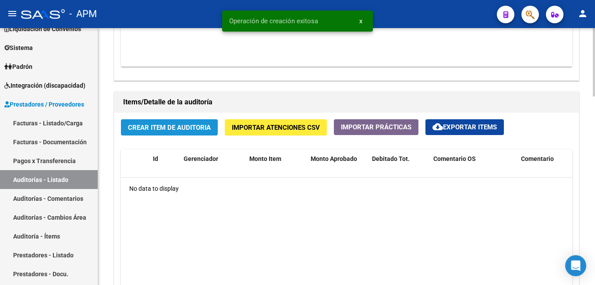
click at [174, 128] on span "Crear Item de Auditoria" at bounding box center [169, 127] width 83 height 8
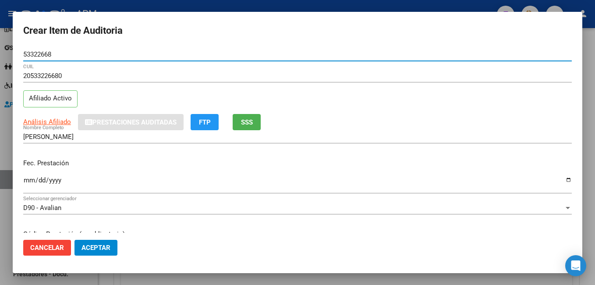
click at [27, 180] on input "Ingresar la fecha" at bounding box center [297, 183] width 548 height 14
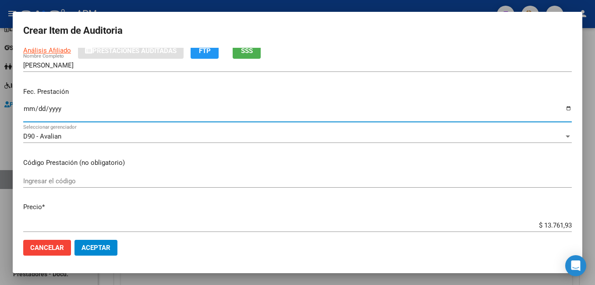
scroll to position [88, 0]
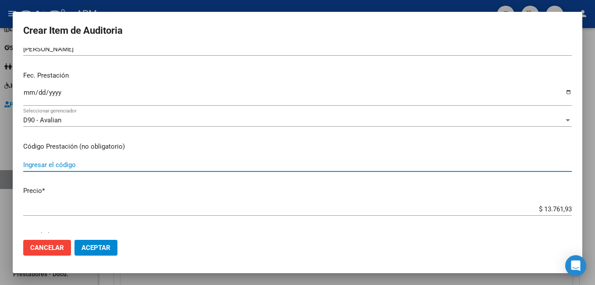
click at [43, 165] on input "Ingresar el código" at bounding box center [297, 165] width 548 height 8
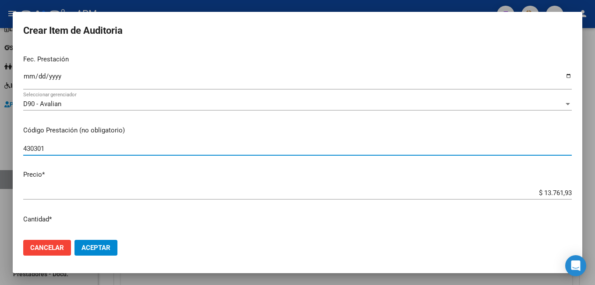
scroll to position [131, 0]
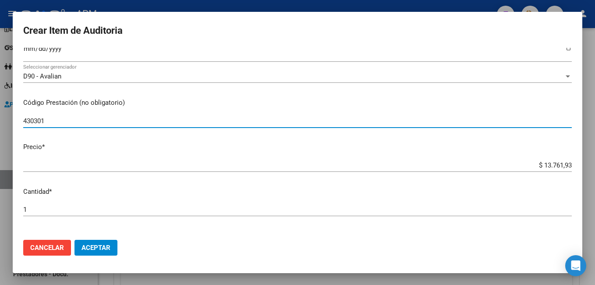
click at [100, 250] on span "Aceptar" at bounding box center [95, 247] width 29 height 8
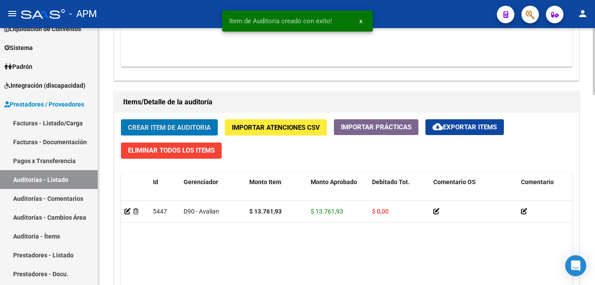
scroll to position [733, 0]
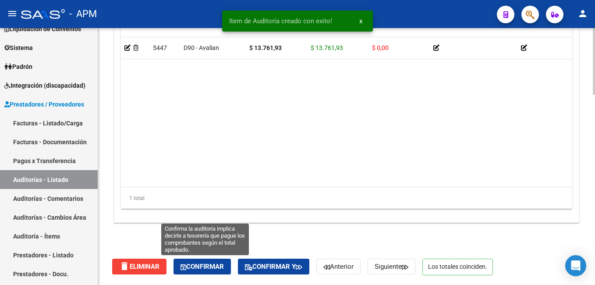
click at [202, 267] on span "Confirmar" at bounding box center [201, 266] width 43 height 8
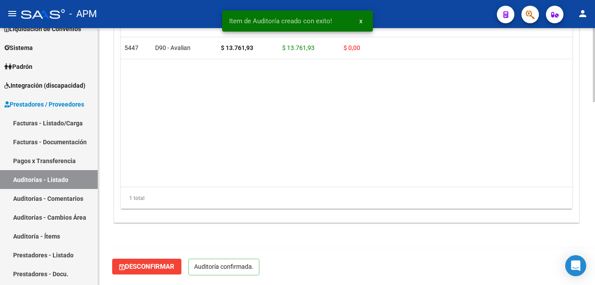
scroll to position [634, 0]
click at [35, 179] on link "Auditorías - Listado" at bounding box center [49, 179] width 98 height 19
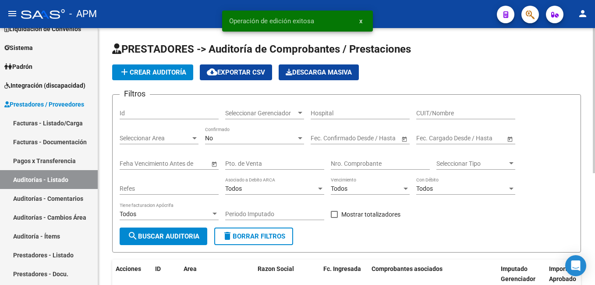
click at [154, 74] on span "add Crear Auditoría" at bounding box center [152, 72] width 67 height 8
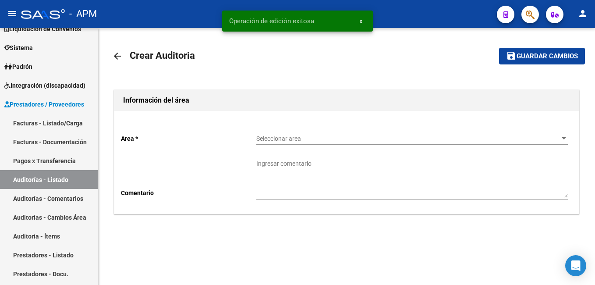
click at [273, 142] on span "Seleccionar area" at bounding box center [407, 138] width 303 height 7
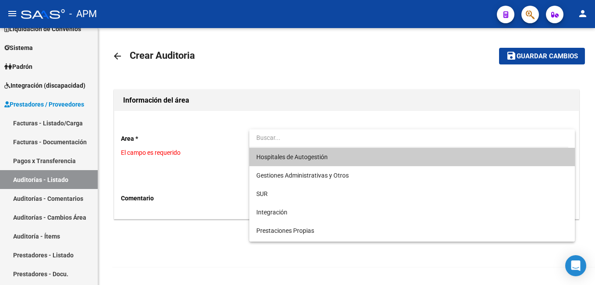
click at [310, 163] on span "Hospitales de Autogestión" at bounding box center [411, 157] width 311 height 18
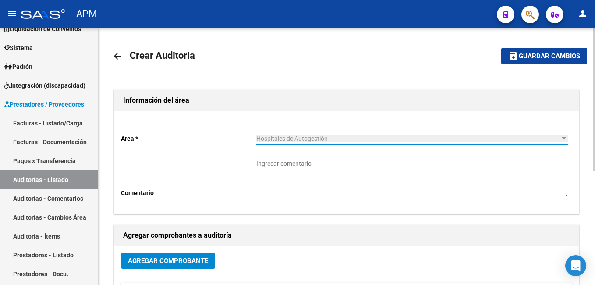
scroll to position [175, 0]
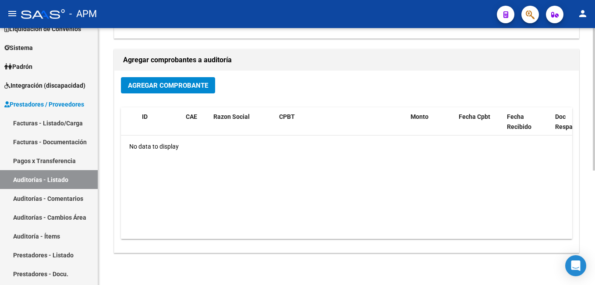
click at [156, 81] on span "Agregar Comprobante" at bounding box center [168, 85] width 80 height 8
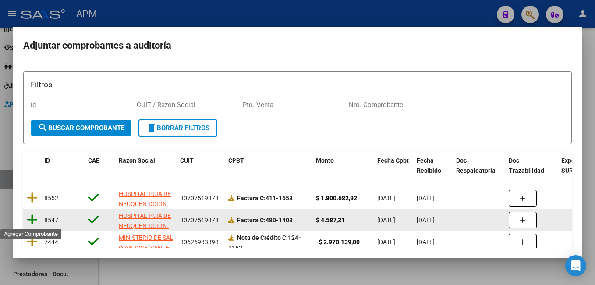
click at [34, 218] on icon at bounding box center [32, 219] width 11 height 12
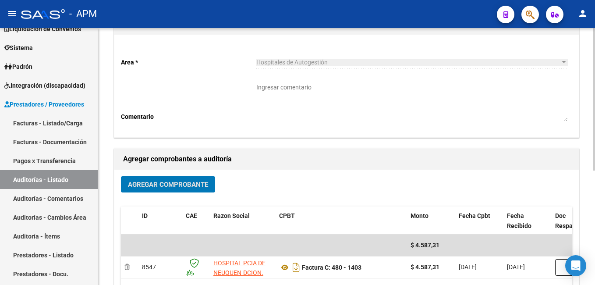
scroll to position [0, 0]
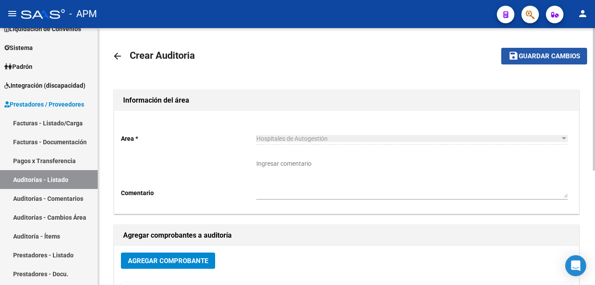
click at [552, 56] on span "Guardar cambios" at bounding box center [548, 57] width 61 height 8
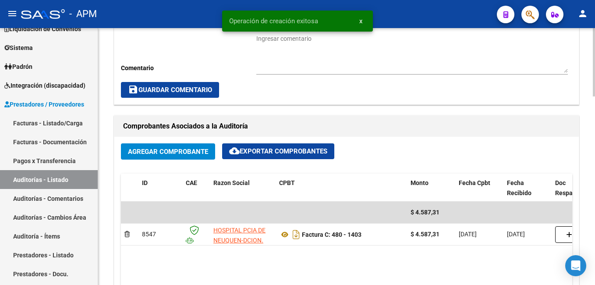
scroll to position [525, 0]
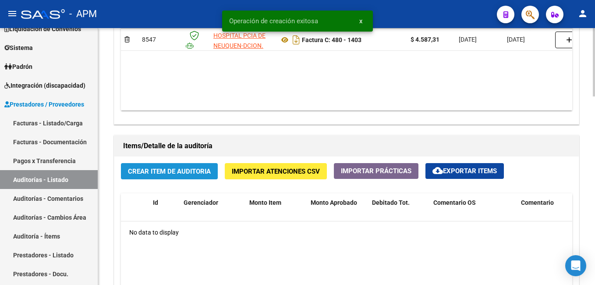
click at [171, 174] on span "Crear Item de Auditoria" at bounding box center [169, 171] width 83 height 8
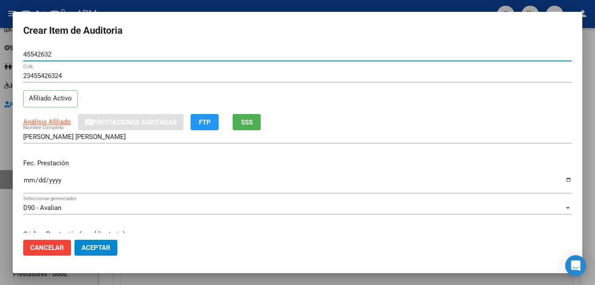
click at [30, 182] on input "Ingresar la fecha" at bounding box center [297, 183] width 548 height 14
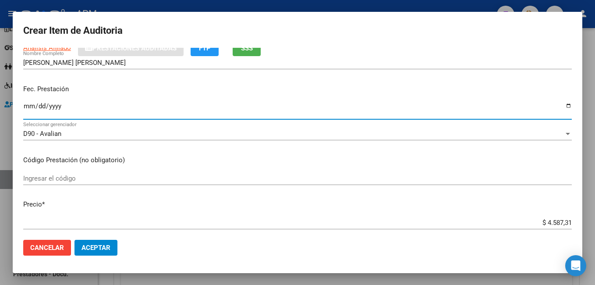
scroll to position [88, 0]
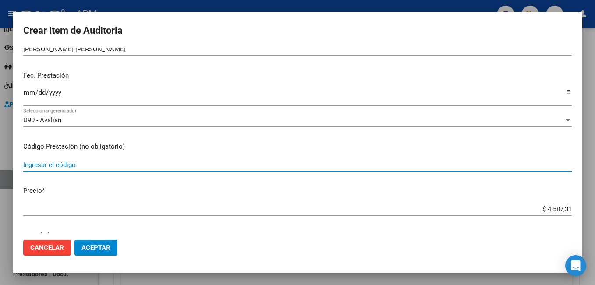
click at [50, 165] on input "Ingresar el código" at bounding box center [297, 165] width 548 height 8
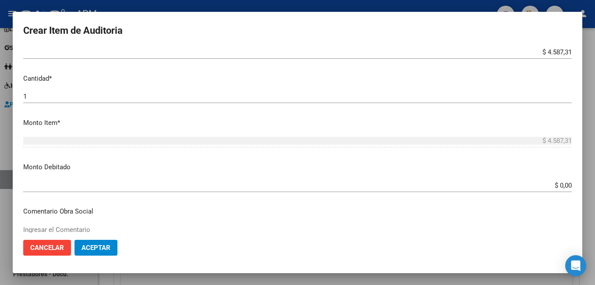
scroll to position [306, 0]
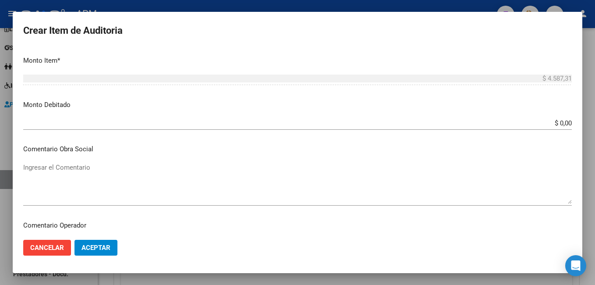
click at [86, 245] on span "Aceptar" at bounding box center [95, 247] width 29 height 8
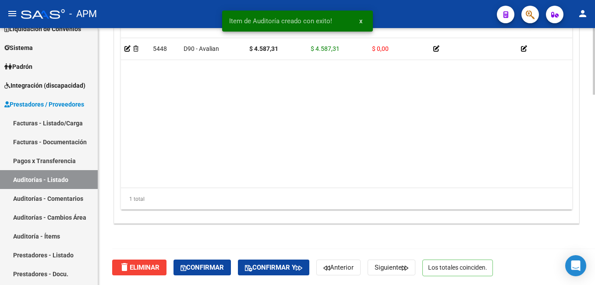
scroll to position [733, 0]
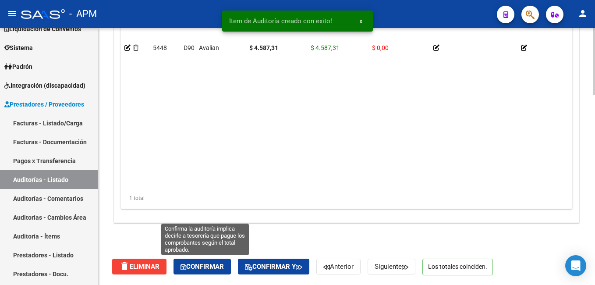
click at [205, 265] on span "Confirmar" at bounding box center [201, 266] width 43 height 8
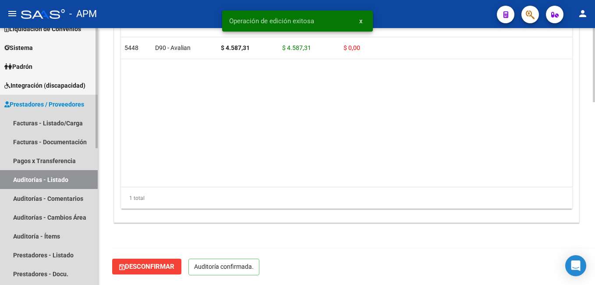
click at [46, 180] on link "Auditorías - Listado" at bounding box center [49, 179] width 98 height 19
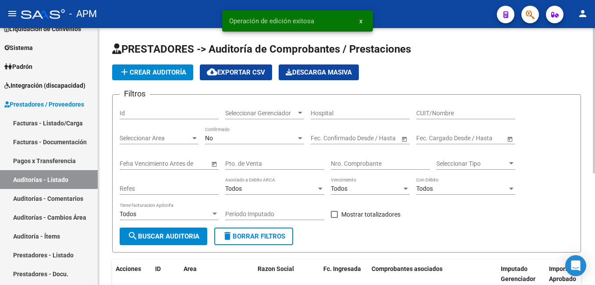
click at [180, 77] on button "add Crear Auditoría" at bounding box center [152, 72] width 81 height 16
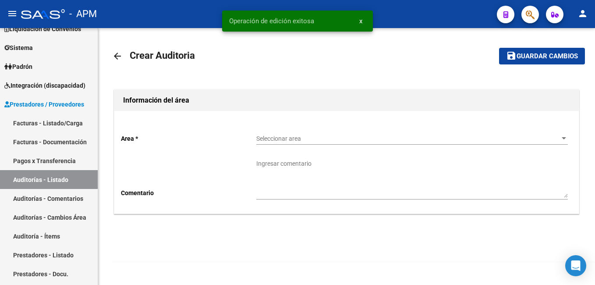
click at [298, 136] on span "Seleccionar area" at bounding box center [407, 138] width 303 height 7
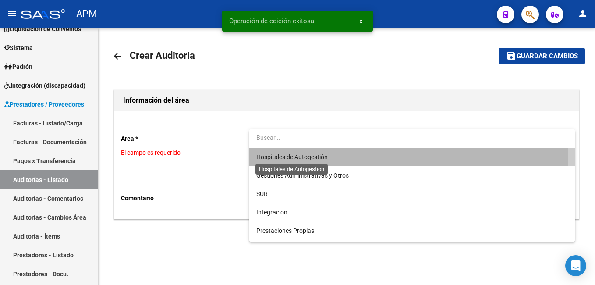
click at [300, 154] on span "Hospitales de Autogestión" at bounding box center [291, 156] width 71 height 7
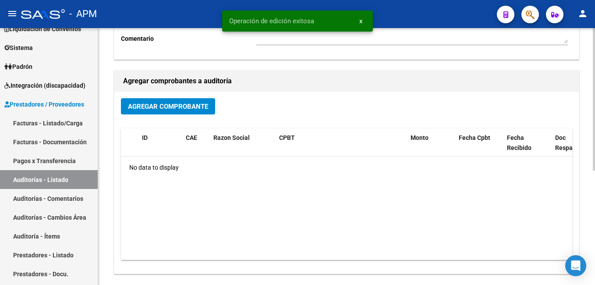
scroll to position [175, 0]
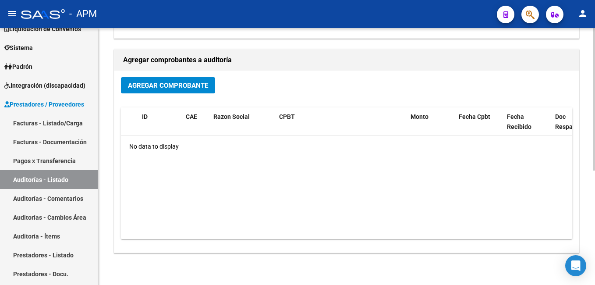
click at [159, 90] on button "Agregar Comprobante" at bounding box center [168, 85] width 94 height 16
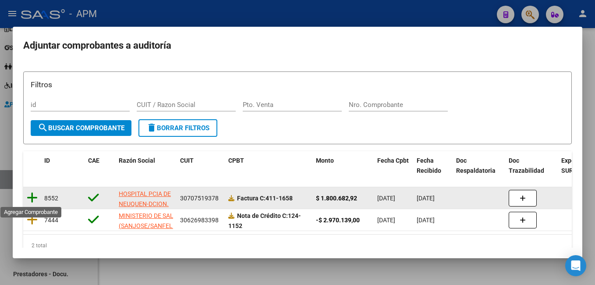
click at [32, 194] on icon at bounding box center [32, 197] width 11 height 12
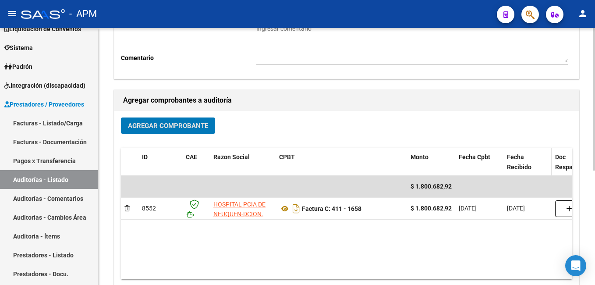
scroll to position [0, 0]
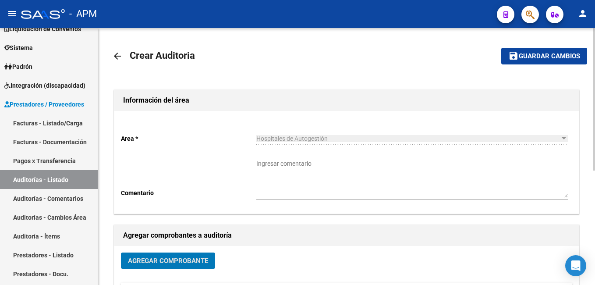
click at [539, 54] on span "Guardar cambios" at bounding box center [548, 57] width 61 height 8
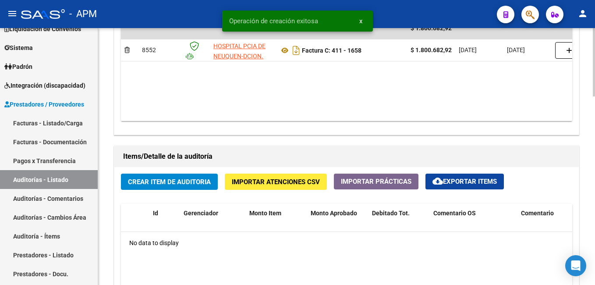
scroll to position [525, 0]
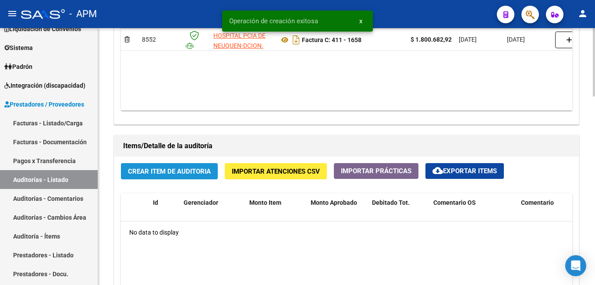
click at [191, 166] on button "Crear Item de Auditoria" at bounding box center [169, 171] width 97 height 16
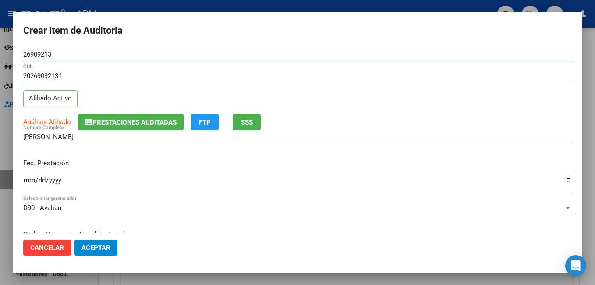
click at [27, 179] on input "Ingresar la fecha" at bounding box center [297, 183] width 548 height 14
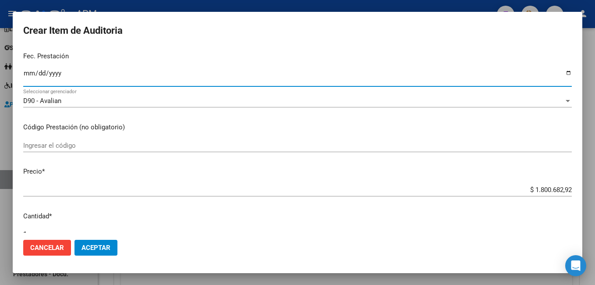
scroll to position [131, 0]
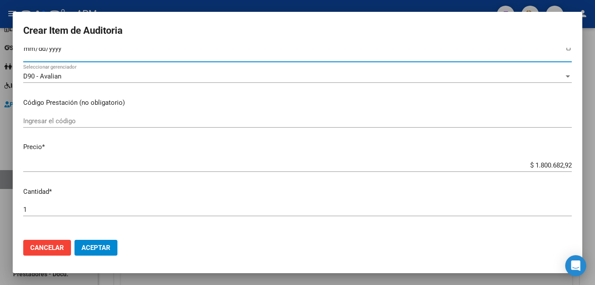
click at [84, 123] on input "Ingresar el código" at bounding box center [297, 121] width 548 height 8
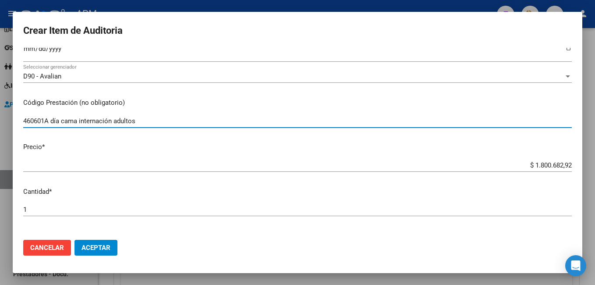
click at [37, 208] on input "1" at bounding box center [297, 209] width 548 height 8
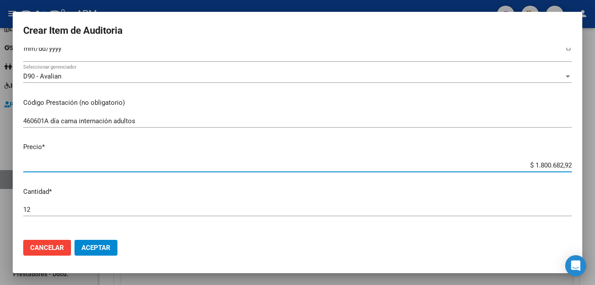
drag, startPoint x: 527, startPoint y: 163, endPoint x: 596, endPoint y: 163, distance: 69.2
click at [594, 163] on html "menu - APM person Firma Express Inicio Instructivos Contacto OS Reportes Tabler…" at bounding box center [297, 142] width 595 height 285
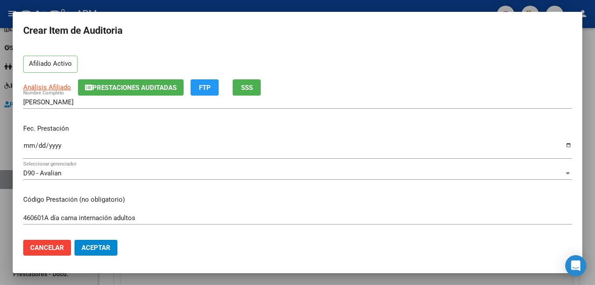
scroll to position [78, 0]
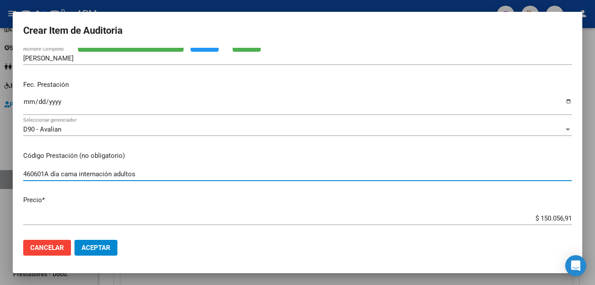
click at [169, 174] on input "460601A día cama internación adultos" at bounding box center [297, 174] width 548 height 8
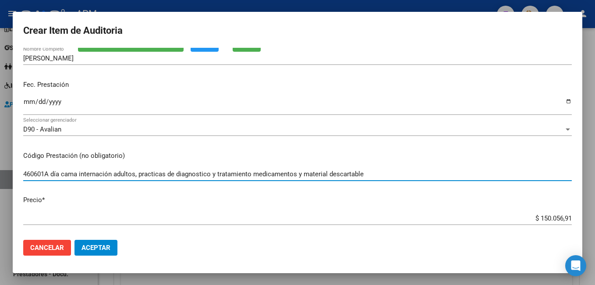
click at [102, 247] on span "Aceptar" at bounding box center [95, 247] width 29 height 8
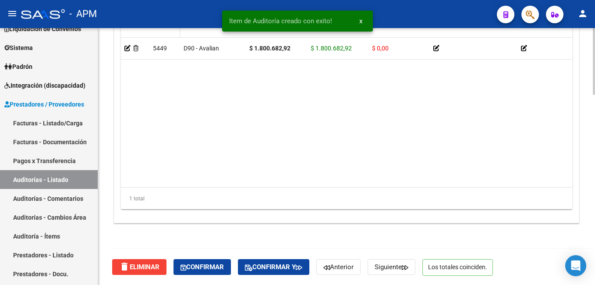
scroll to position [733, 0]
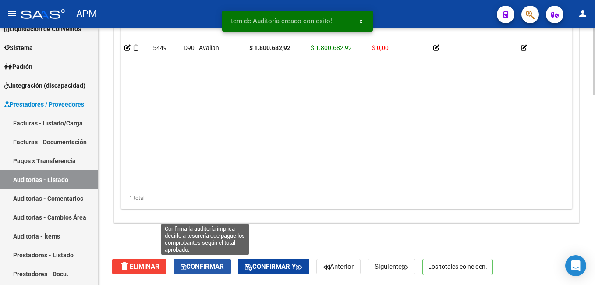
click at [212, 264] on span "Confirmar" at bounding box center [201, 266] width 43 height 8
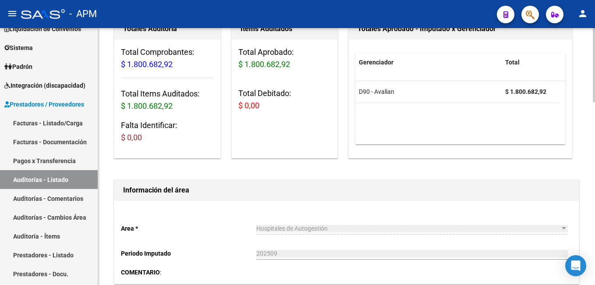
scroll to position [0, 0]
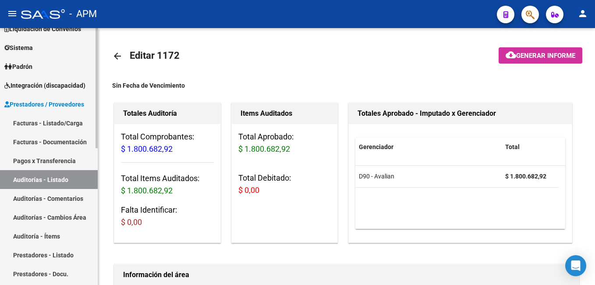
click at [68, 175] on link "Auditorías - Listado" at bounding box center [49, 179] width 98 height 19
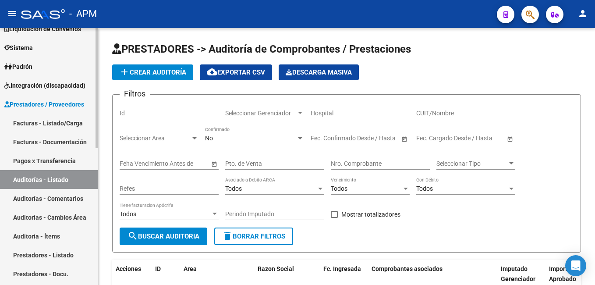
click at [58, 177] on link "Auditorías - Listado" at bounding box center [49, 179] width 98 height 19
